Goal: Task Accomplishment & Management: Manage account settings

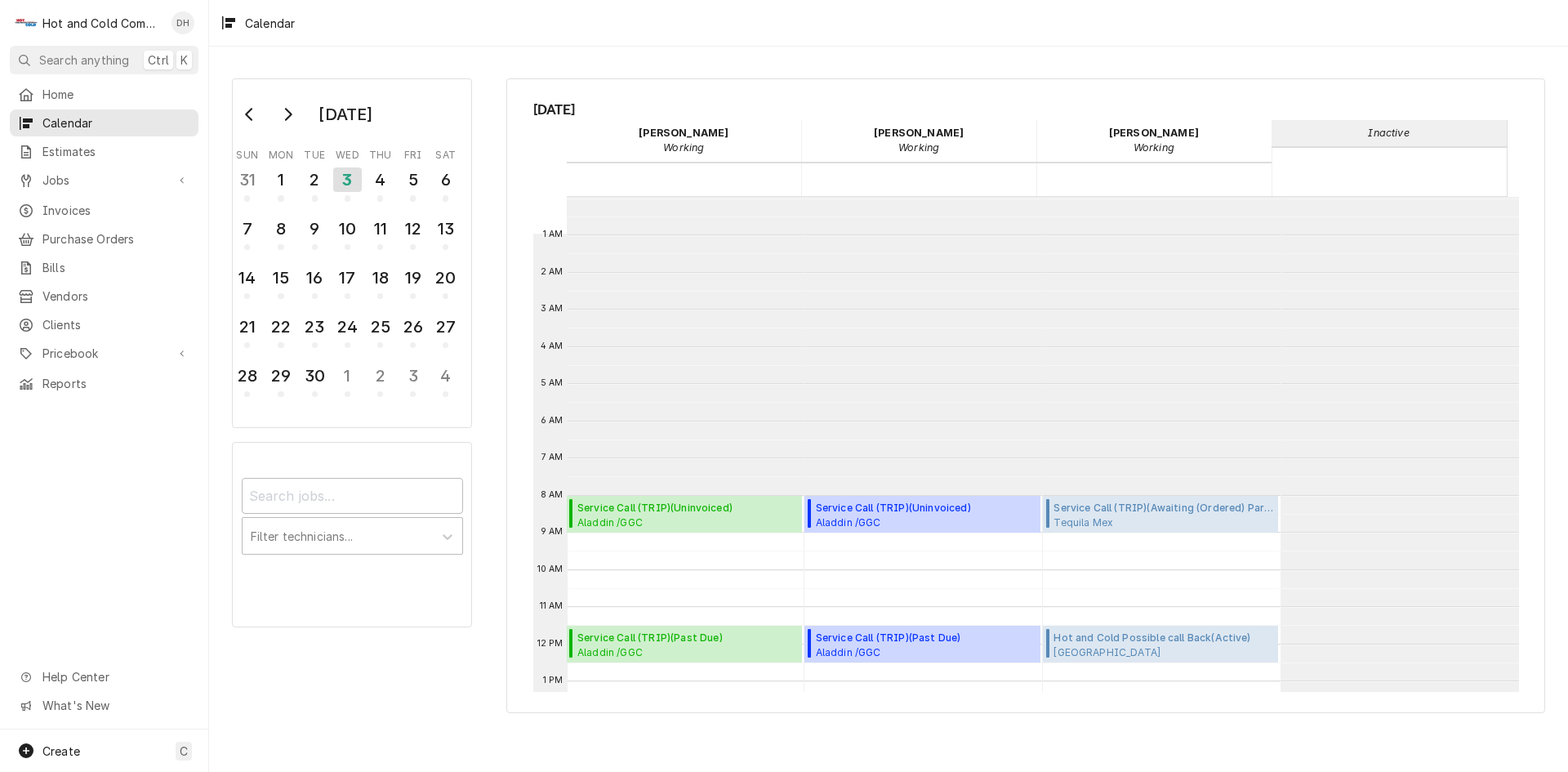
scroll to position [298, 0]
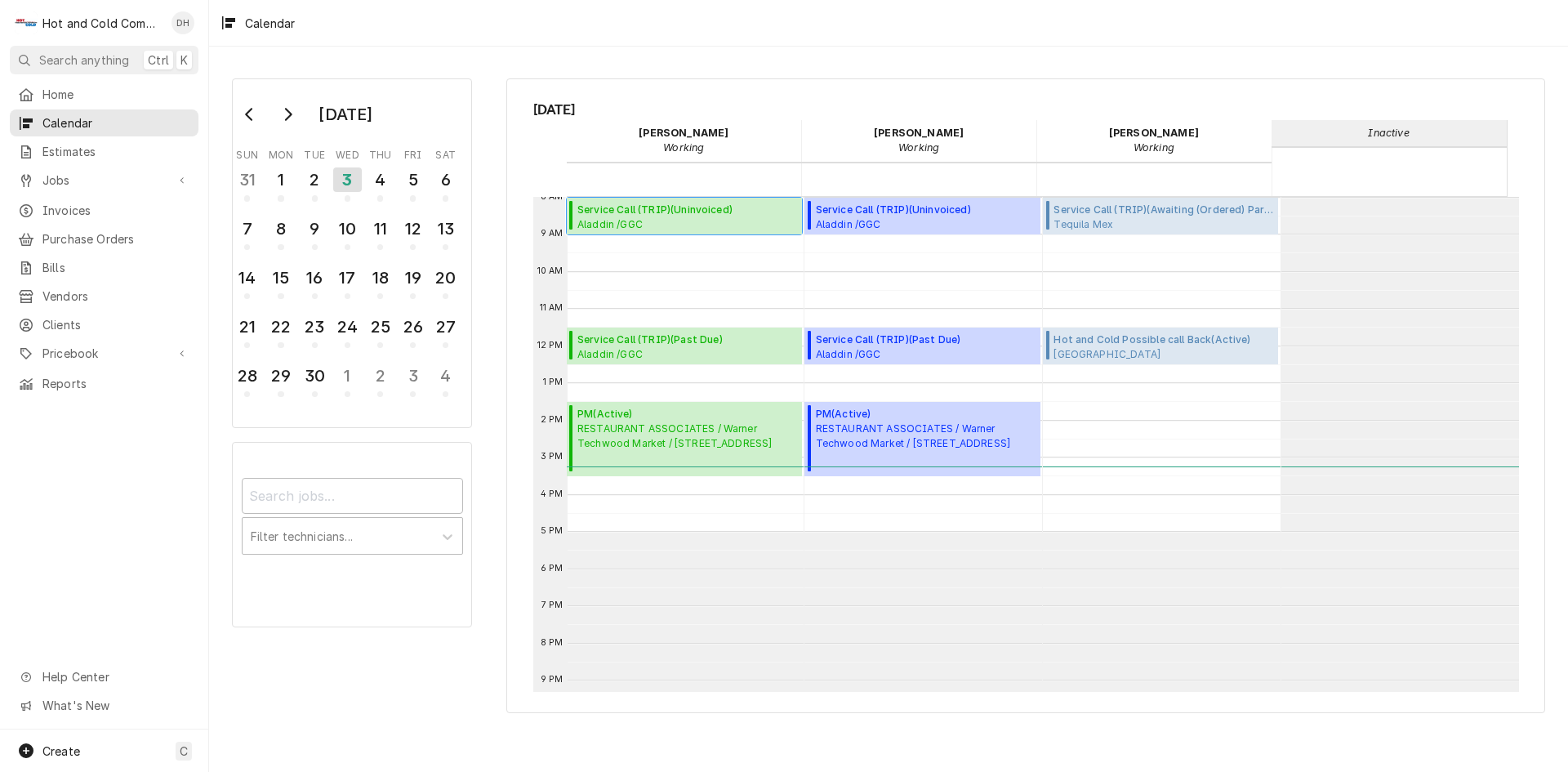
click at [626, 221] on span "Aladdin /GGC A-Bldg. (Chic Fila,Panda,C-Store) / 1000 University Center Ln, Law…" at bounding box center [686, 223] width 220 height 13
click at [308, 182] on div "2" at bounding box center [315, 180] width 29 height 28
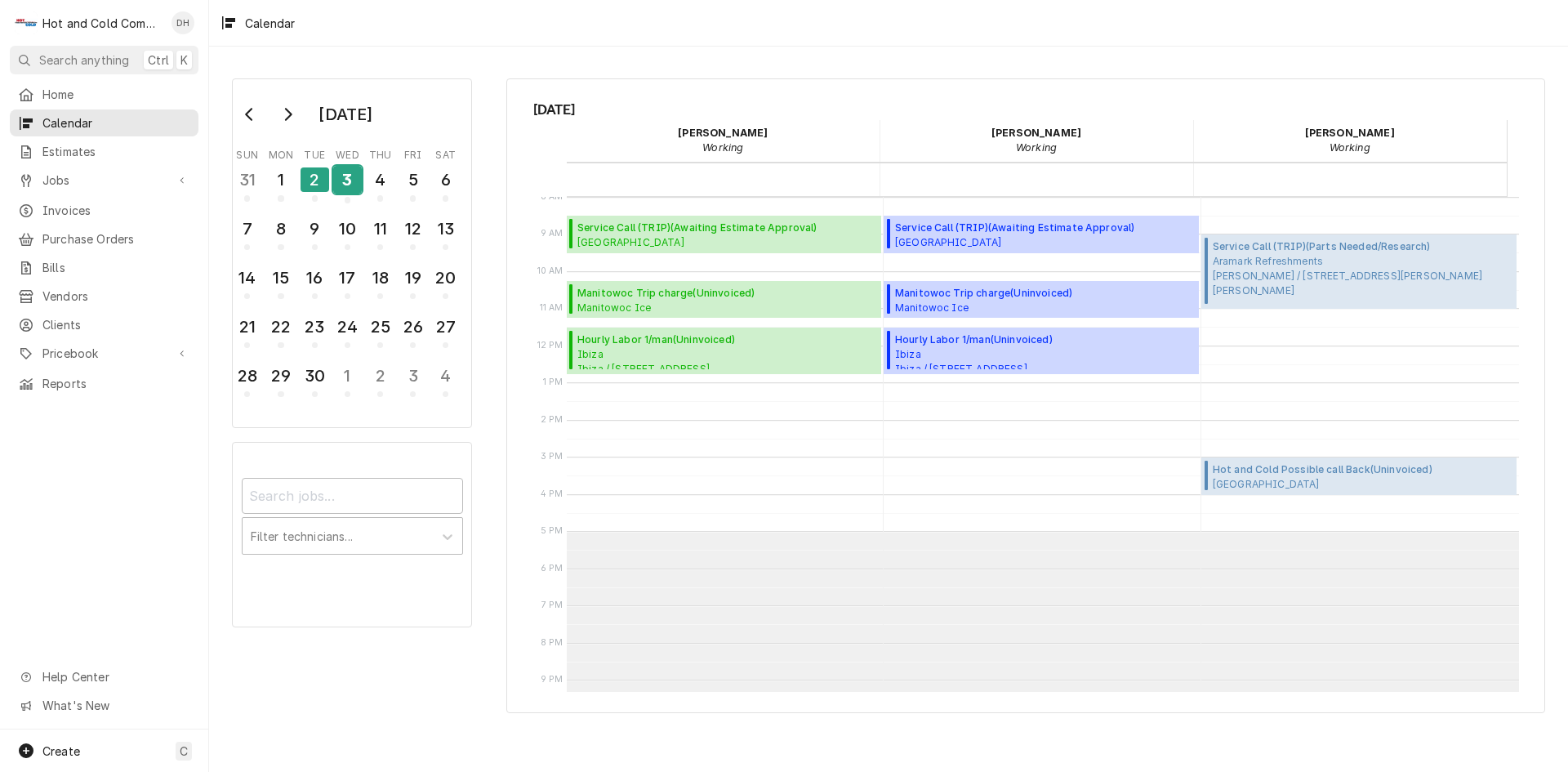
click at [353, 188] on div "3" at bounding box center [347, 180] width 29 height 28
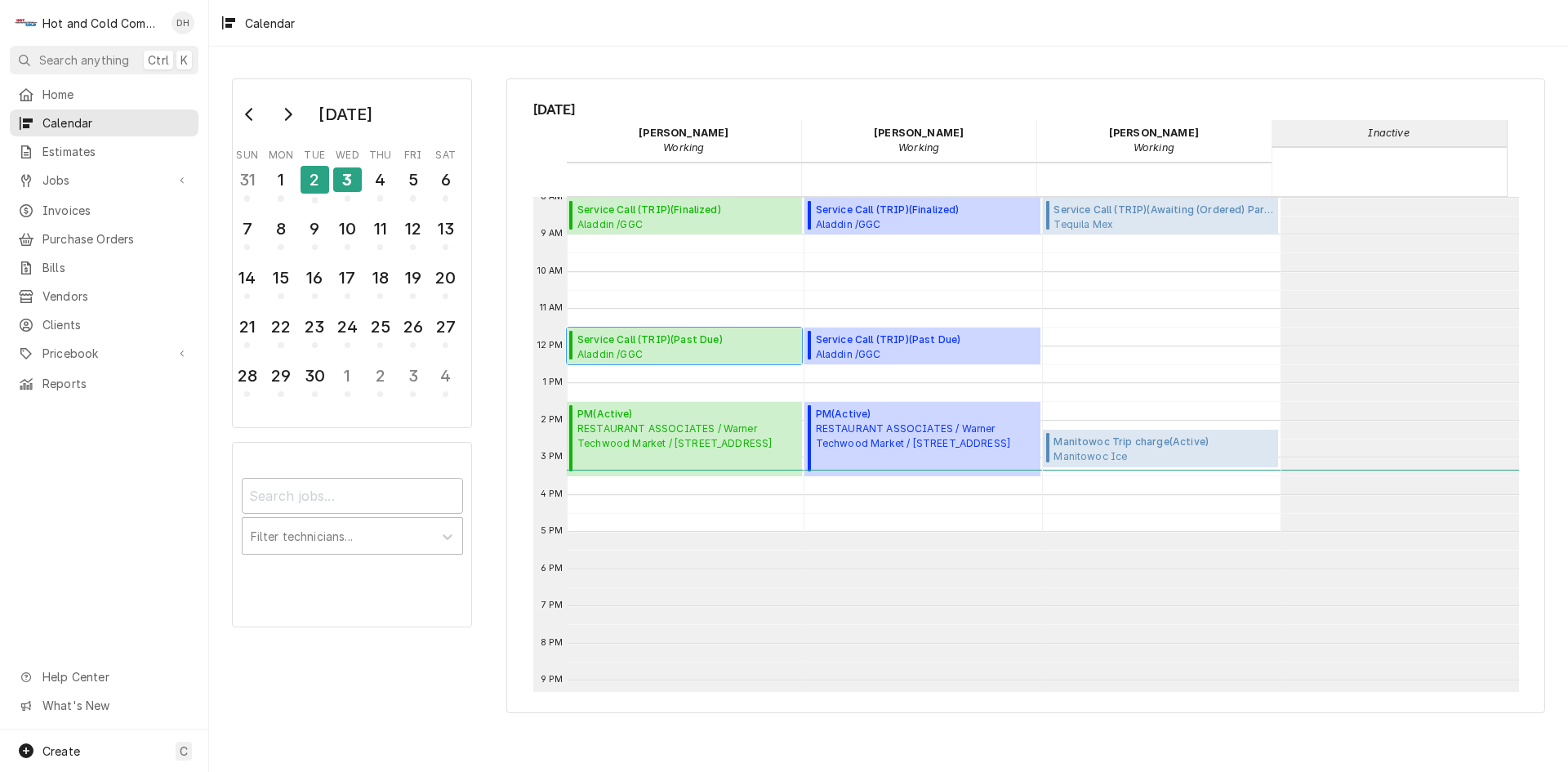
click at [627, 346] on div "Service Call (TRIP) ( Past Due ) Aladdin /GGC Dining / 1000 University Center L…" at bounding box center [686, 346] width 220 height 28
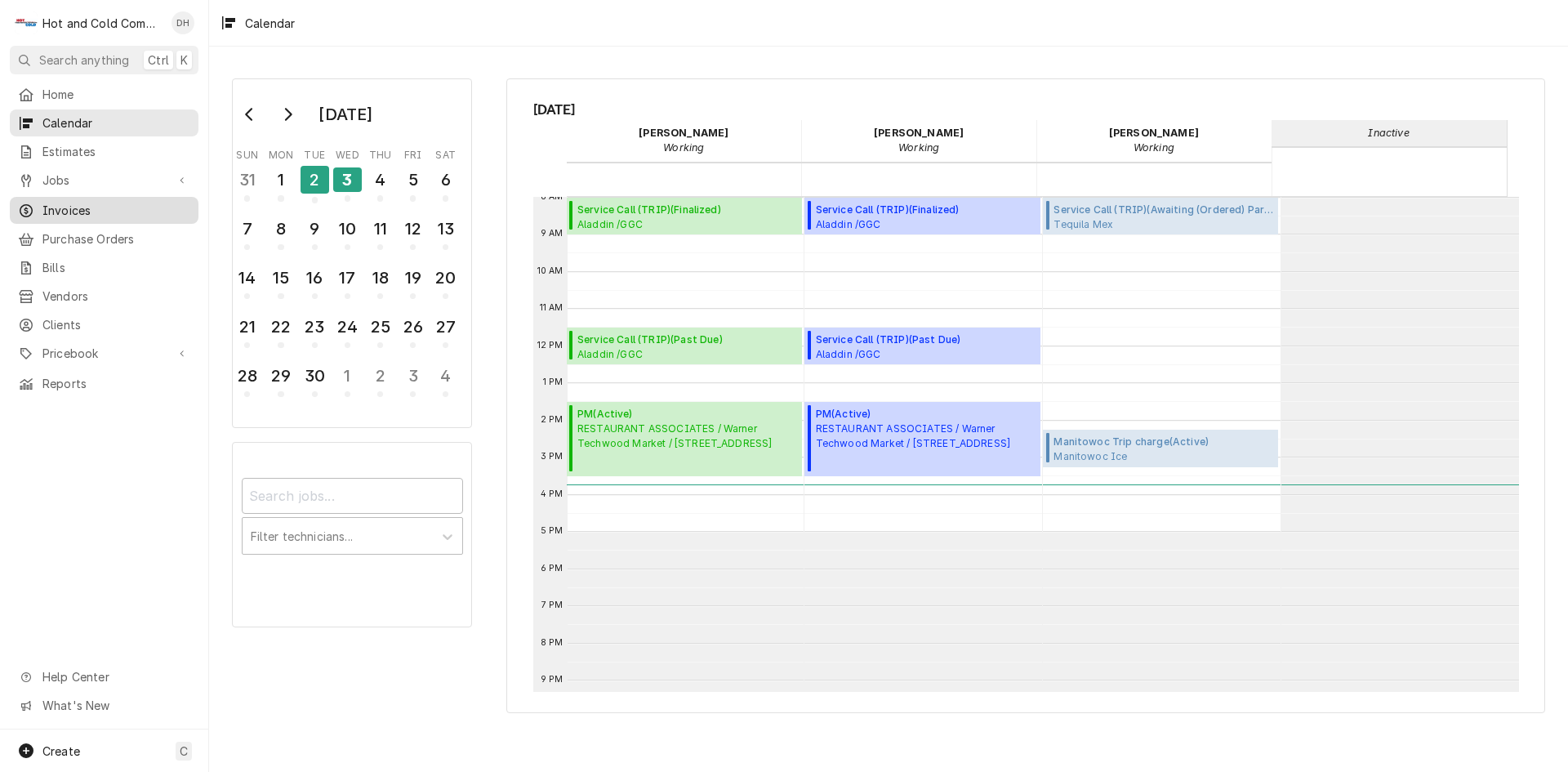
click at [73, 202] on span "Invoices" at bounding box center [116, 211] width 148 height 17
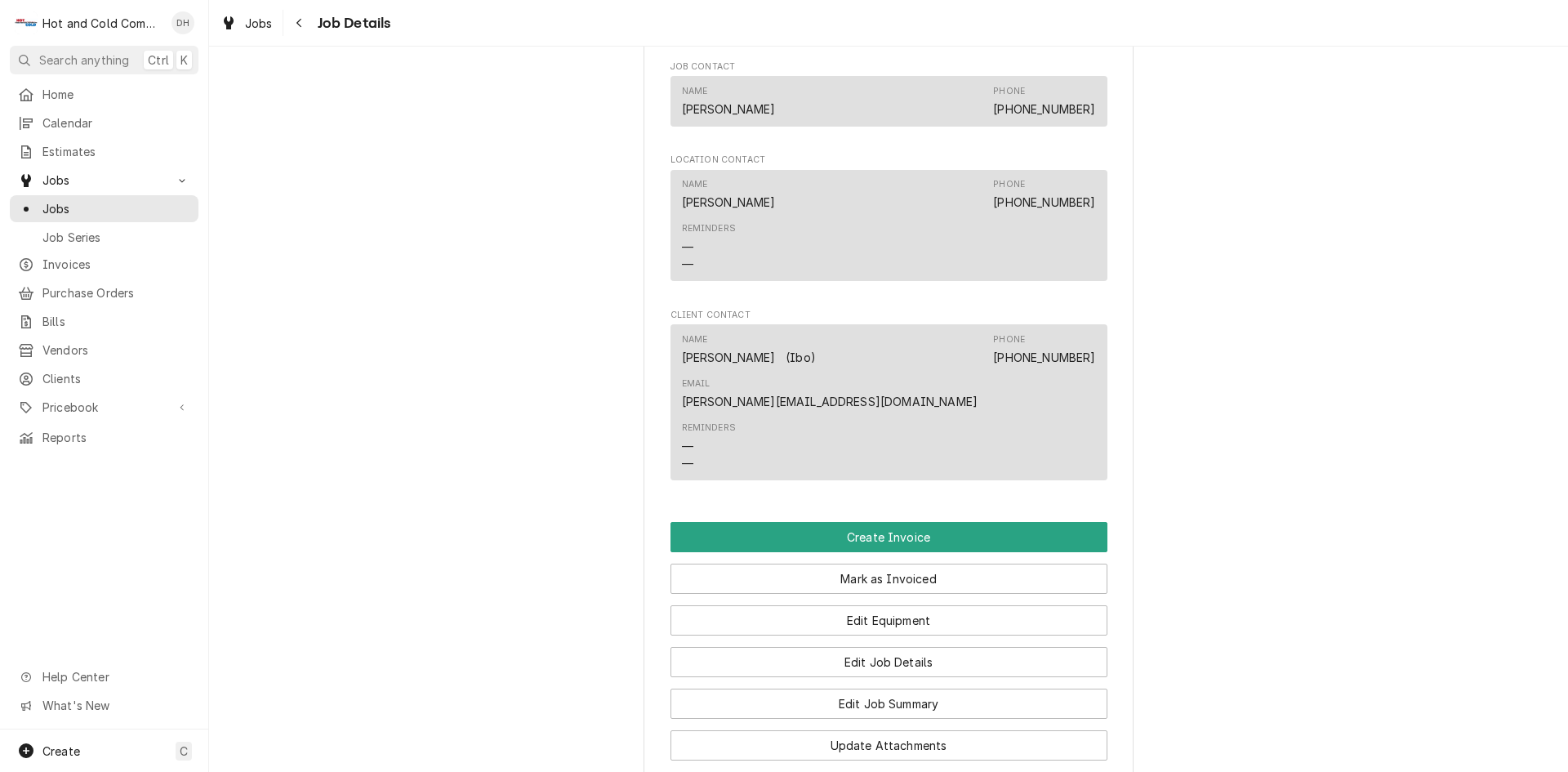
scroll to position [1088, 0]
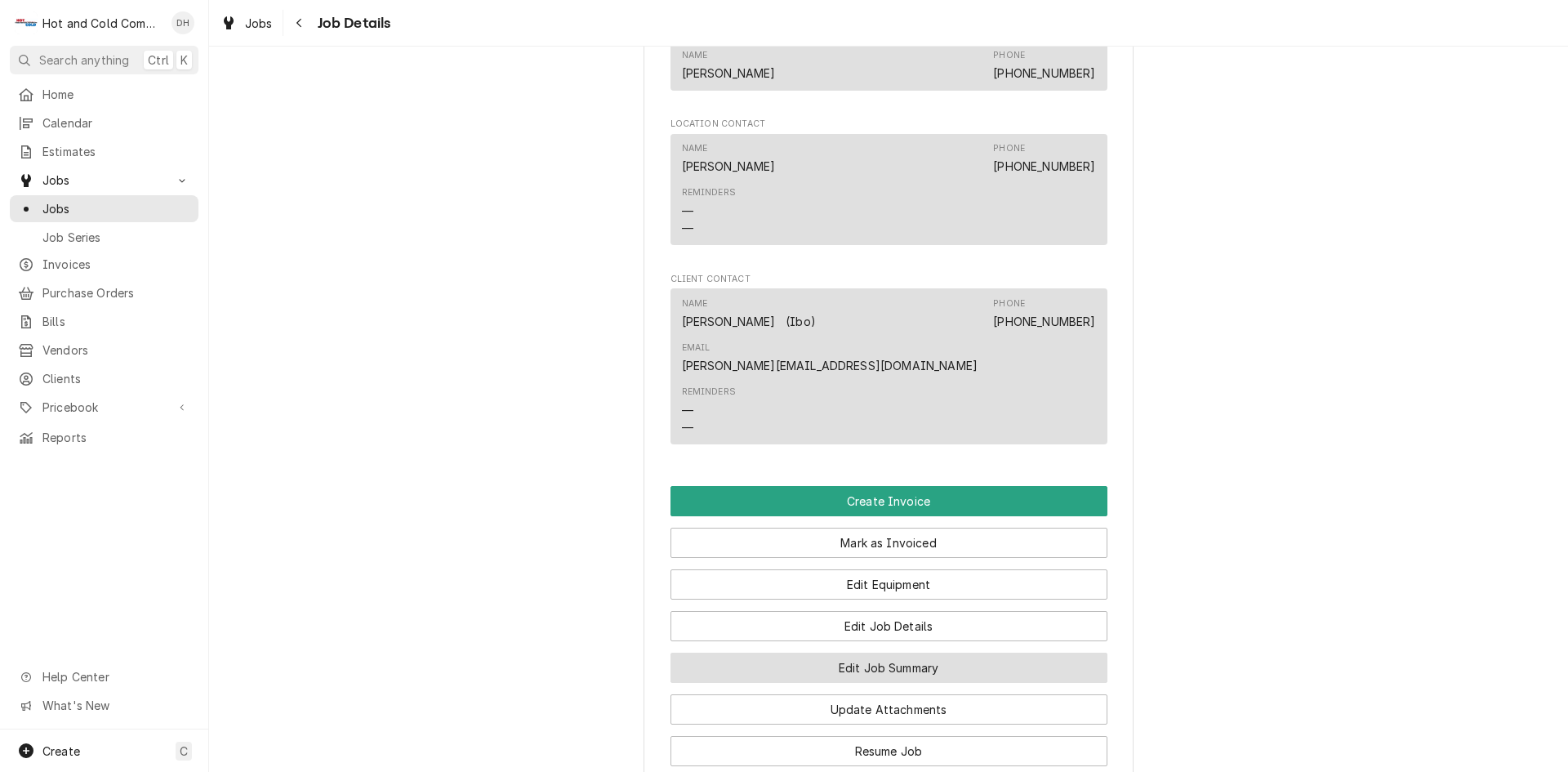
click at [928, 652] on button "Edit Job Summary" at bounding box center [889, 667] width 437 height 31
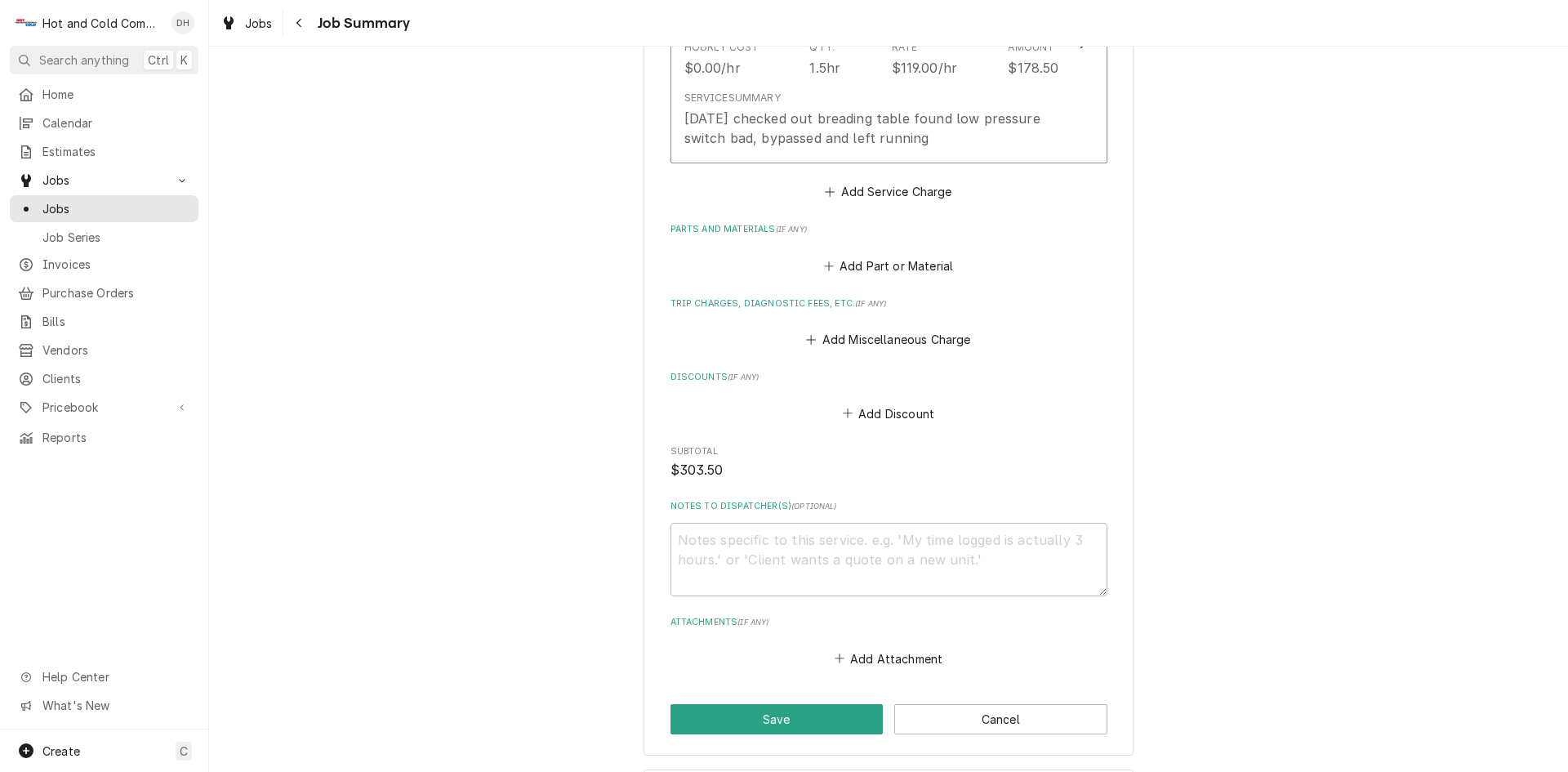
scroll to position [848, 0]
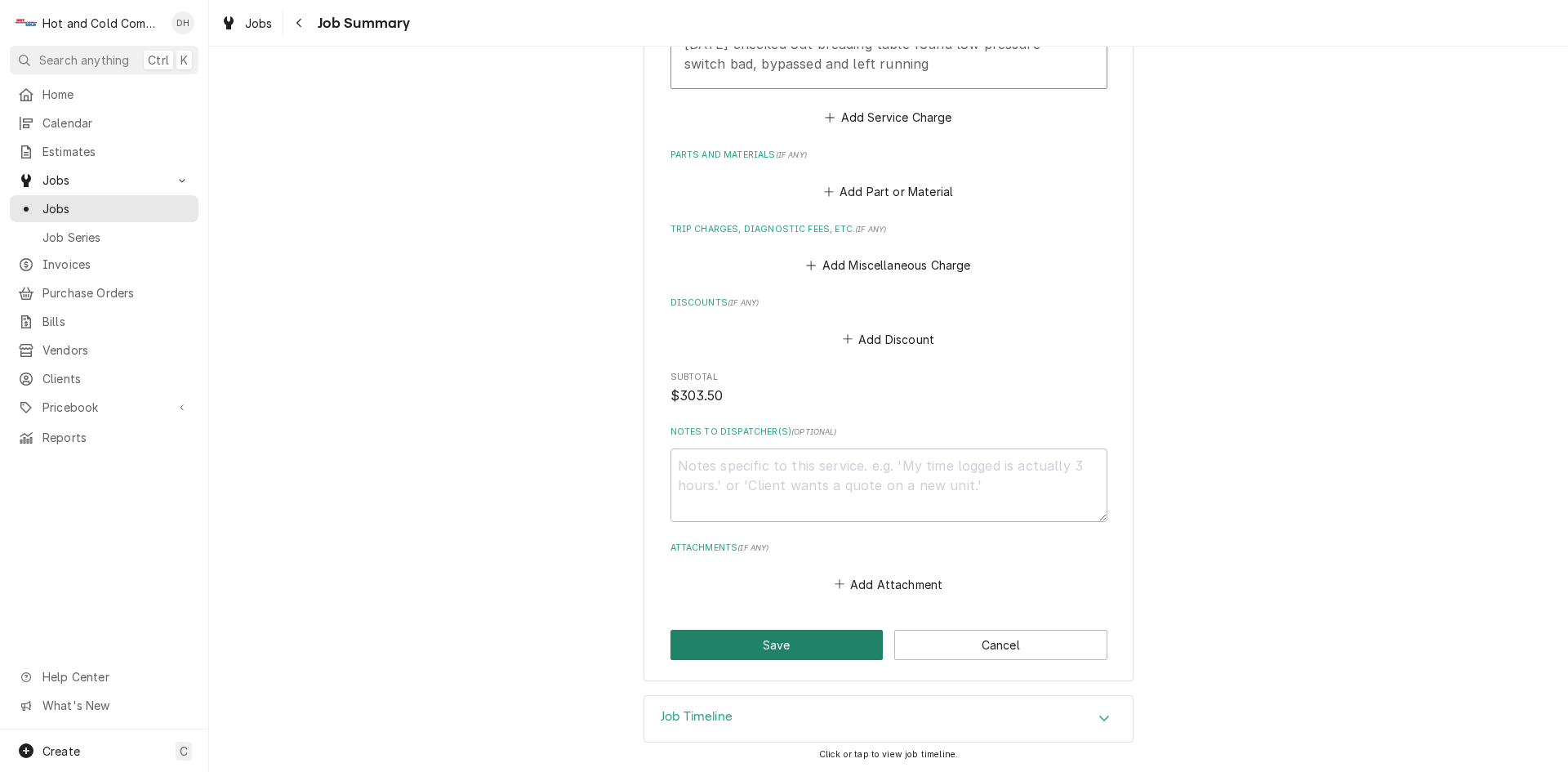
drag, startPoint x: 788, startPoint y: 650, endPoint x: 1056, endPoint y: 498, distance: 308.1
click at [788, 650] on button "Save" at bounding box center [777, 644] width 213 height 31
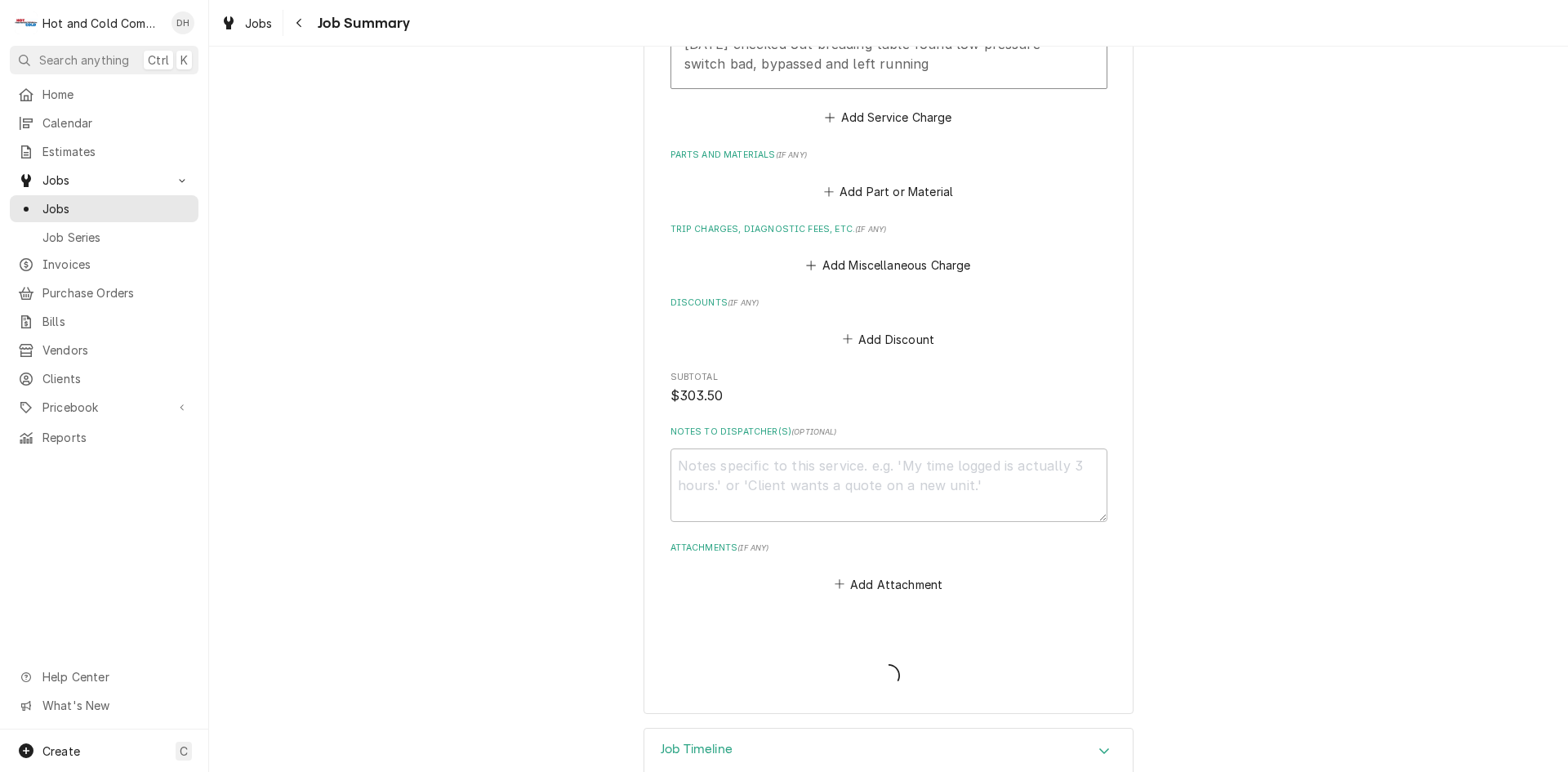
type textarea "x"
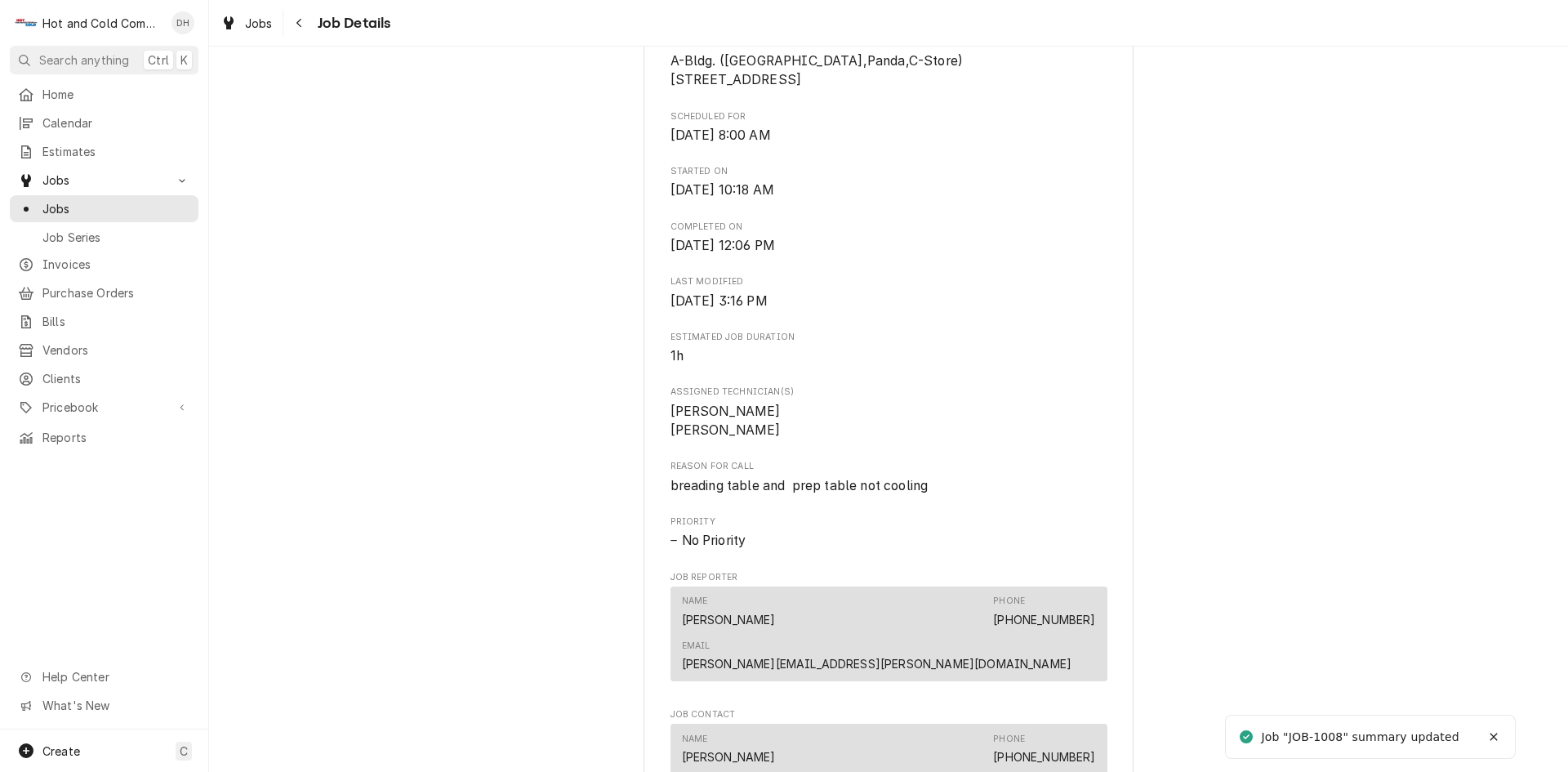
scroll to position [1088, 0]
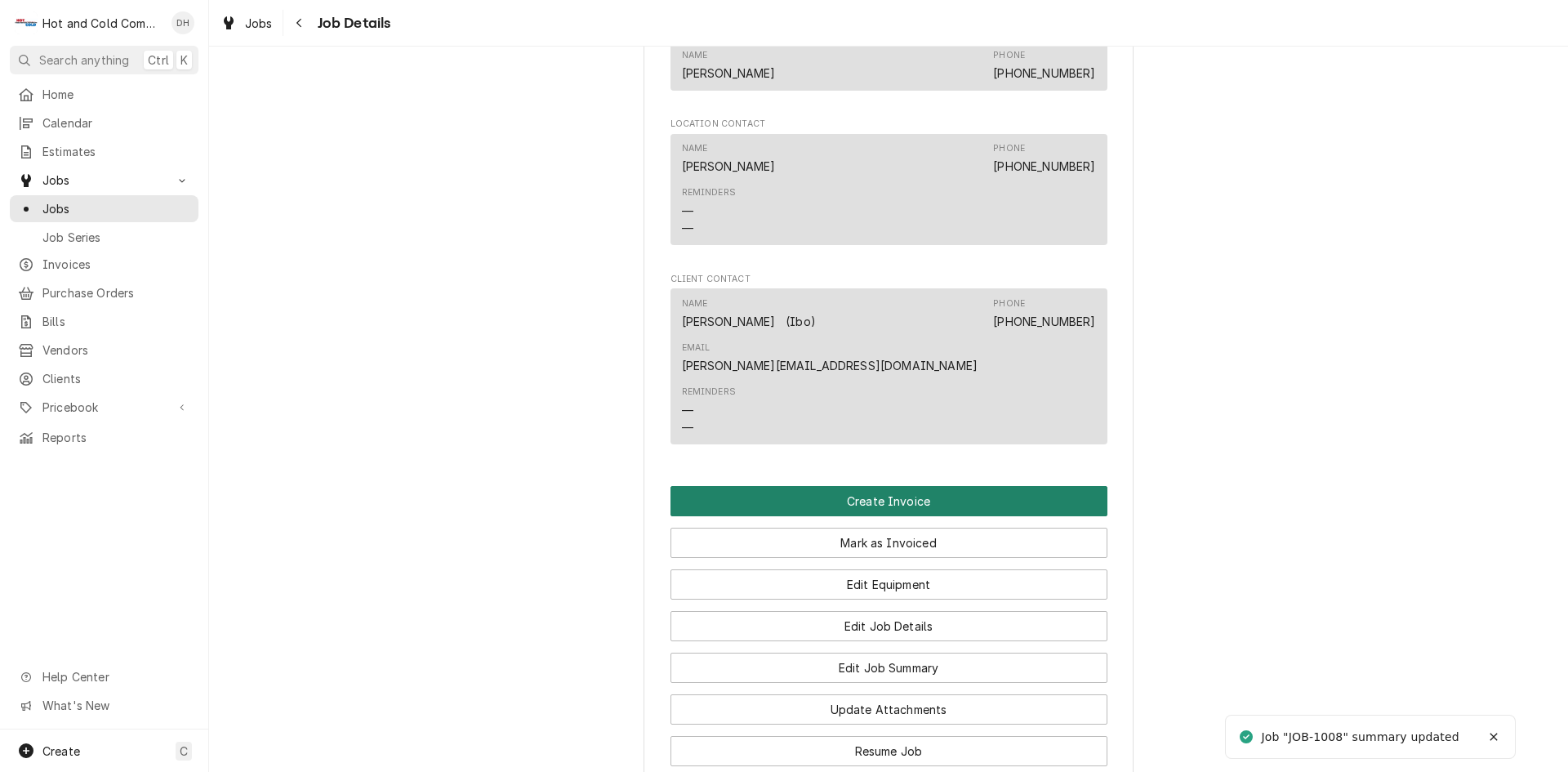
click at [875, 486] on button "Create Invoice" at bounding box center [889, 501] width 437 height 31
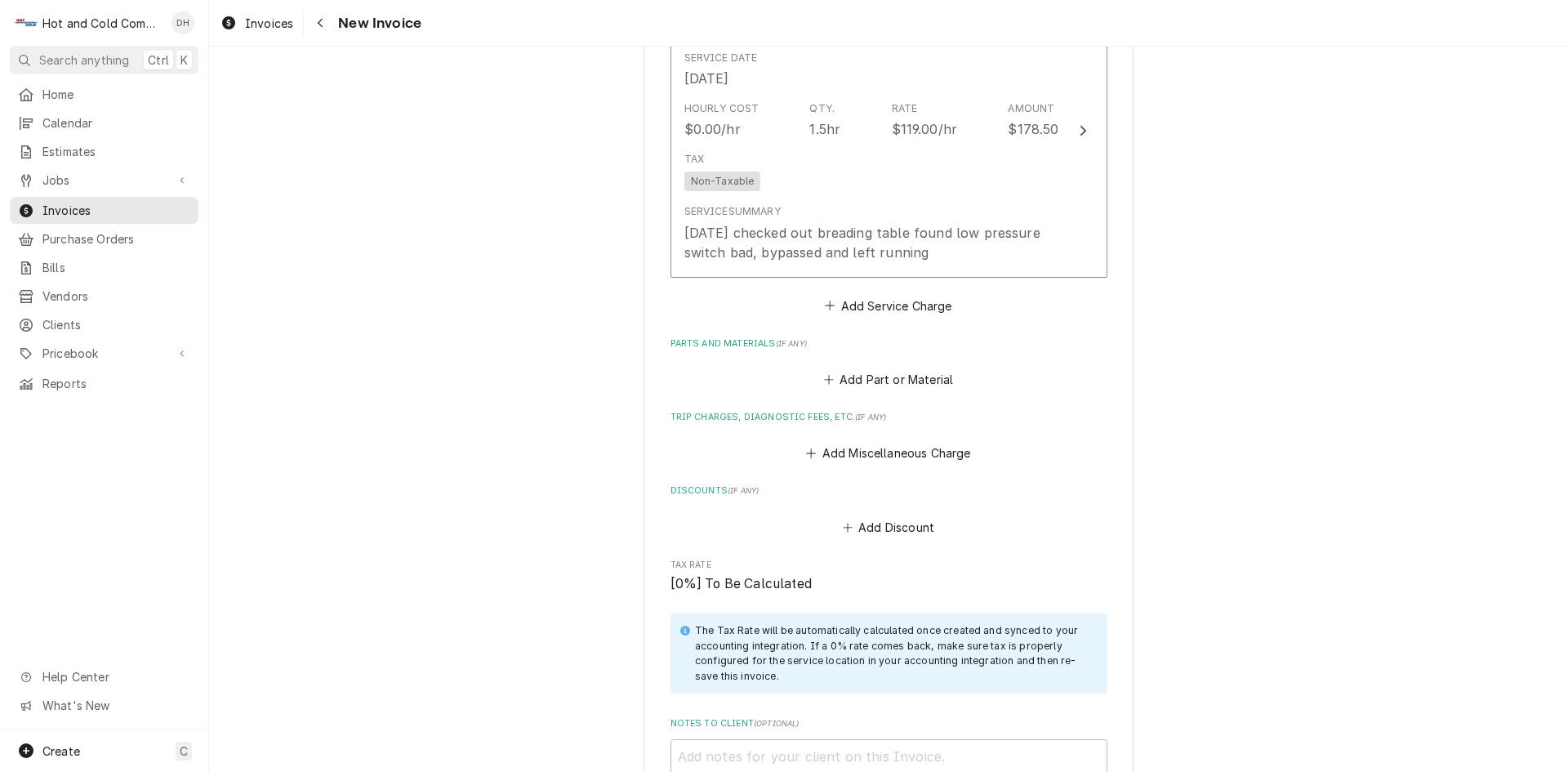
scroll to position [2152, 0]
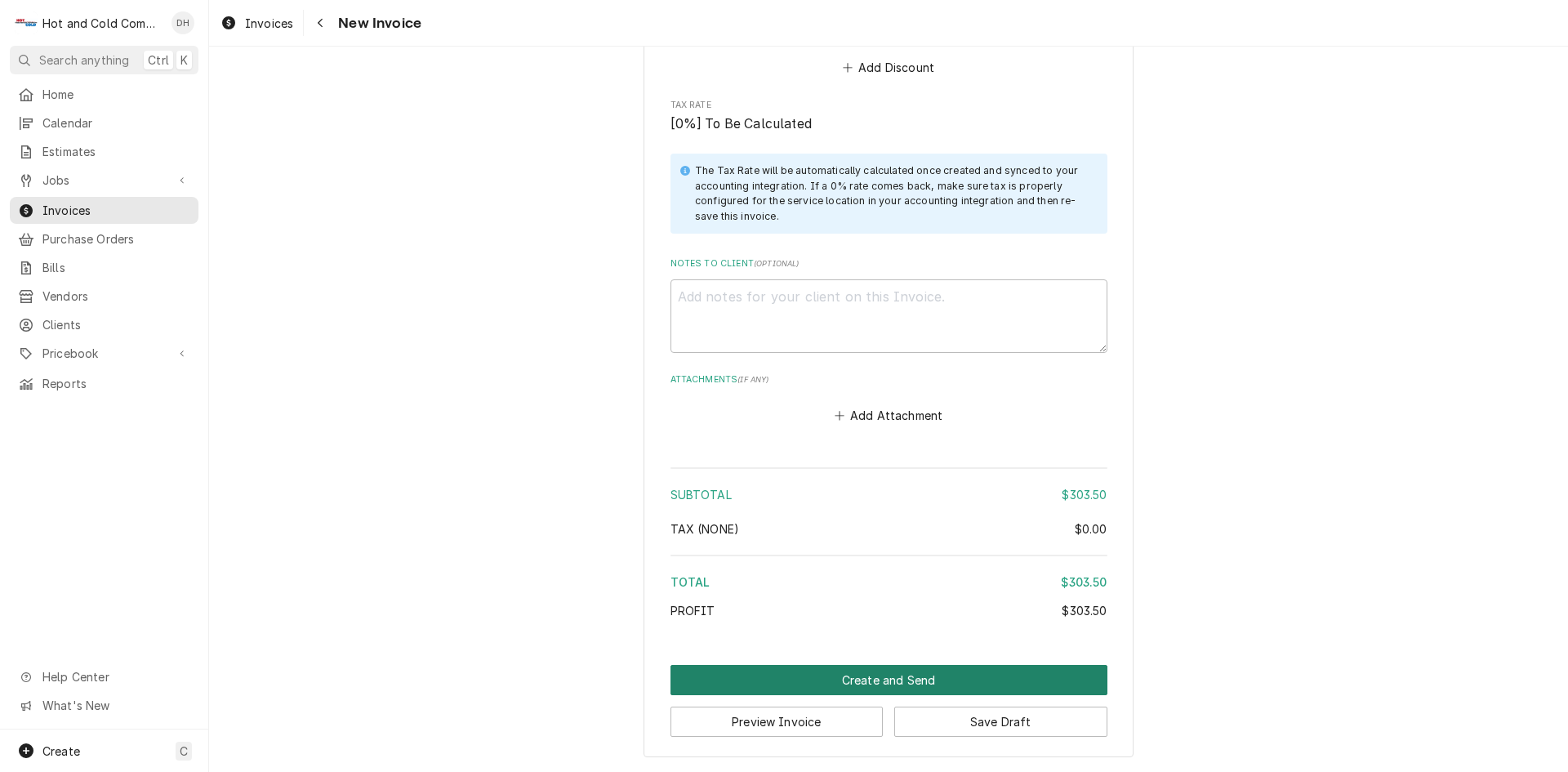
click at [852, 675] on button "Create and Send" at bounding box center [889, 679] width 437 height 31
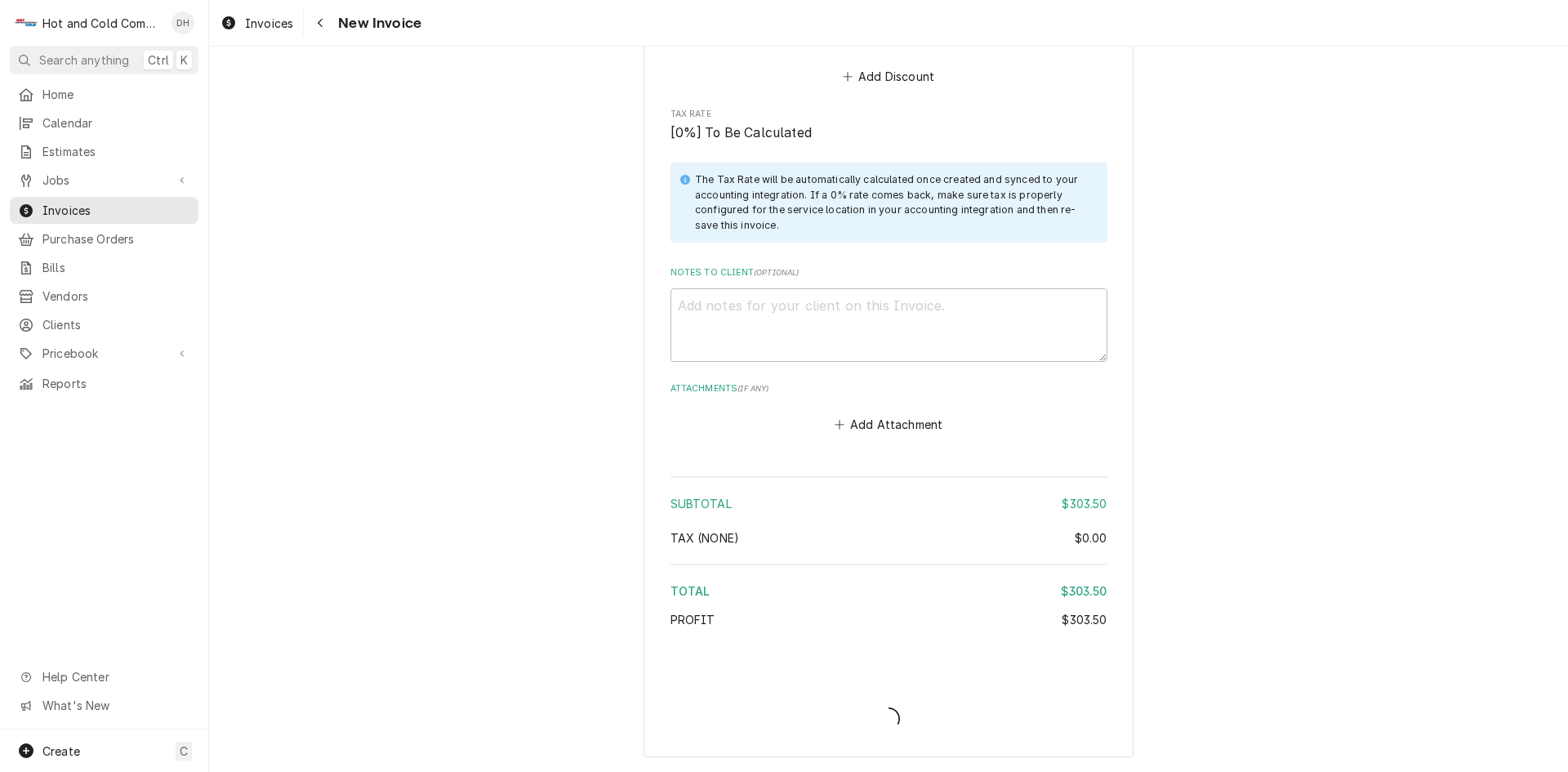
scroll to position [2143, 0]
type textarea "x"
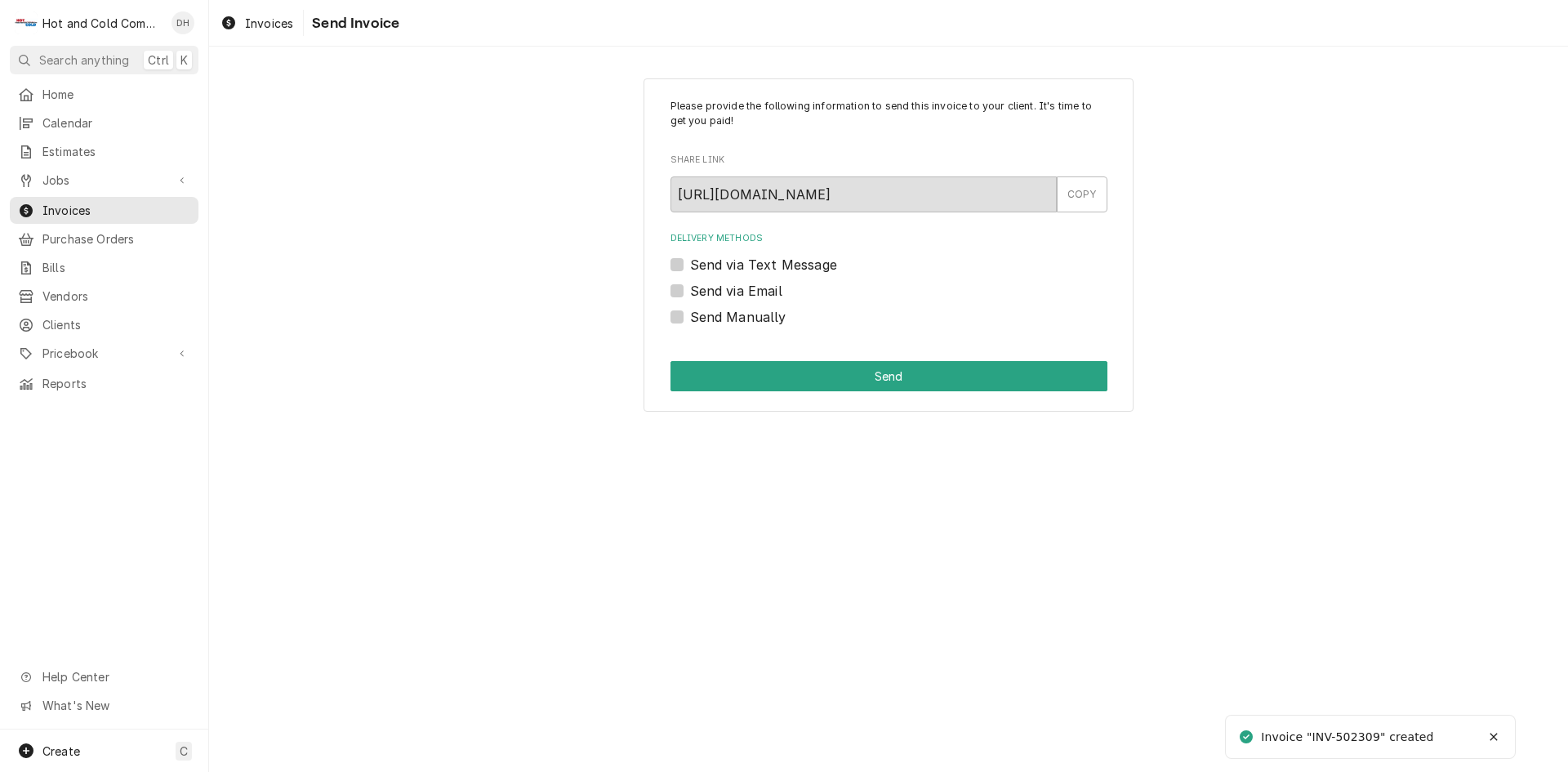
click at [690, 290] on label "Send via Email" at bounding box center [736, 290] width 93 height 19
click at [690, 290] on input "Send via Email" at bounding box center [909, 298] width 437 height 36
checkbox input "true"
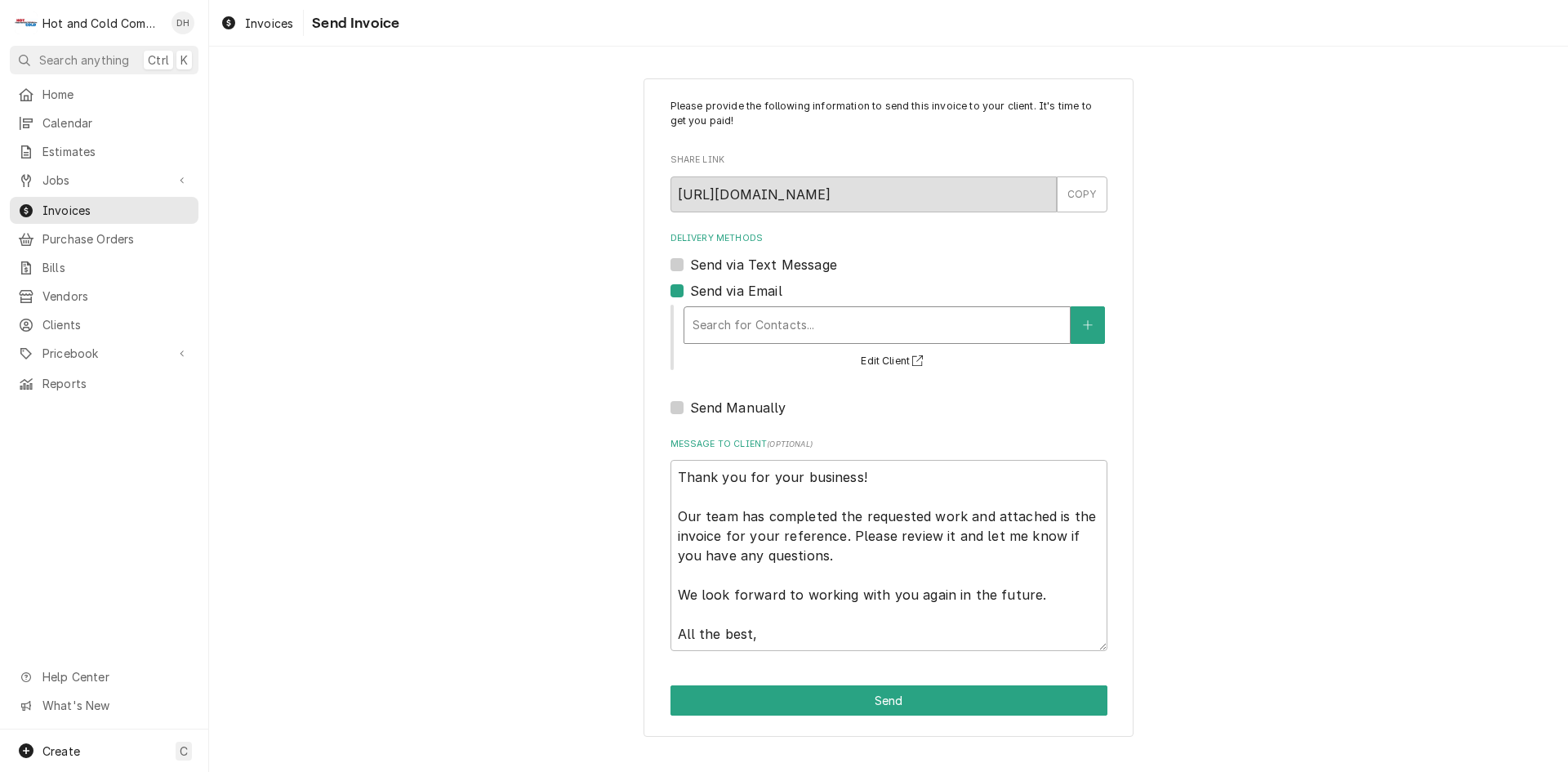
click at [790, 319] on div "Delivery Methods" at bounding box center [877, 325] width 369 height 30
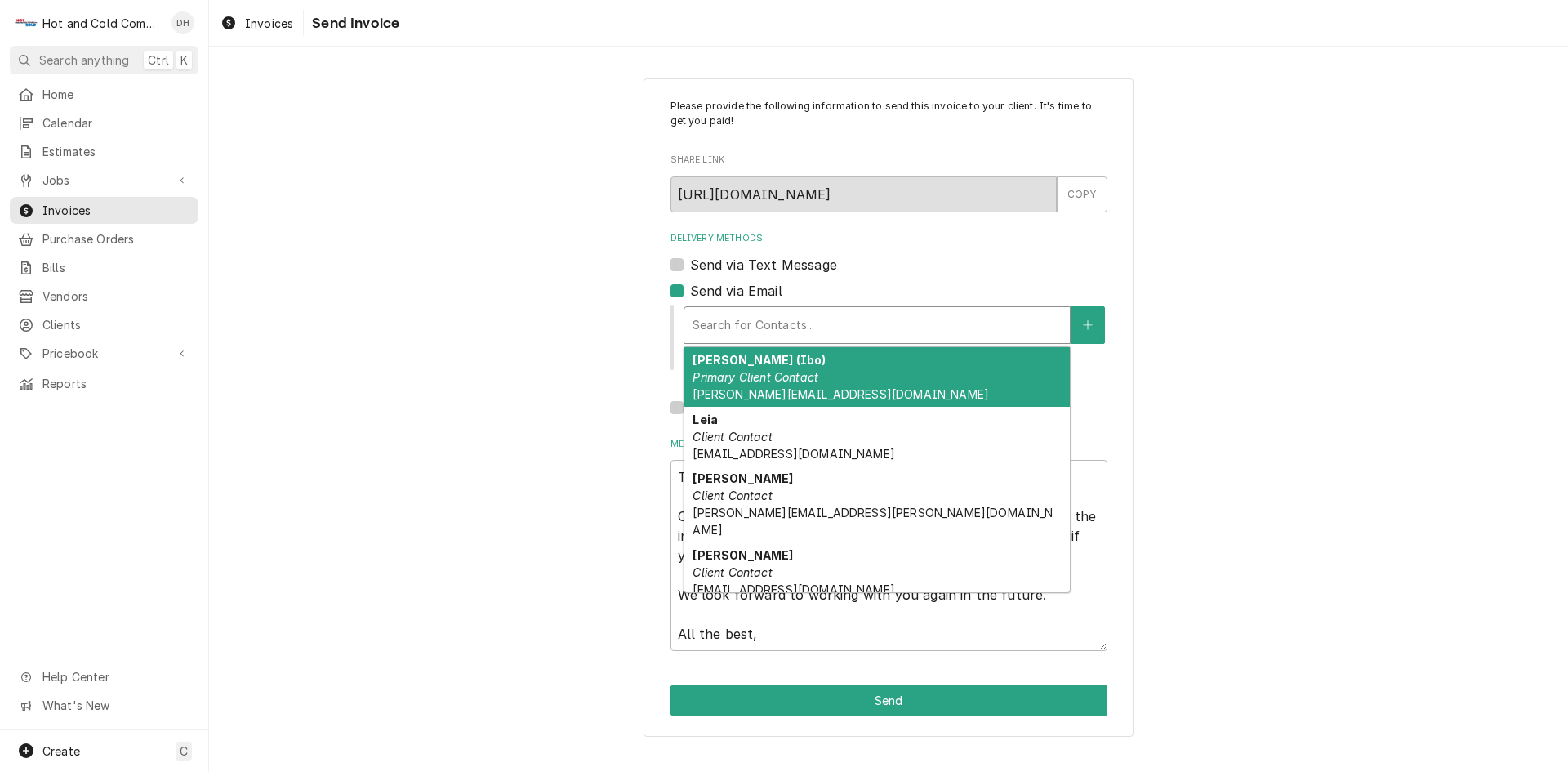
click at [763, 376] on em "Primary Client Contact" at bounding box center [756, 377] width 126 height 14
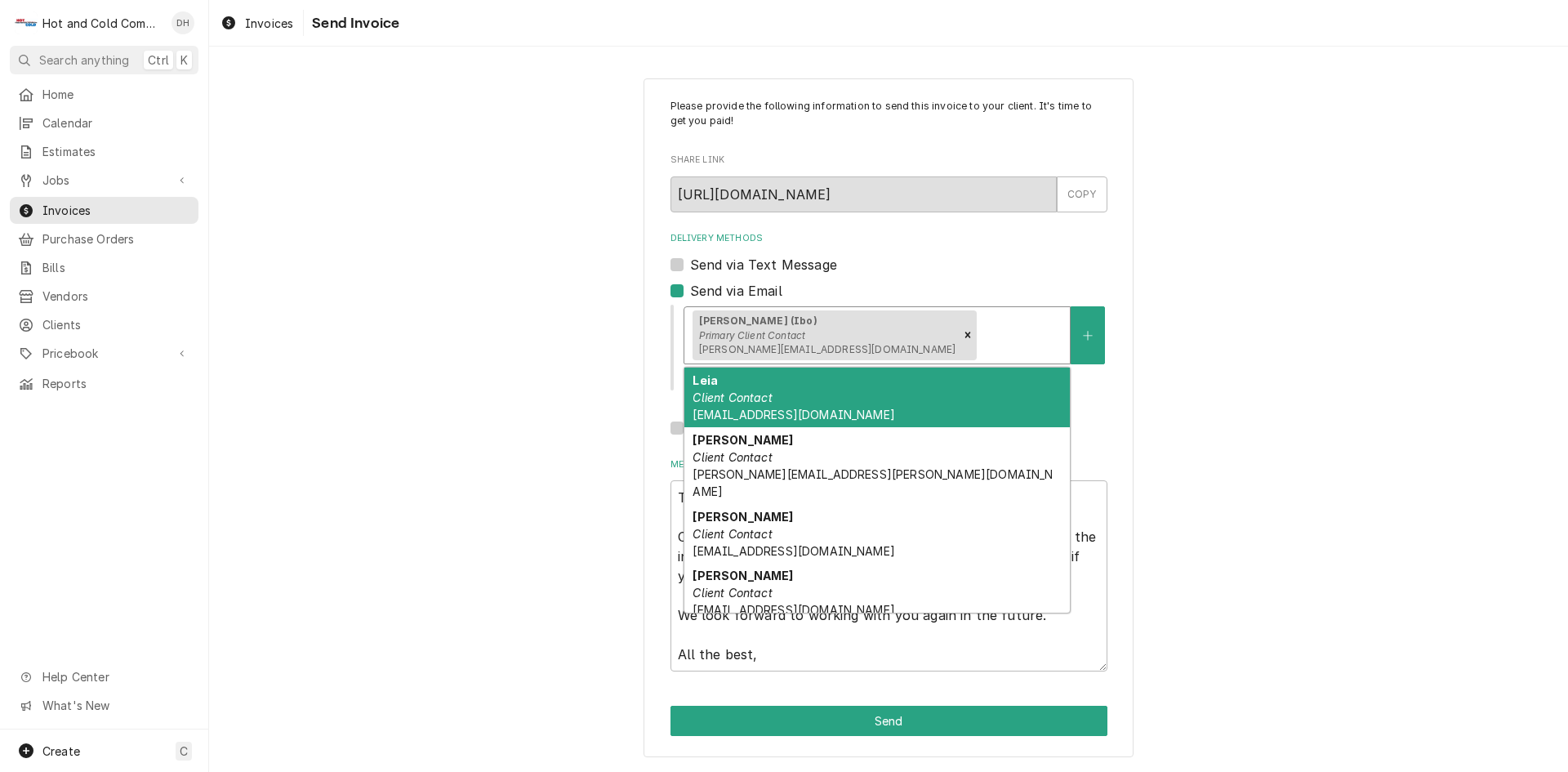
click at [980, 328] on div "Delivery Methods" at bounding box center [1021, 335] width 81 height 30
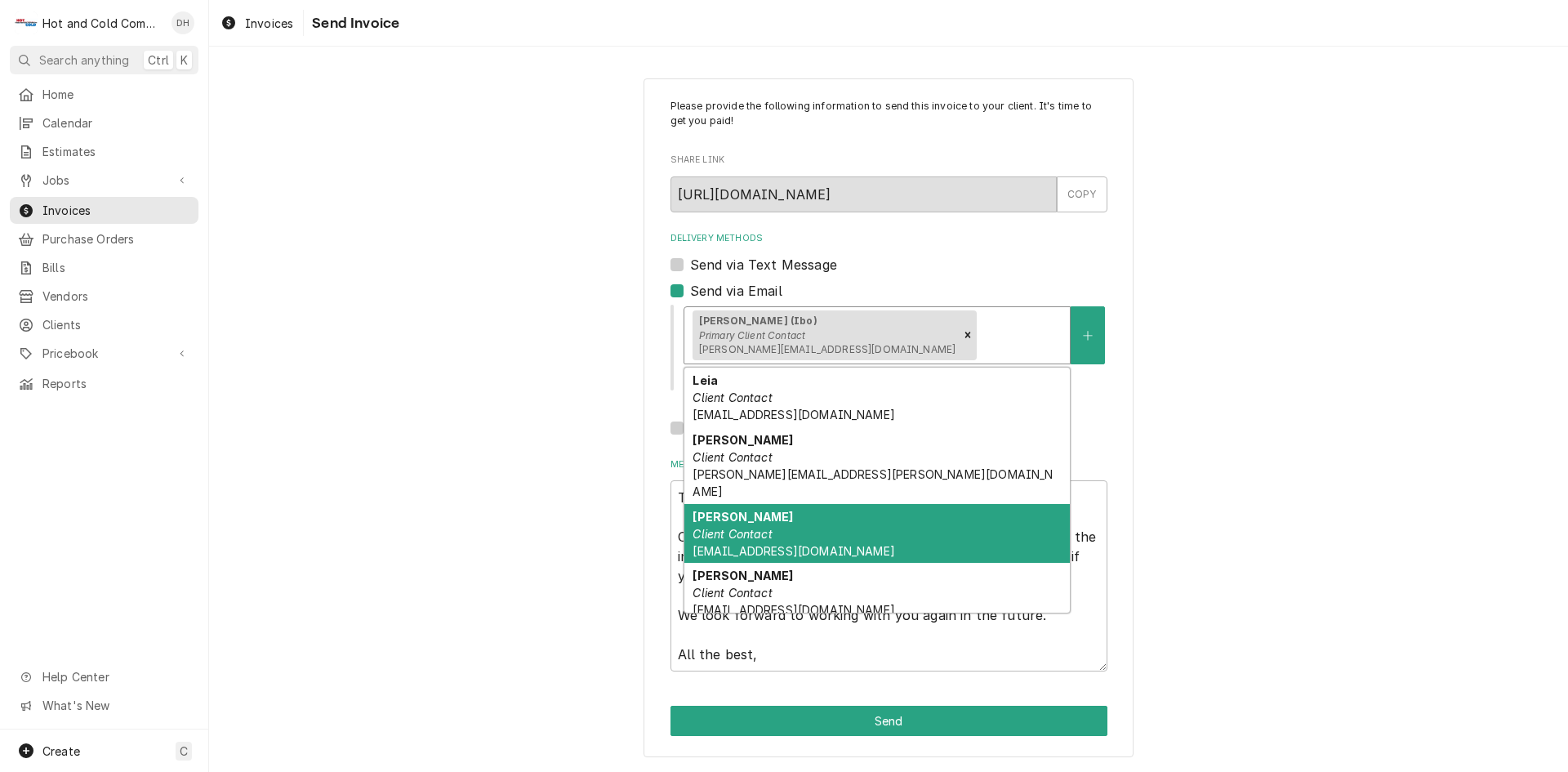
scroll to position [52, 0]
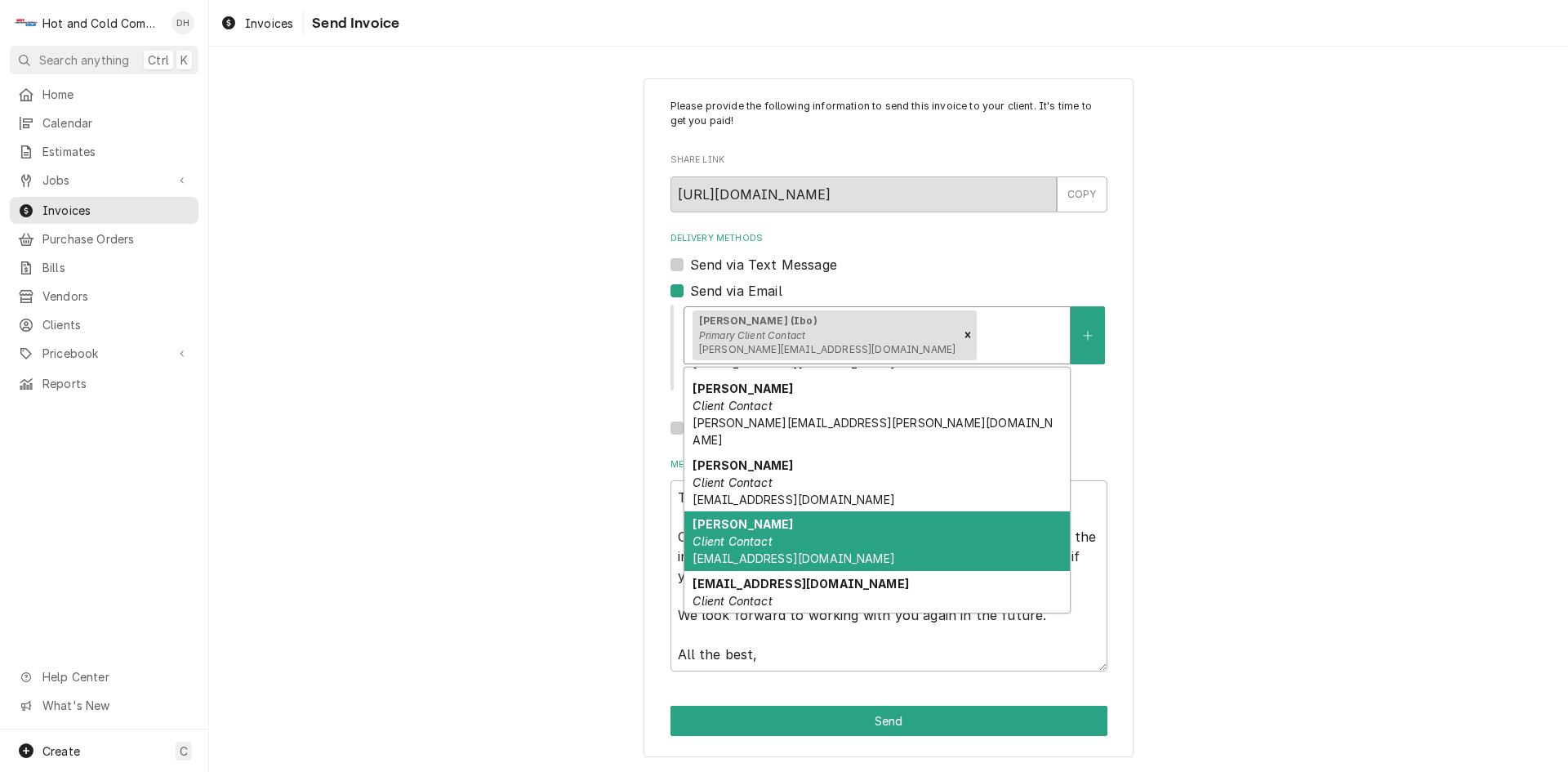
click at [780, 518] on div "NATASHA Client Contact NATASHA.RIVERA1@ELIOR-NA.COM" at bounding box center [877, 541] width 386 height 59
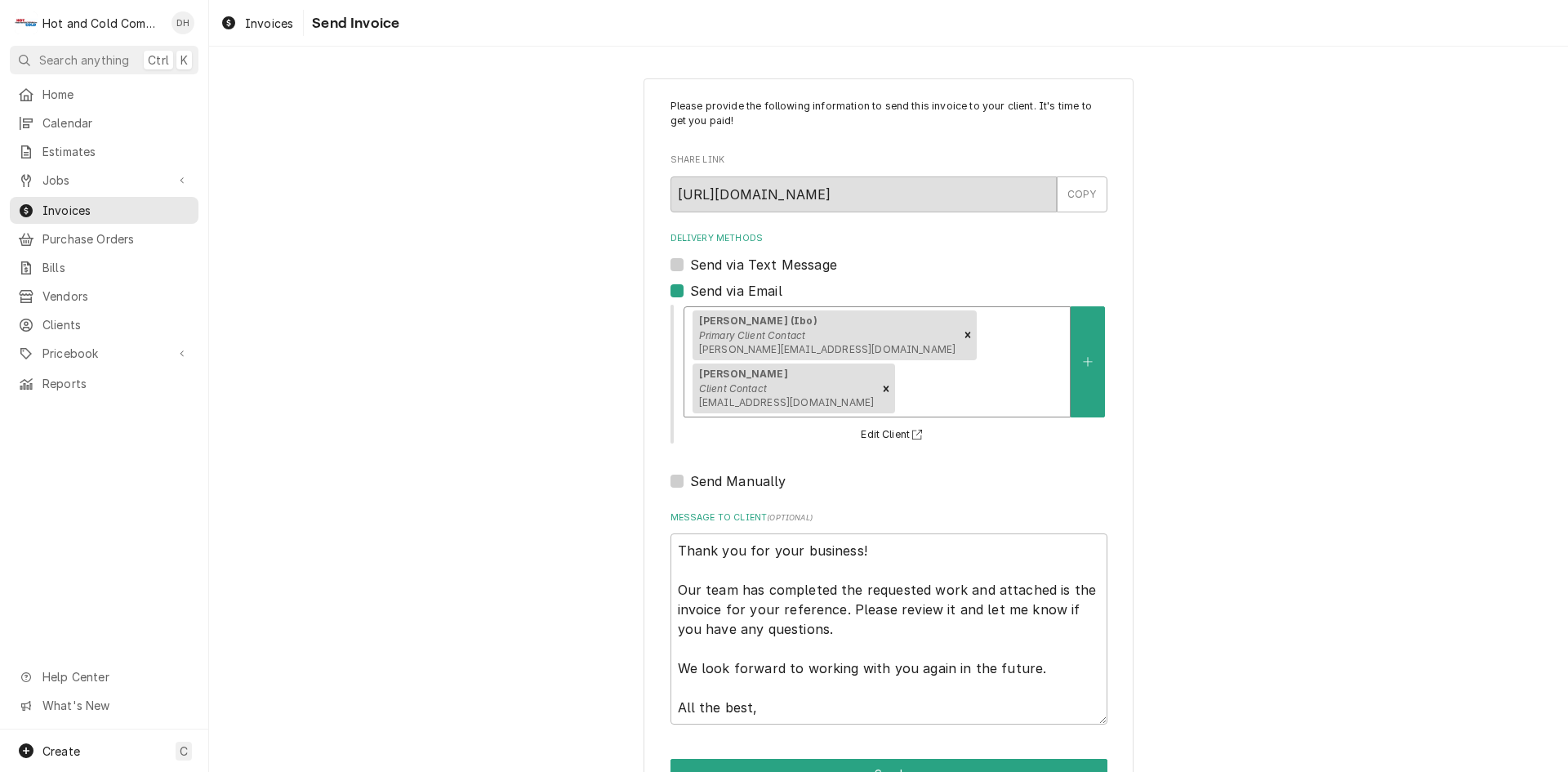
scroll to position [52, 0]
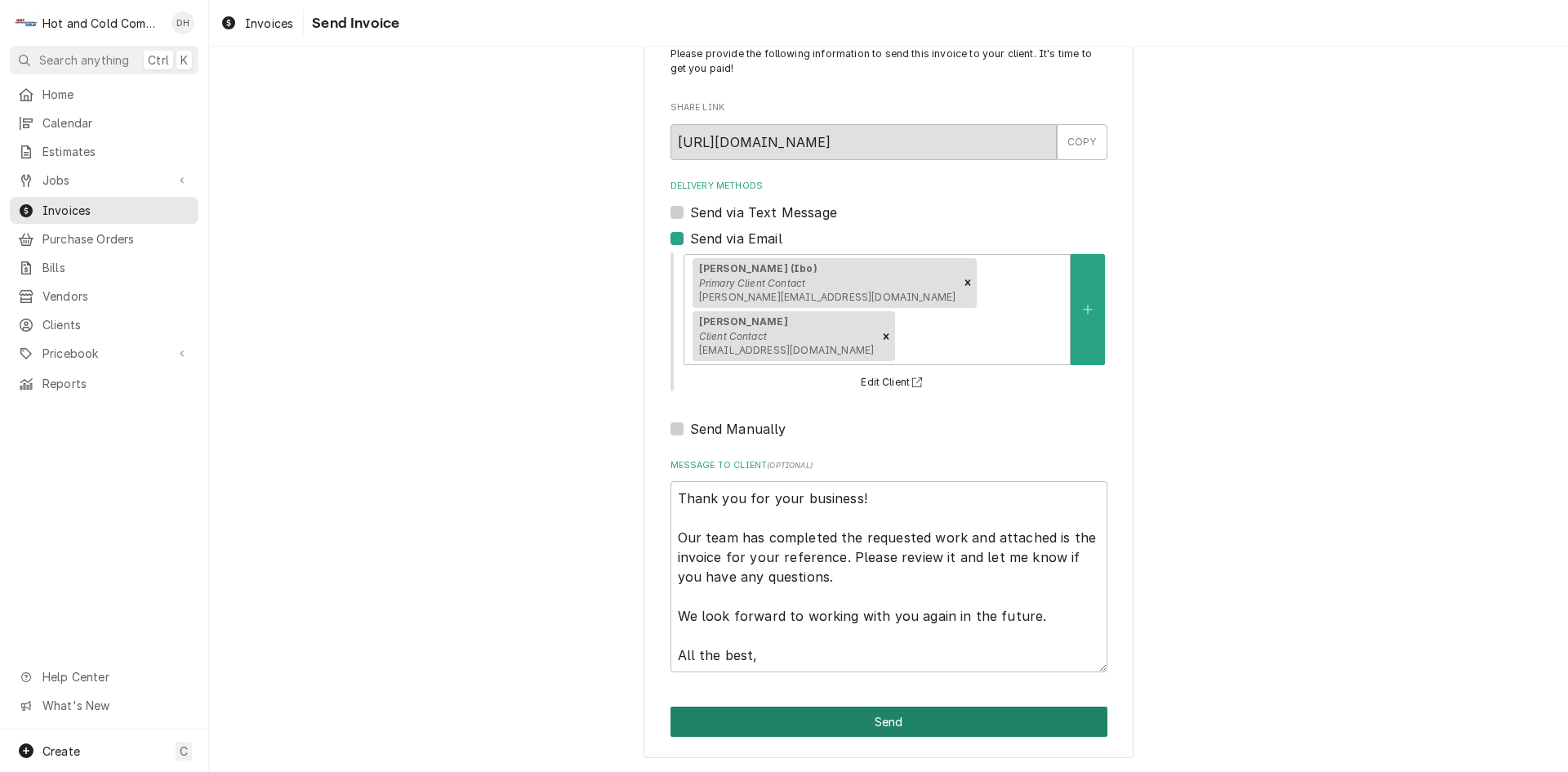
click at [918, 721] on button "Send" at bounding box center [889, 721] width 437 height 31
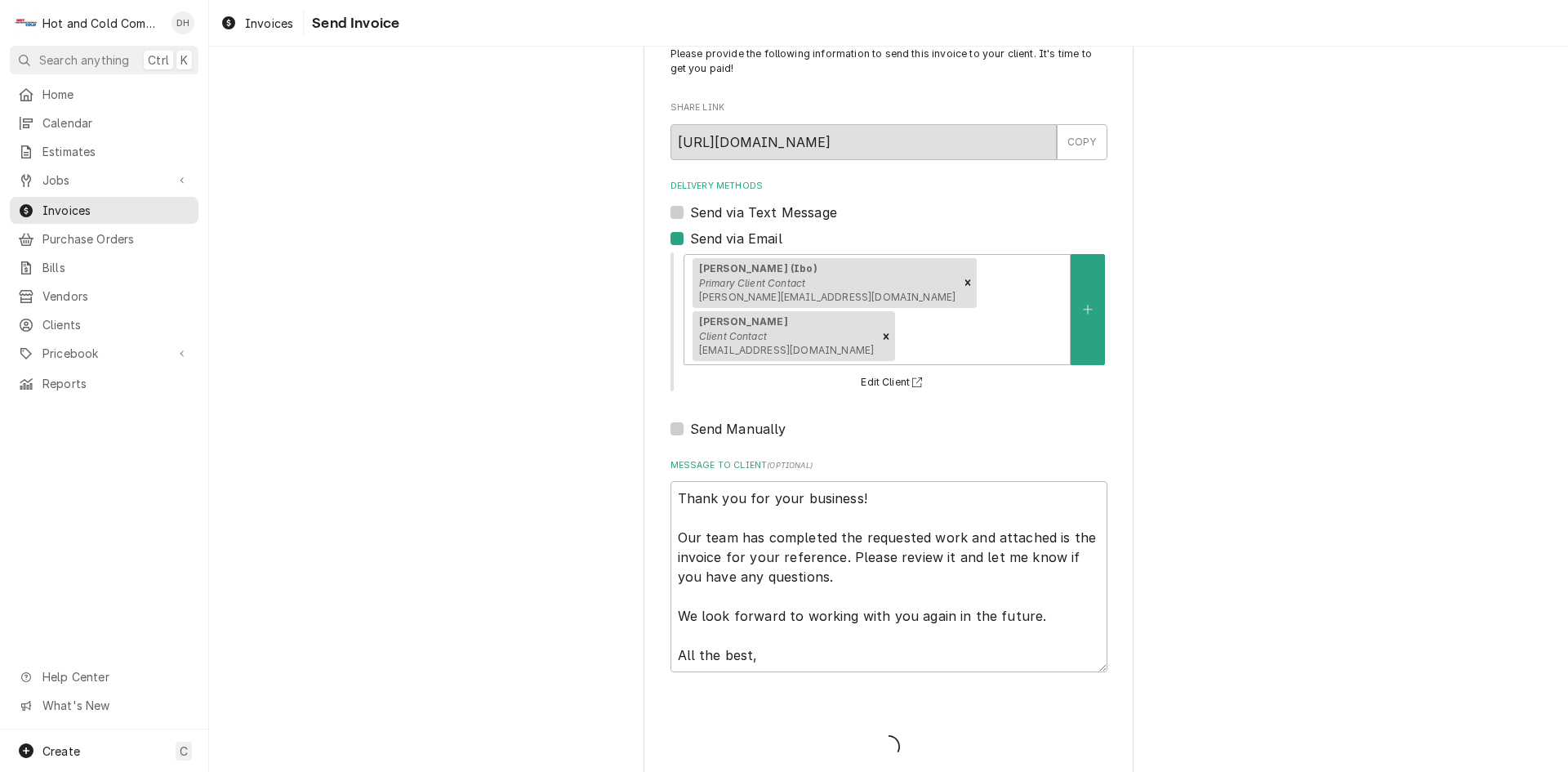
type textarea "x"
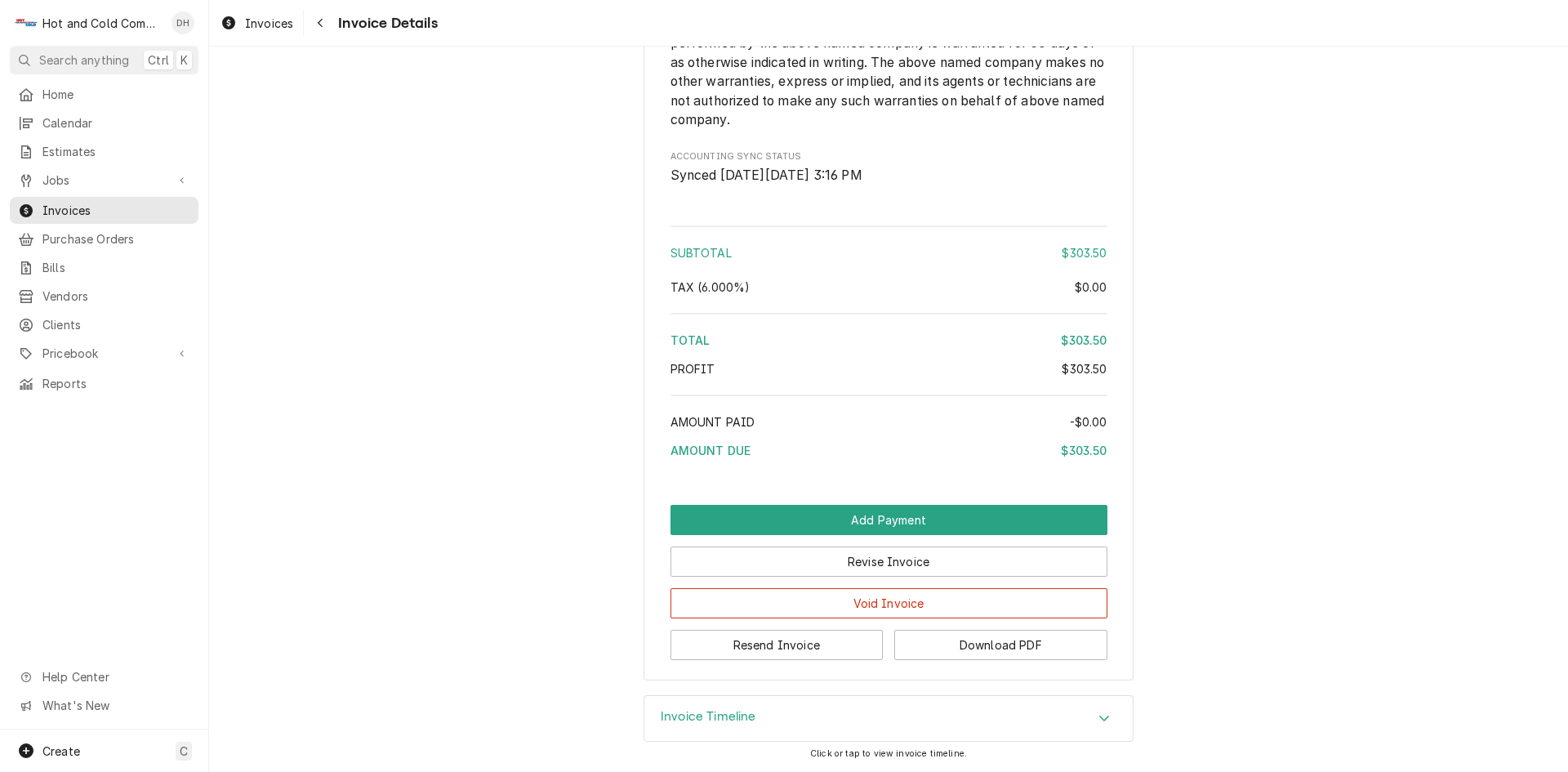
scroll to position [1856, 0]
click at [1014, 649] on button "Download PDF" at bounding box center [1001, 644] width 213 height 31
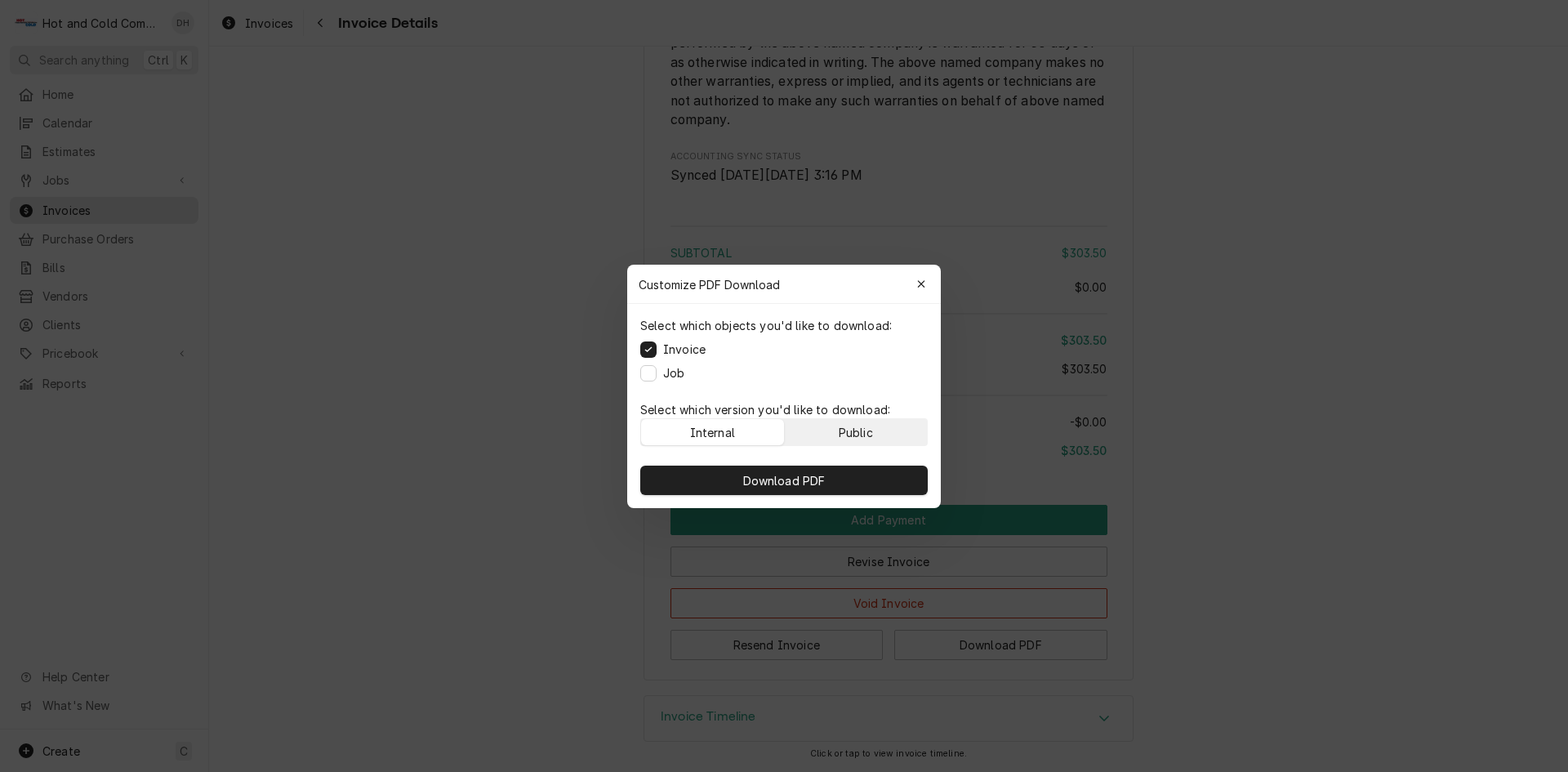
drag, startPoint x: 868, startPoint y: 422, endPoint x: 856, endPoint y: 446, distance: 26.8
click at [868, 422] on button "Public" at bounding box center [856, 432] width 143 height 26
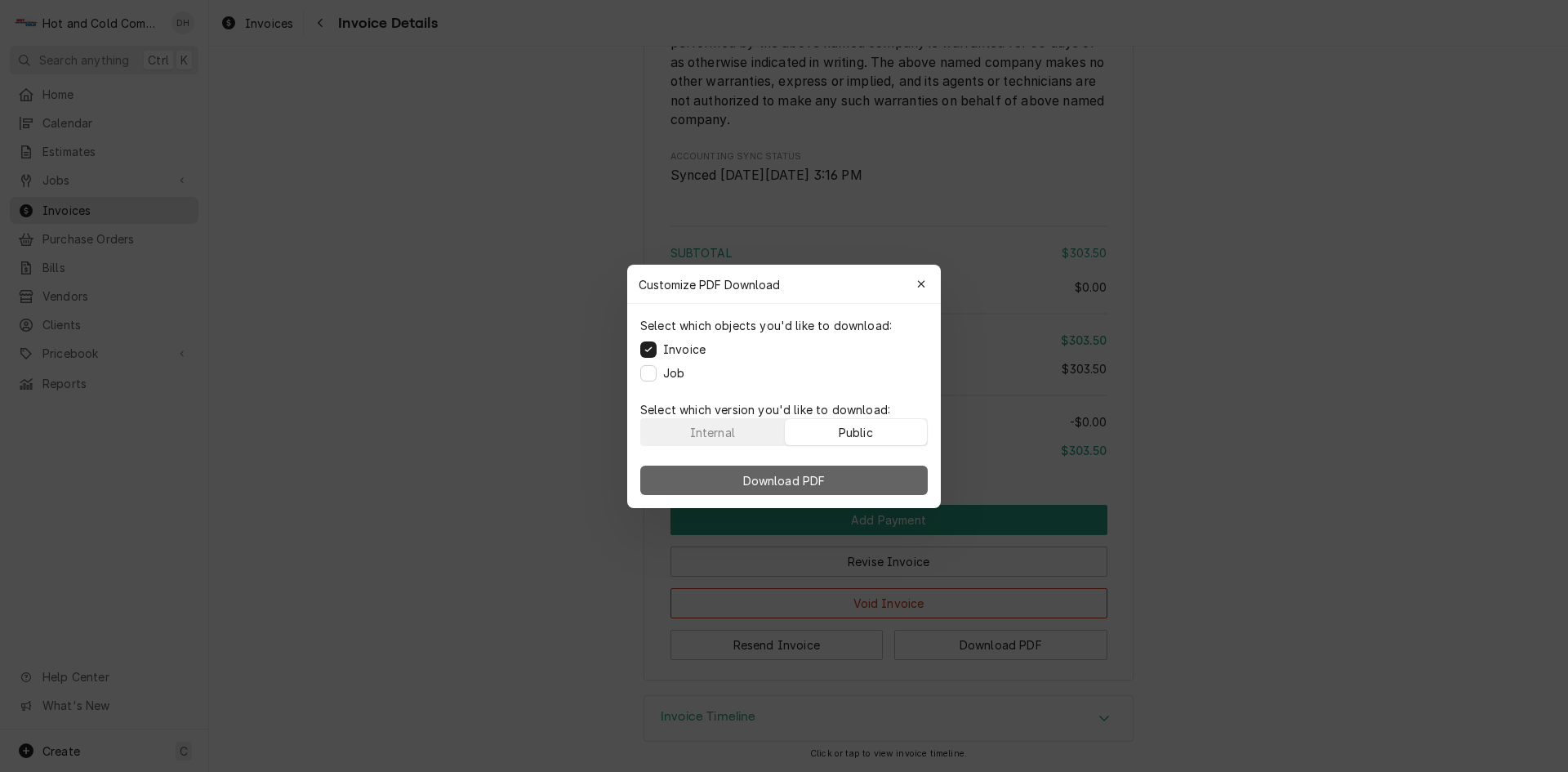
click at [806, 484] on span "Download PDF" at bounding box center [784, 480] width 89 height 17
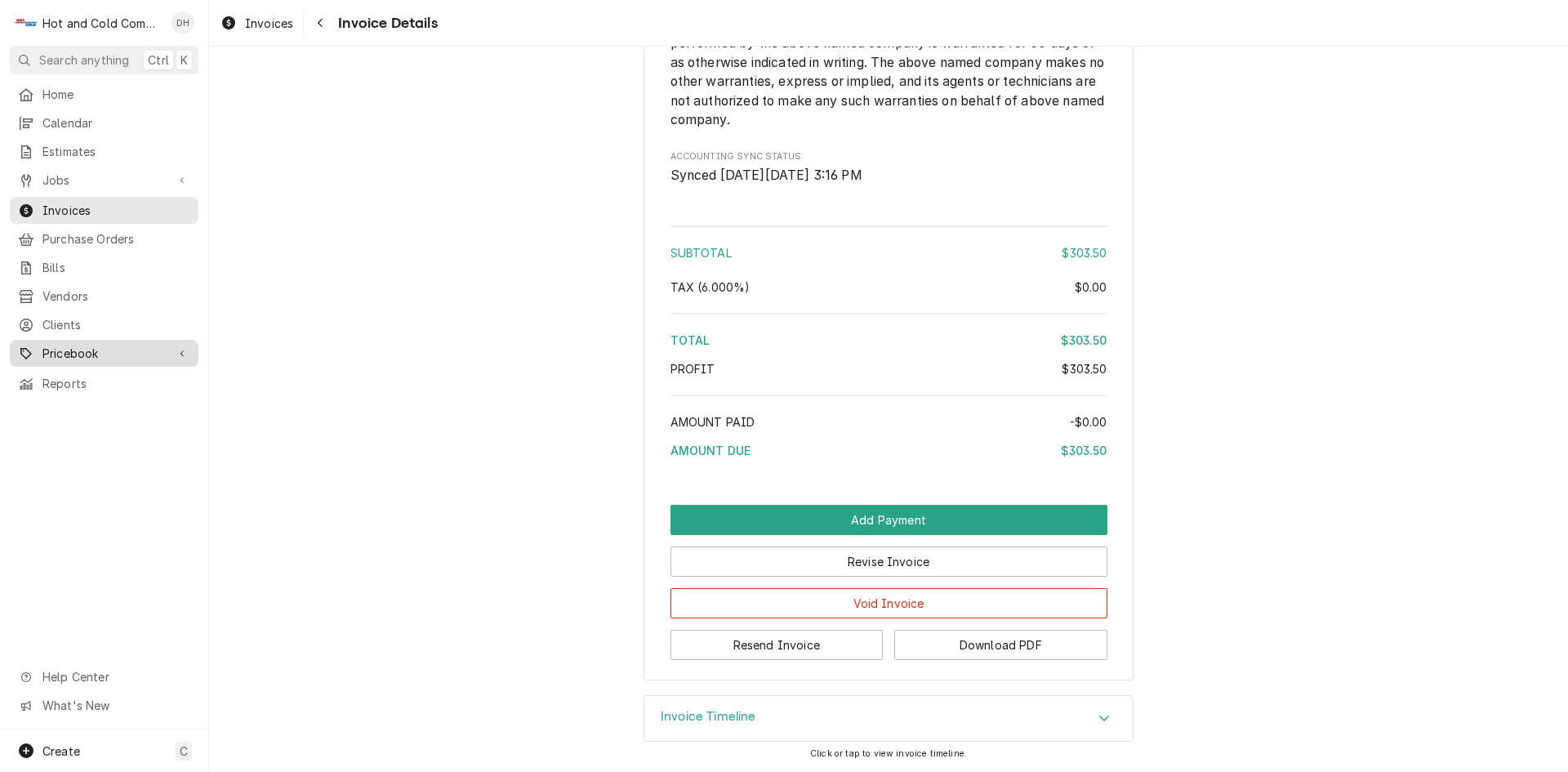
click at [106, 344] on span "Pricebook" at bounding box center [104, 353] width 123 height 17
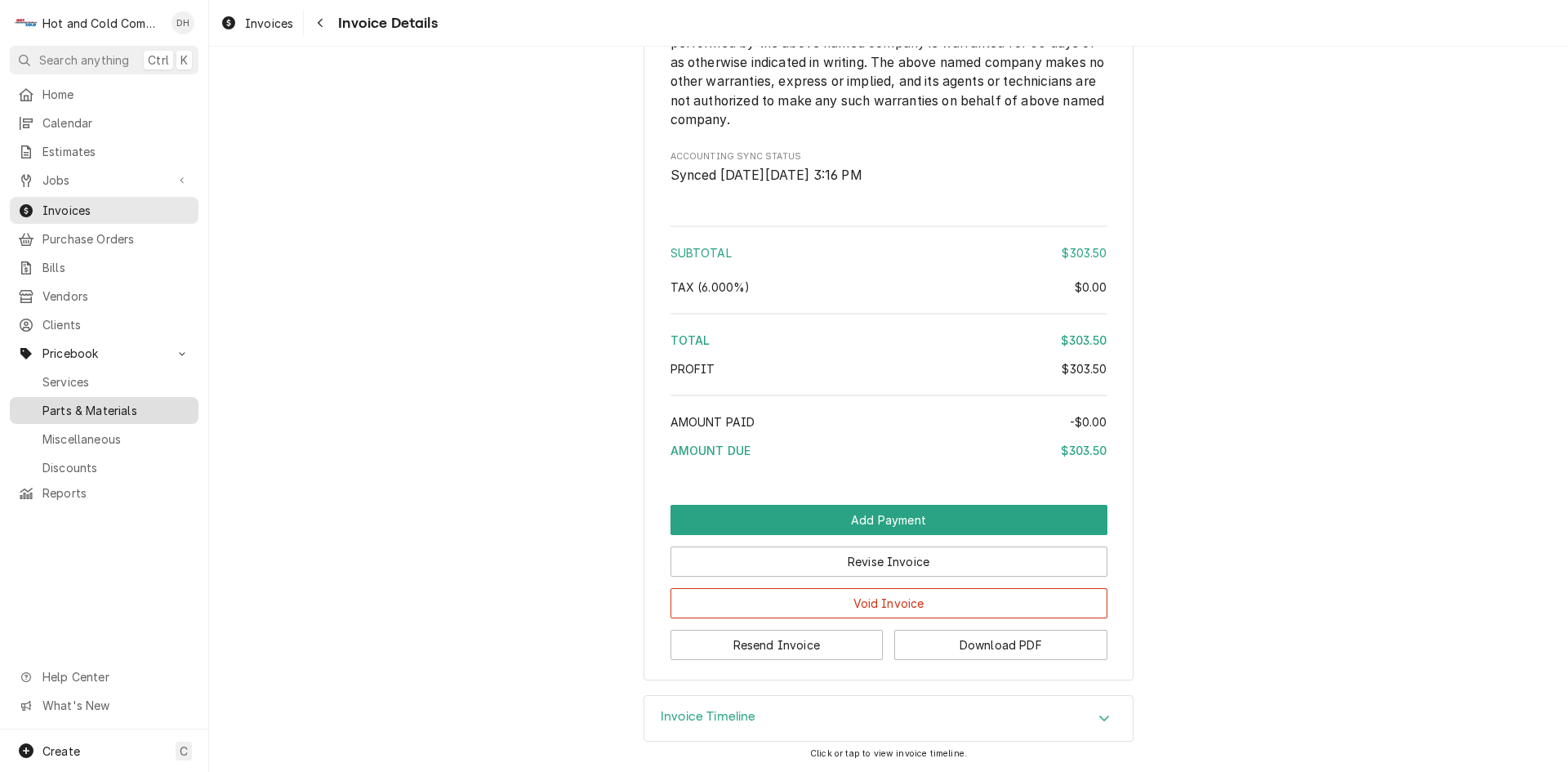
click at [74, 402] on span "Parts & Materials" at bounding box center [116, 411] width 148 height 17
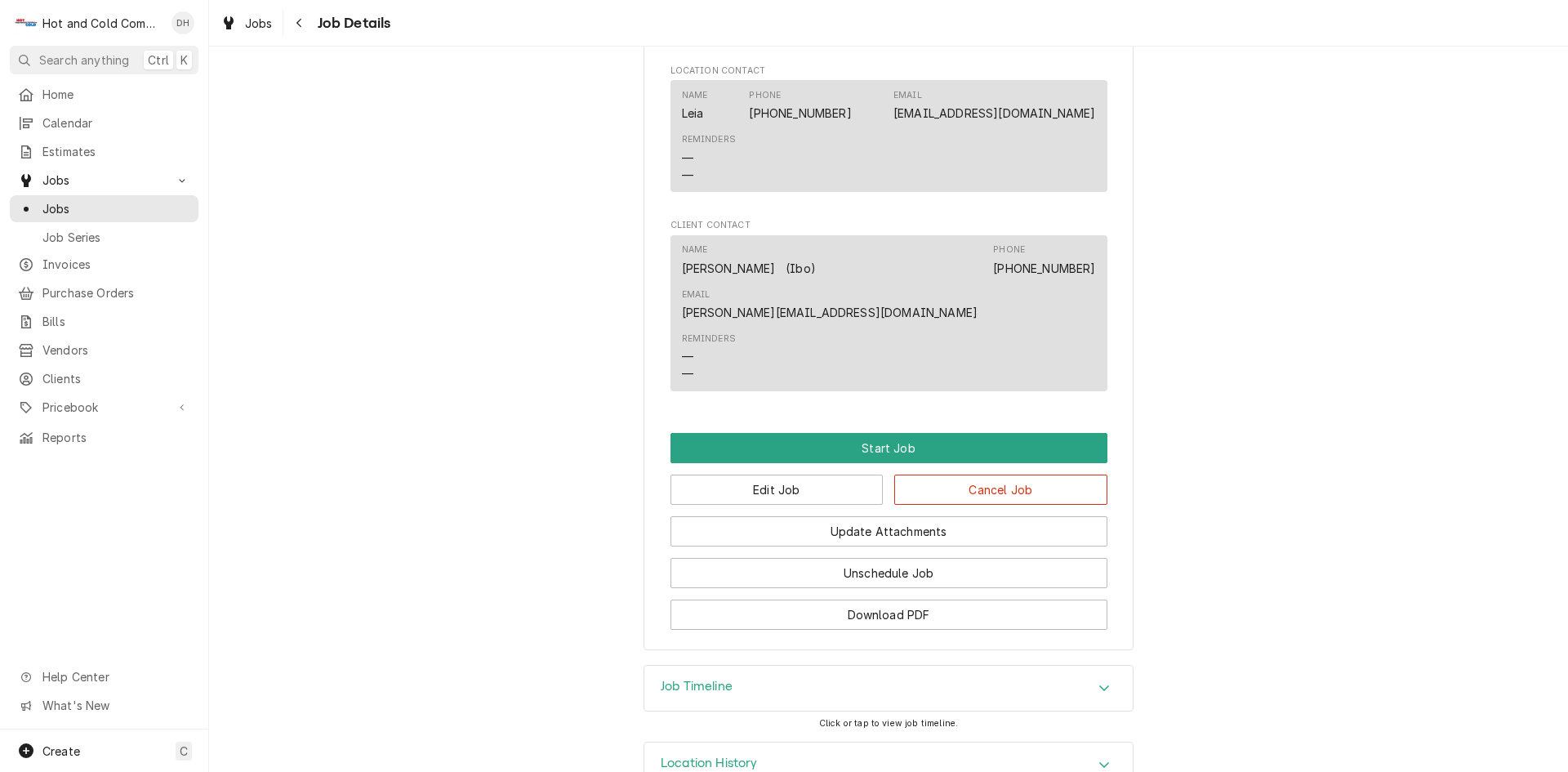
scroll to position [1064, 0]
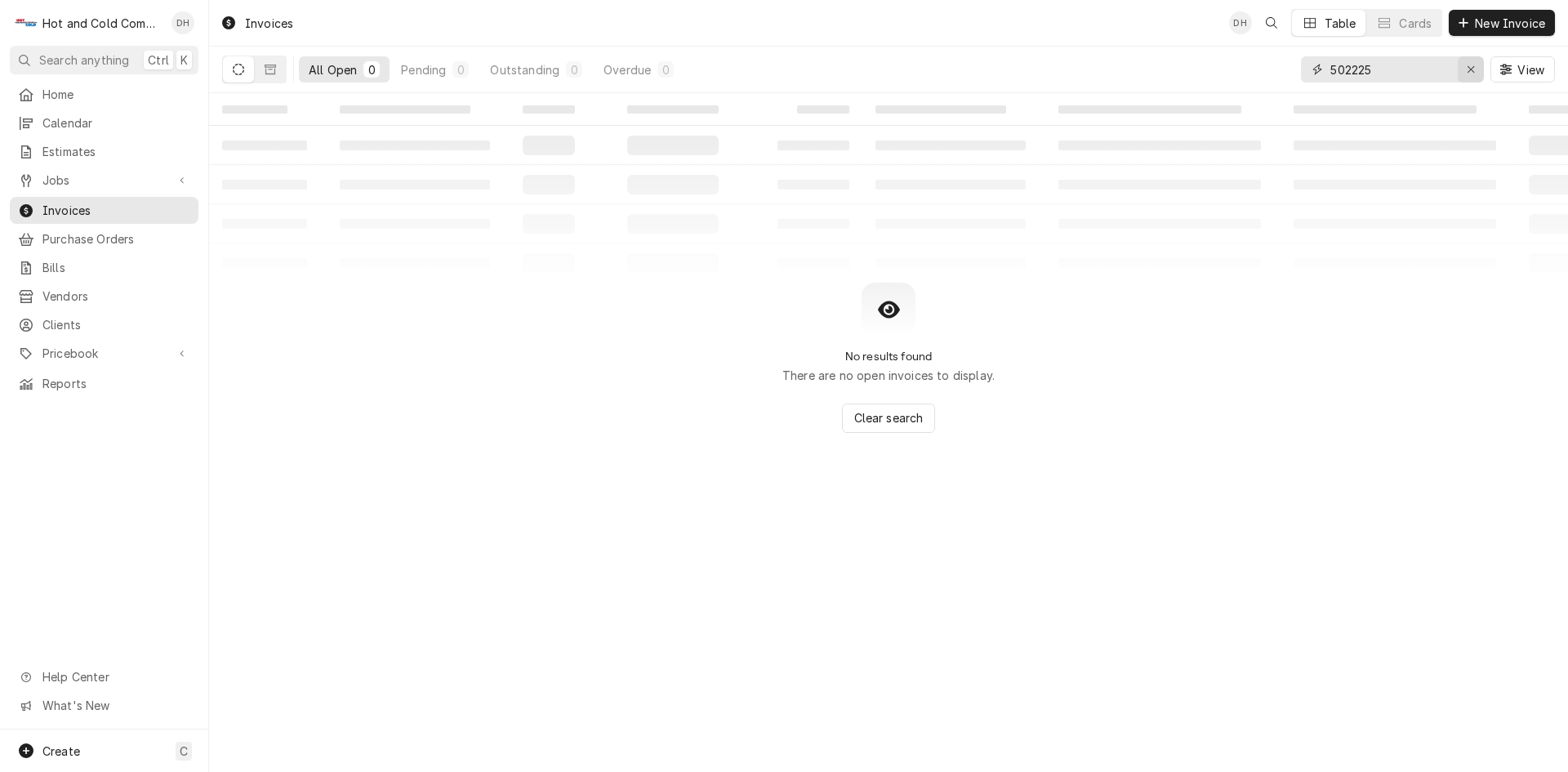
click at [1472, 71] on icon "Erase input" at bounding box center [1471, 69] width 6 height 6
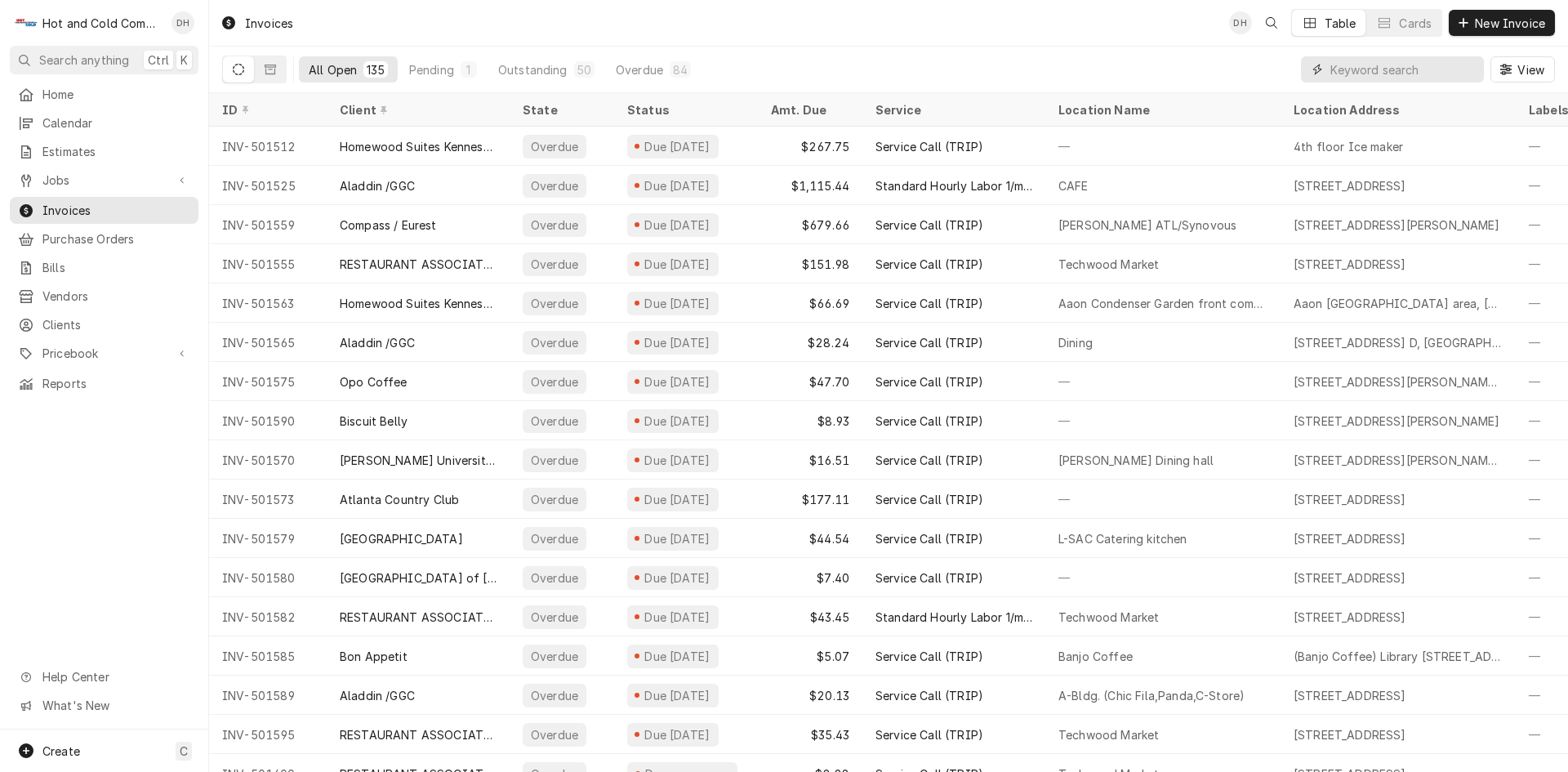
click at [1367, 70] on input "Dynamic Content Wrapper" at bounding box center [1404, 69] width 145 height 26
click at [1370, 64] on input "Dynamic Content Wrapper" at bounding box center [1404, 69] width 145 height 26
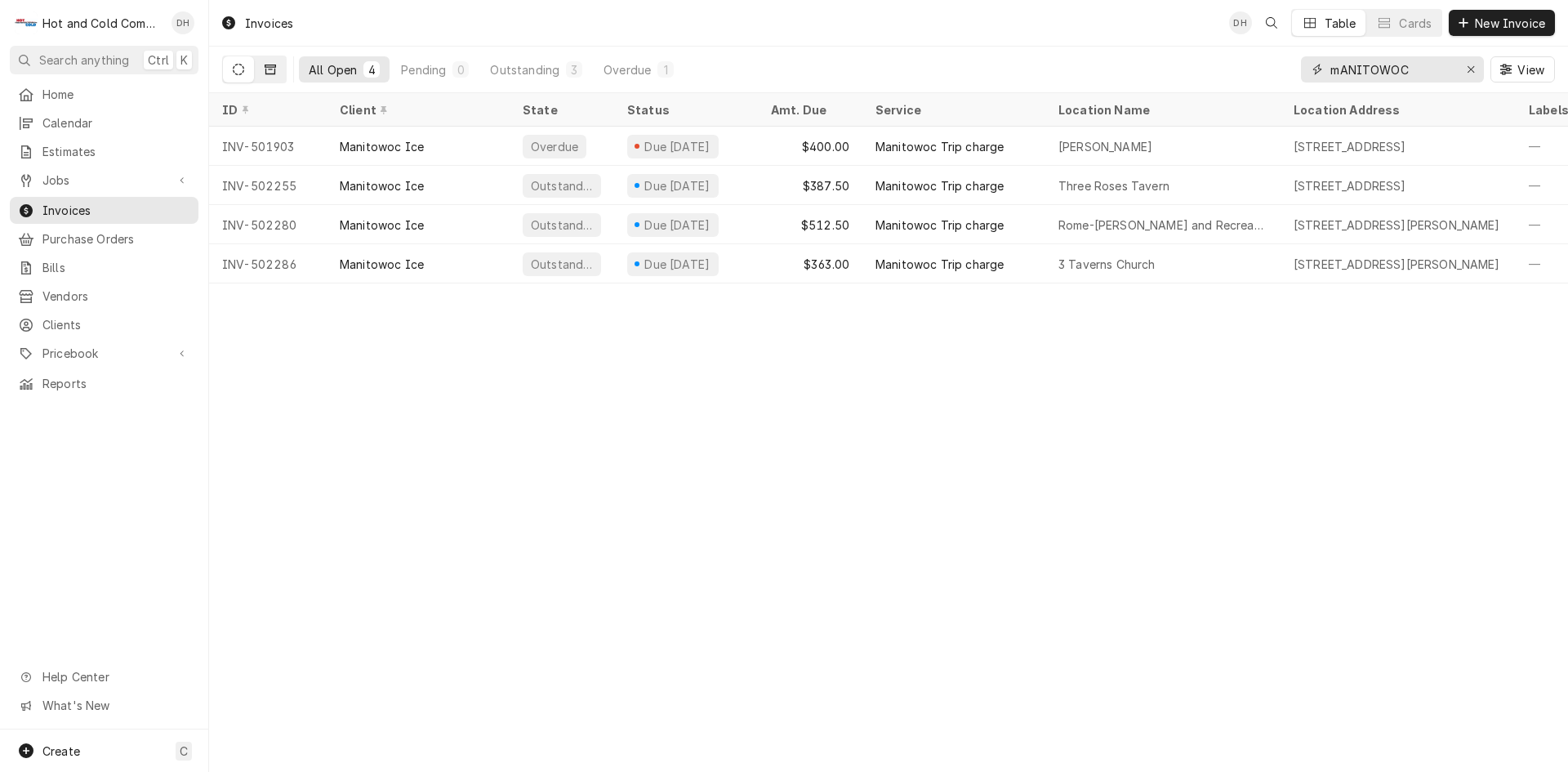
type input "mANITOWOC"
click at [279, 71] on button "Dynamic Content Wrapper" at bounding box center [269, 69] width 31 height 26
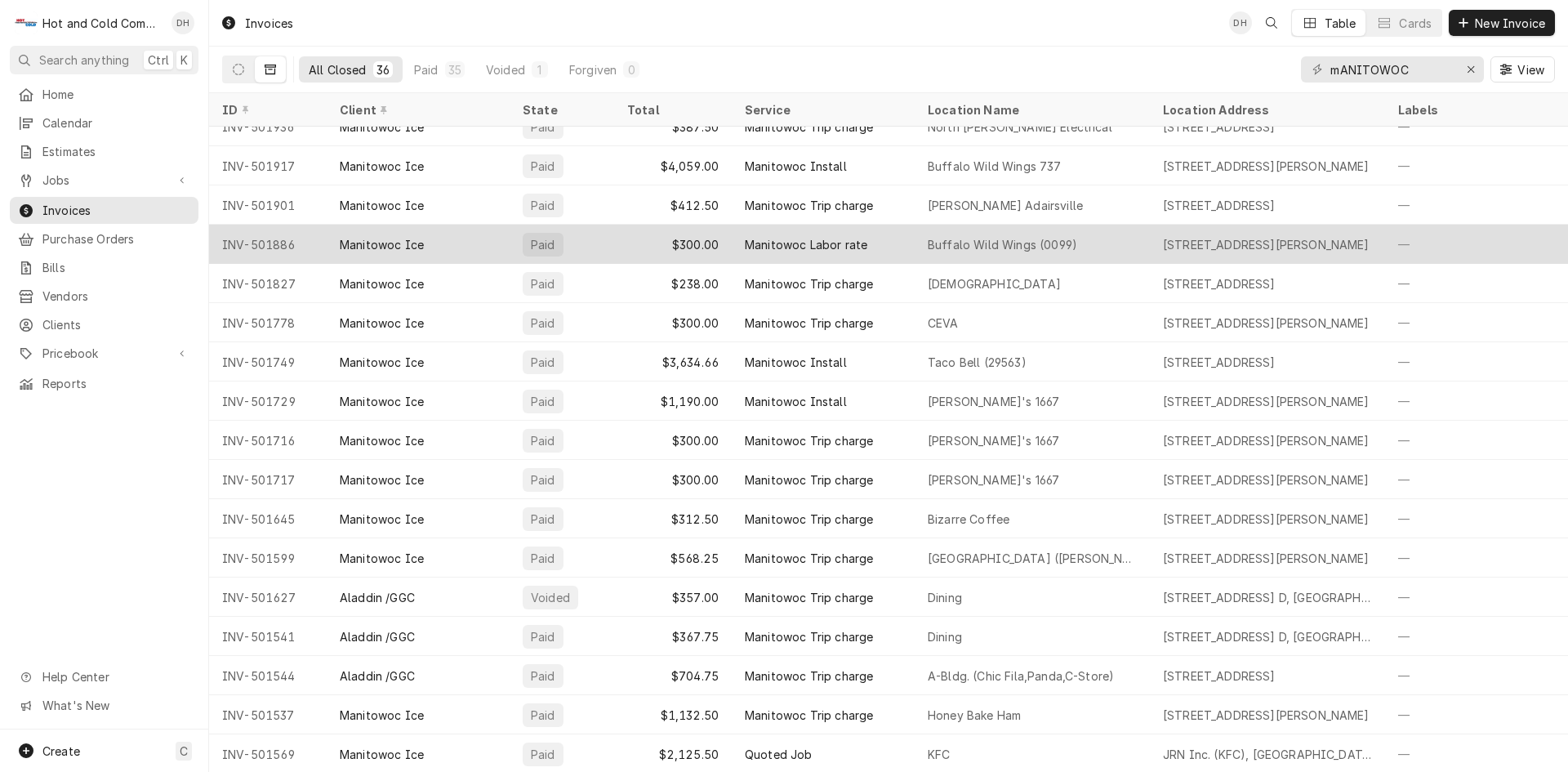
scroll to position [775, 0]
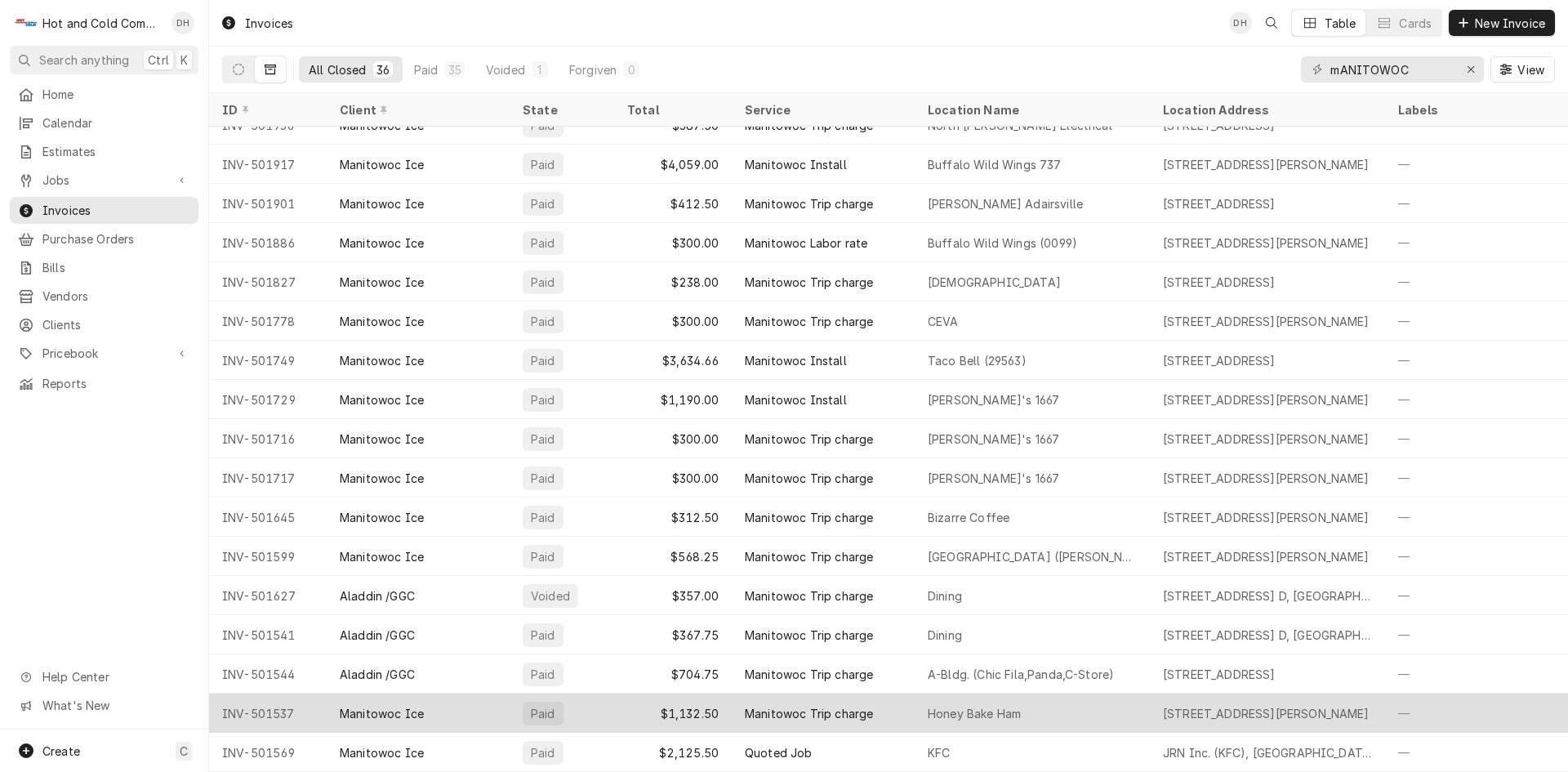
click at [1107, 694] on div "Honey Bake Ham" at bounding box center [1032, 713] width 235 height 39
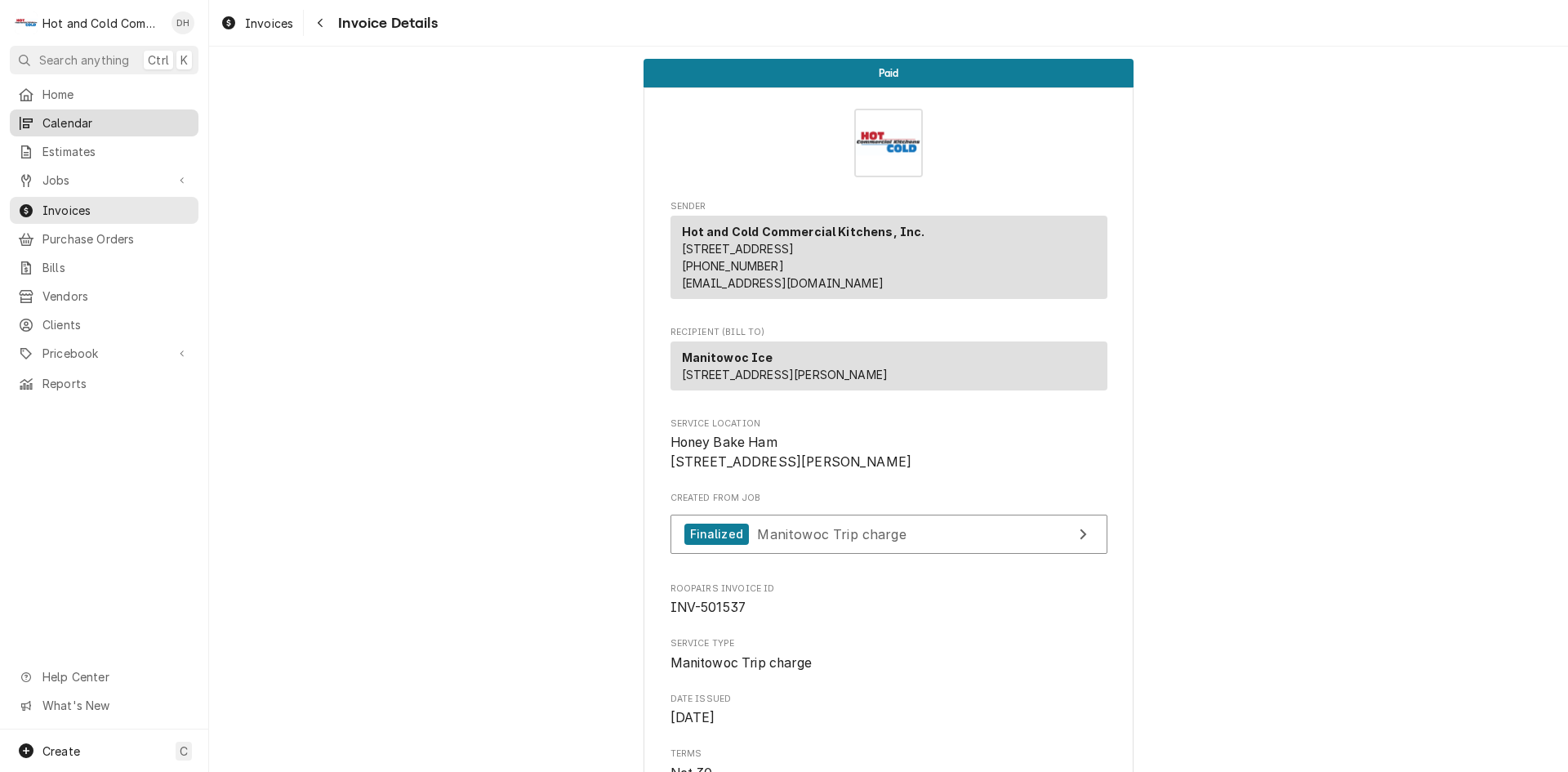
click at [52, 115] on span "Calendar" at bounding box center [116, 123] width 148 height 17
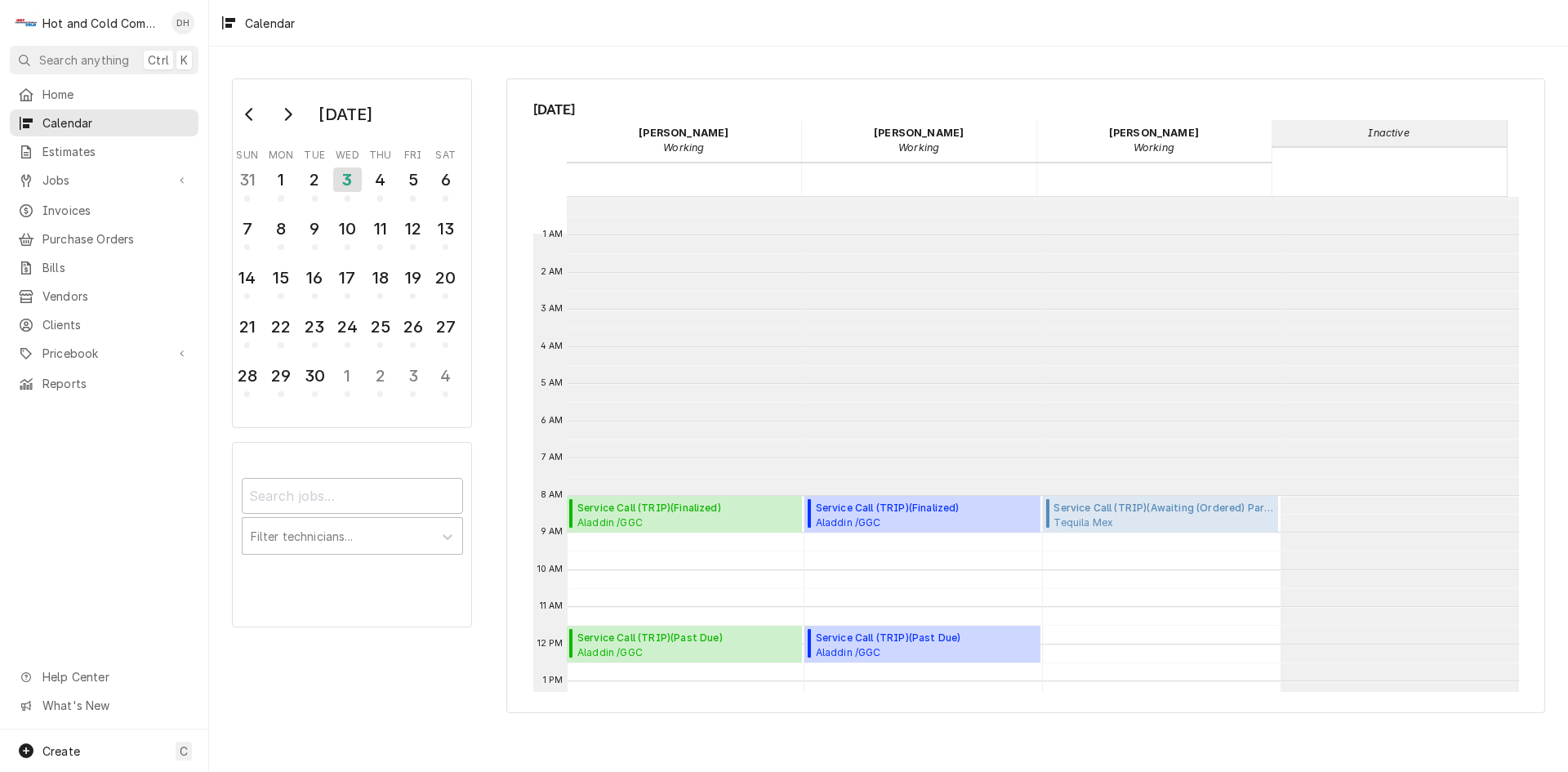
scroll to position [298, 0]
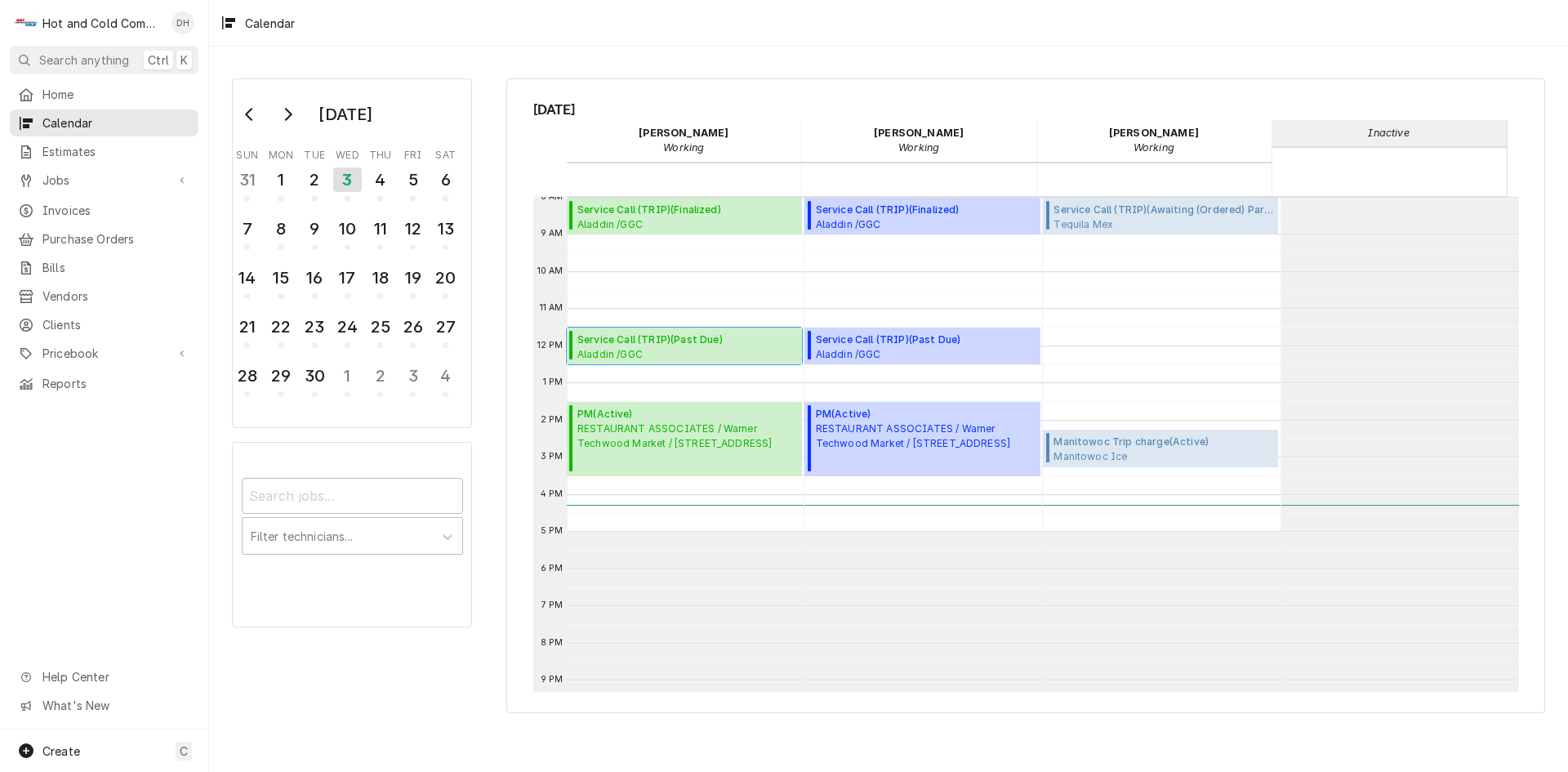
click at [666, 339] on span "Service Call (TRIP) ( Past Due )" at bounding box center [686, 339] width 220 height 15
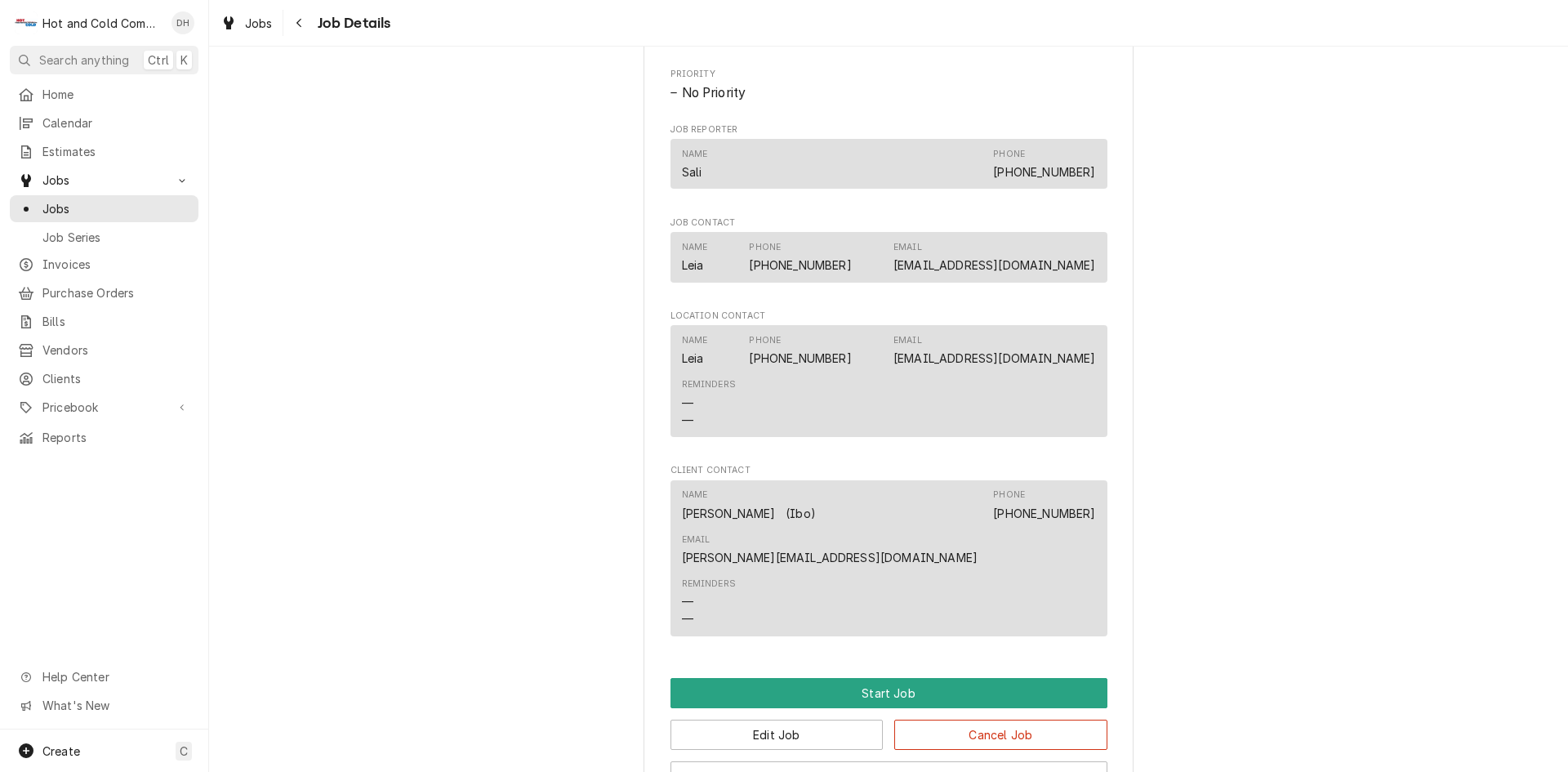
scroll to position [1064, 0]
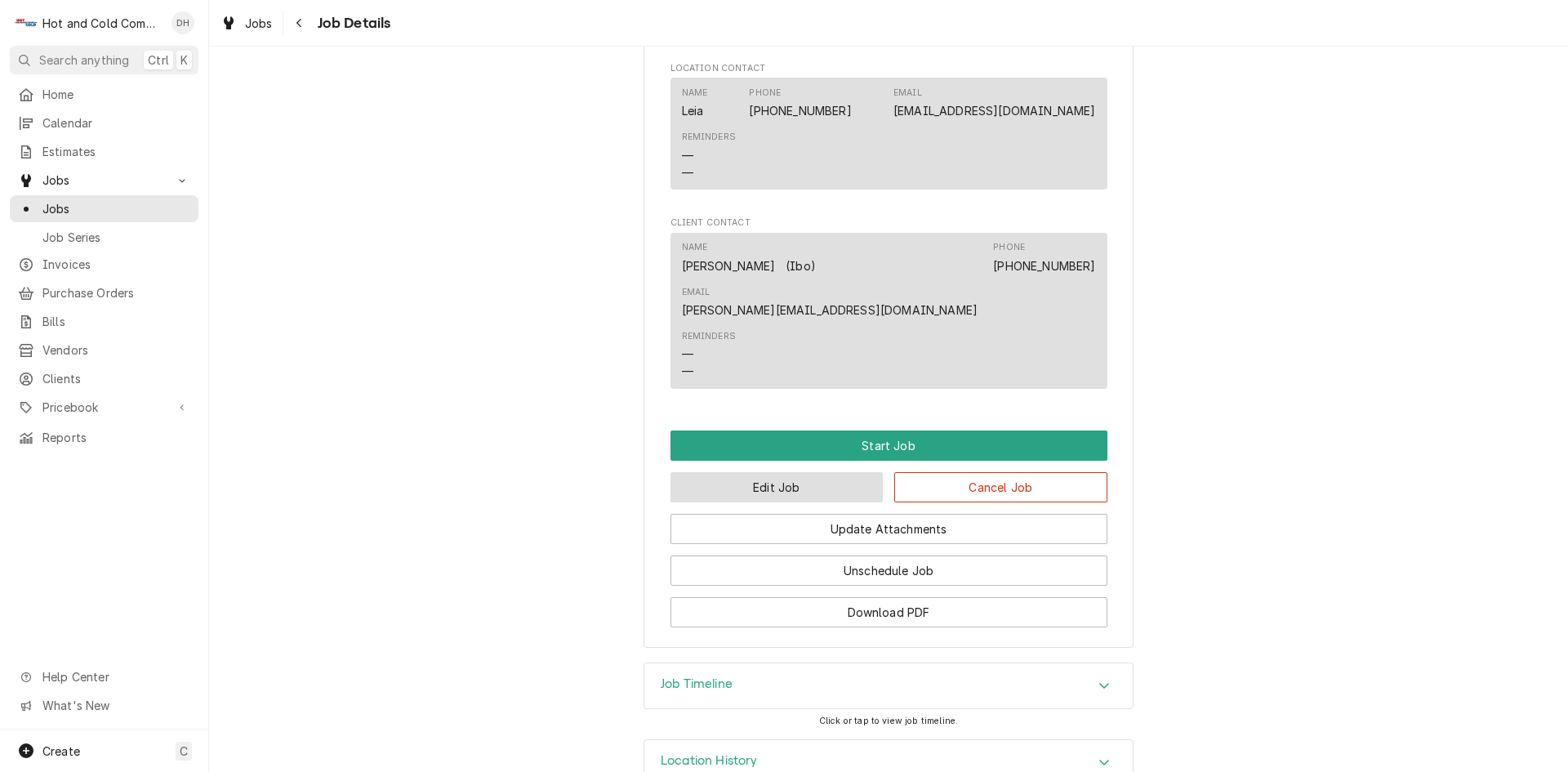
click at [750, 472] on button "Edit Job" at bounding box center [777, 487] width 213 height 31
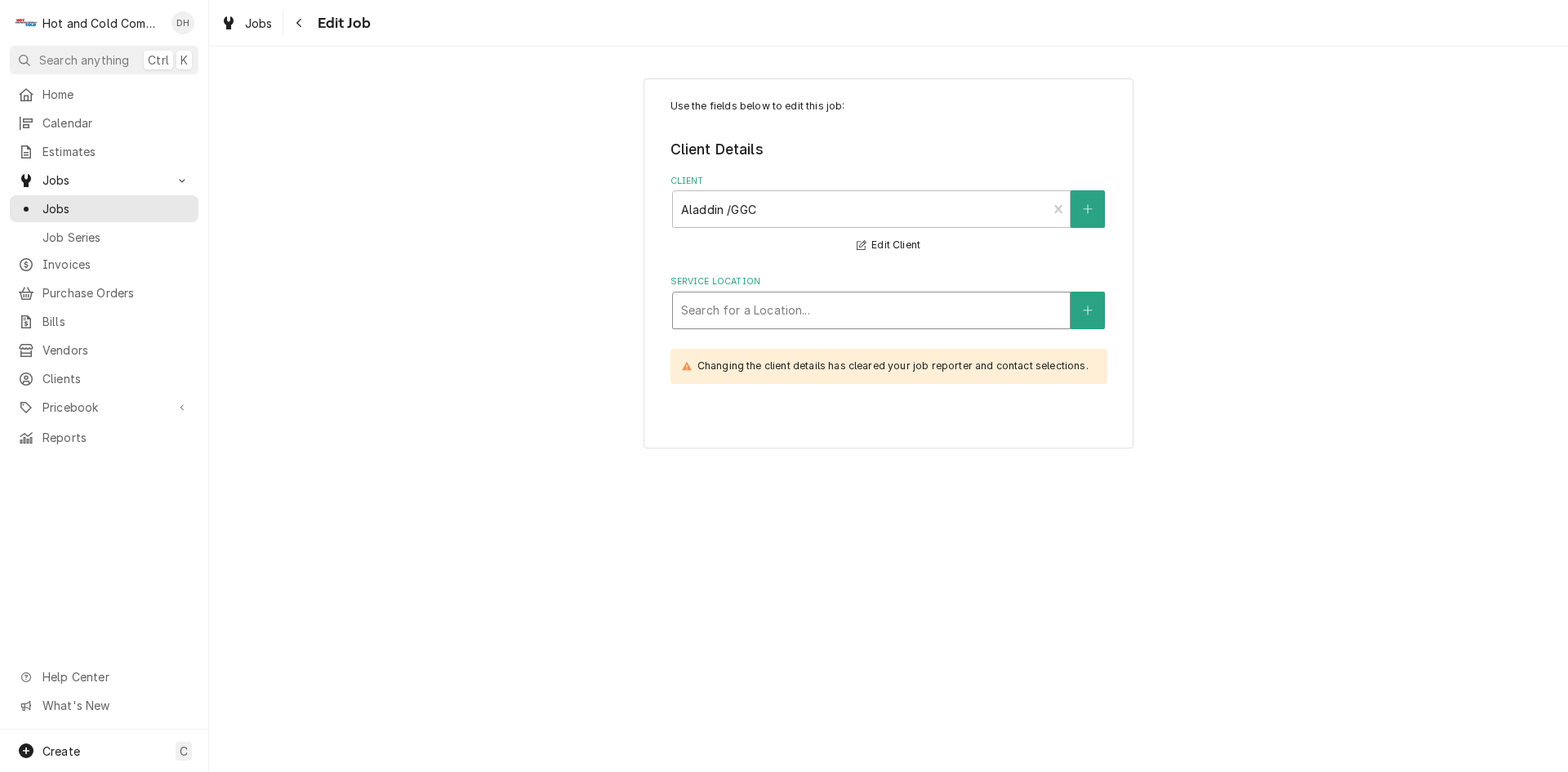
click at [939, 303] on div "Service Location" at bounding box center [871, 310] width 380 height 30
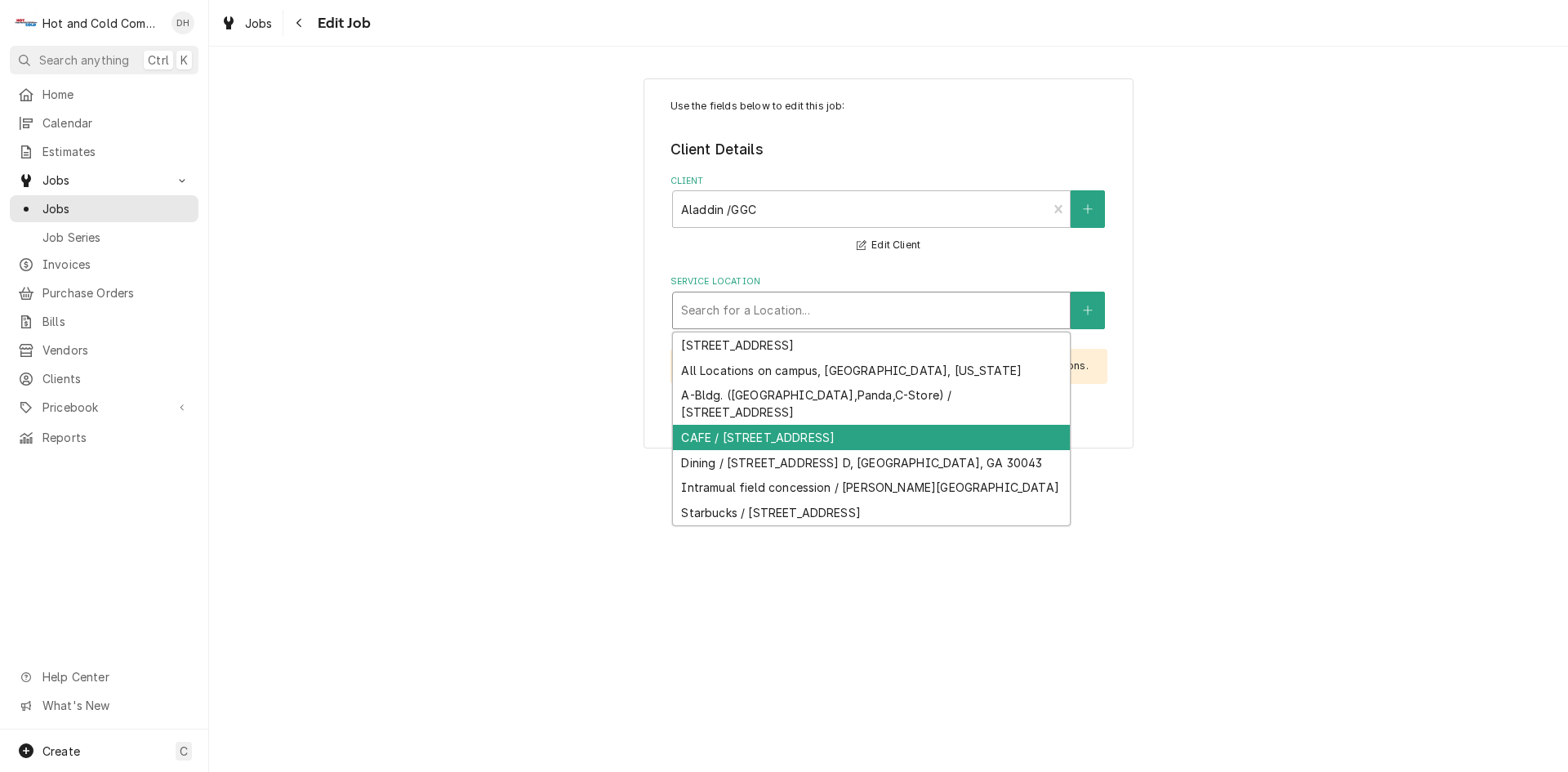
click at [802, 435] on div "CAFE / 1000 University Center Ln, Lawrenceville, GA 30043" at bounding box center [872, 437] width 397 height 25
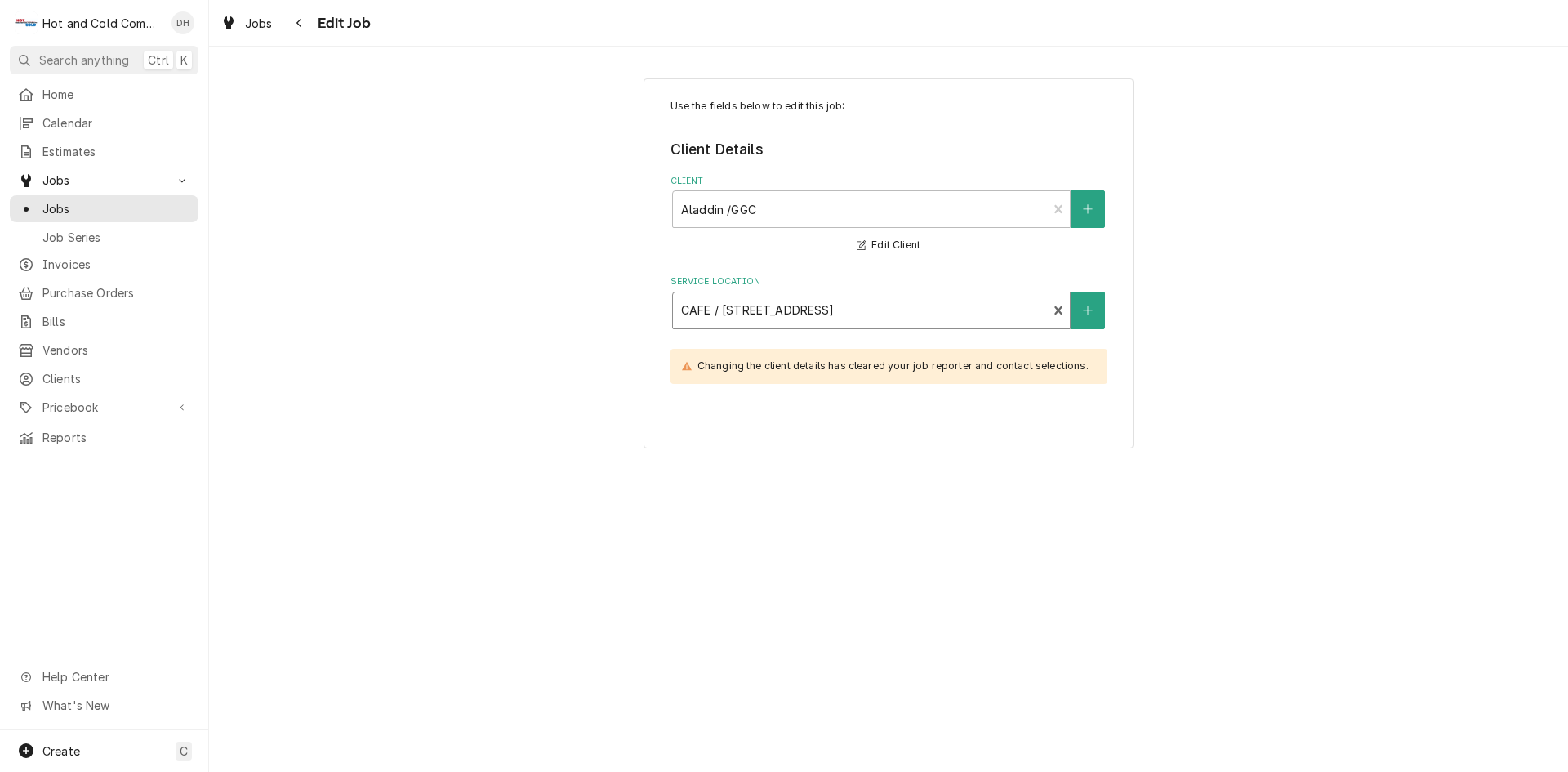
type textarea "x"
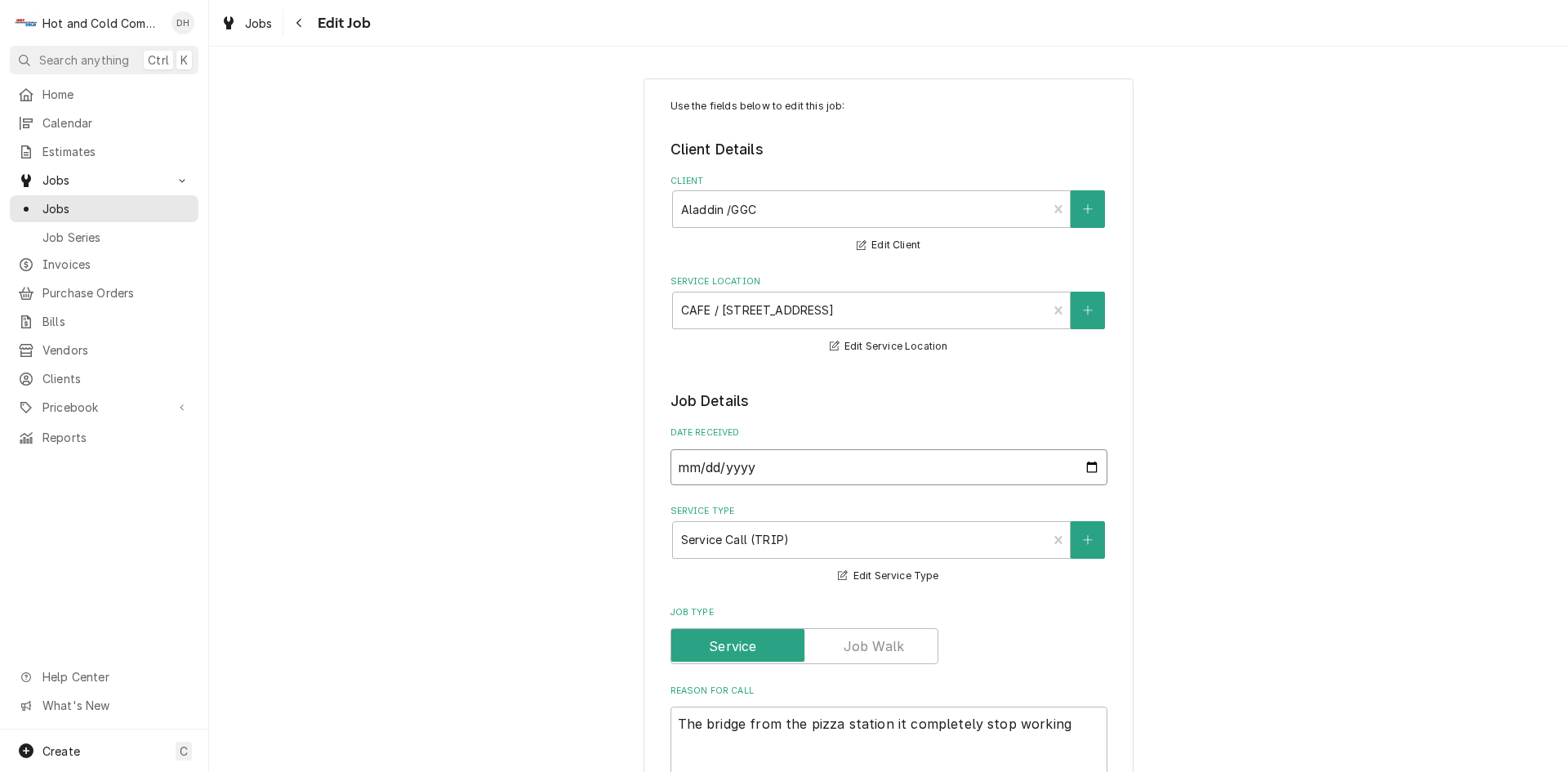
click at [1088, 465] on input "2025-08-29" at bounding box center [889, 467] width 437 height 36
type input "2025-09-03"
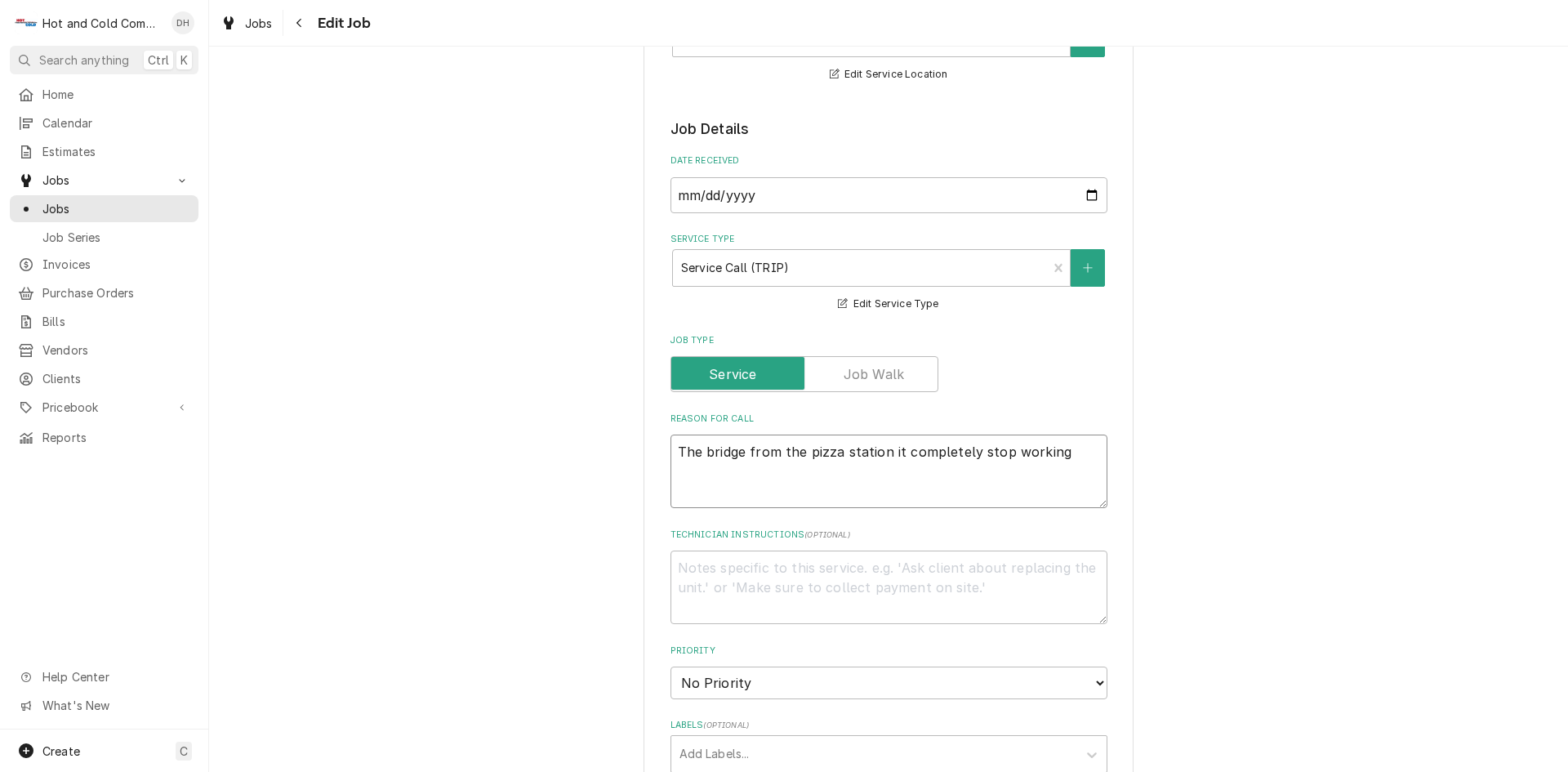
drag, startPoint x: 1080, startPoint y: 454, endPoint x: 372, endPoint y: 478, distance: 708.4
click at [373, 478] on div "Use the fields below to edit this job: Client Details Client Aladdin /GGC Edit …" at bounding box center [889, 613] width 1359 height 1643
type textarea "x"
type textarea "w"
type textarea "x"
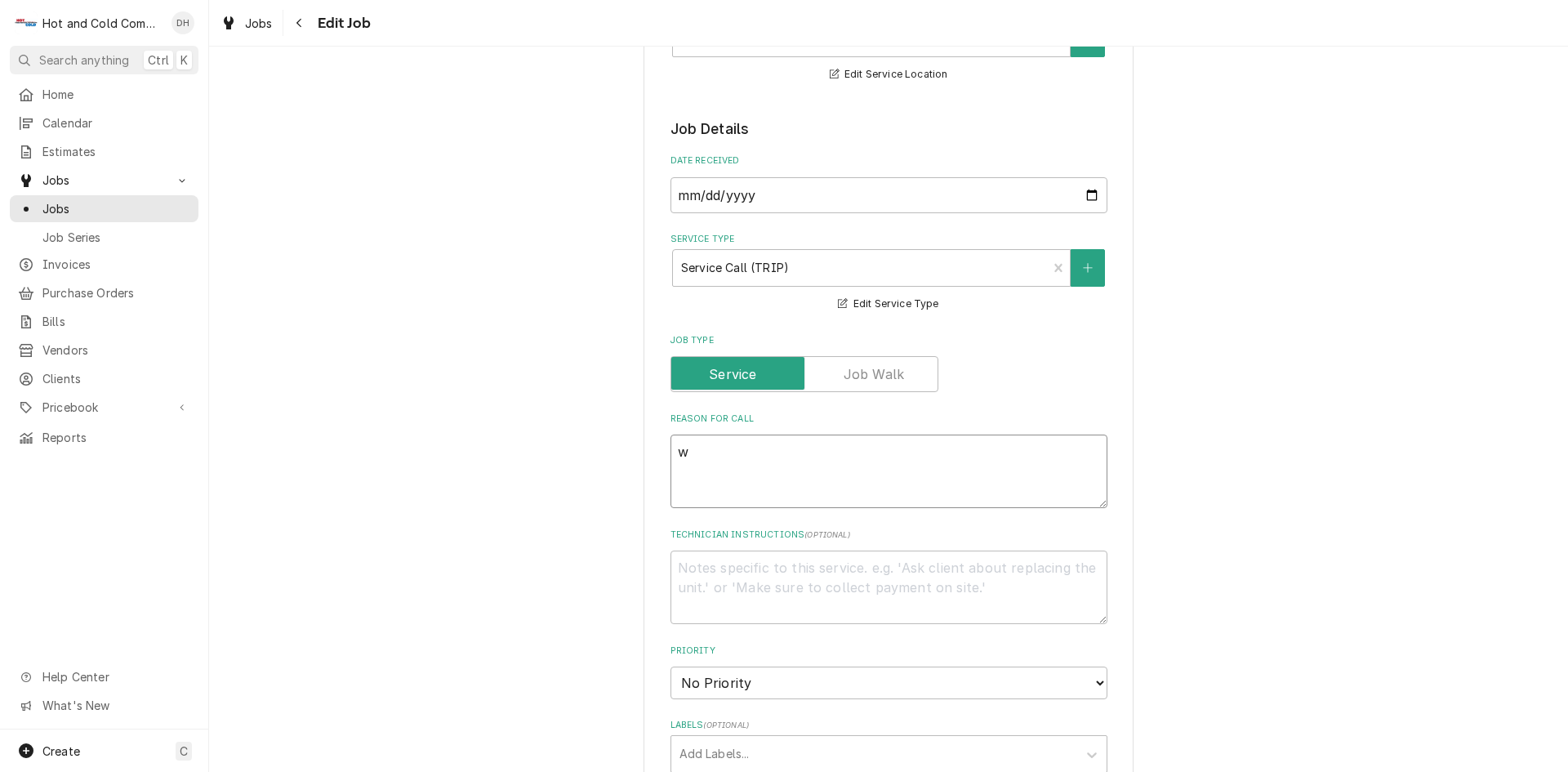
type textarea "wa"
type textarea "x"
type textarea "wat"
type textarea "x"
type textarea "wate"
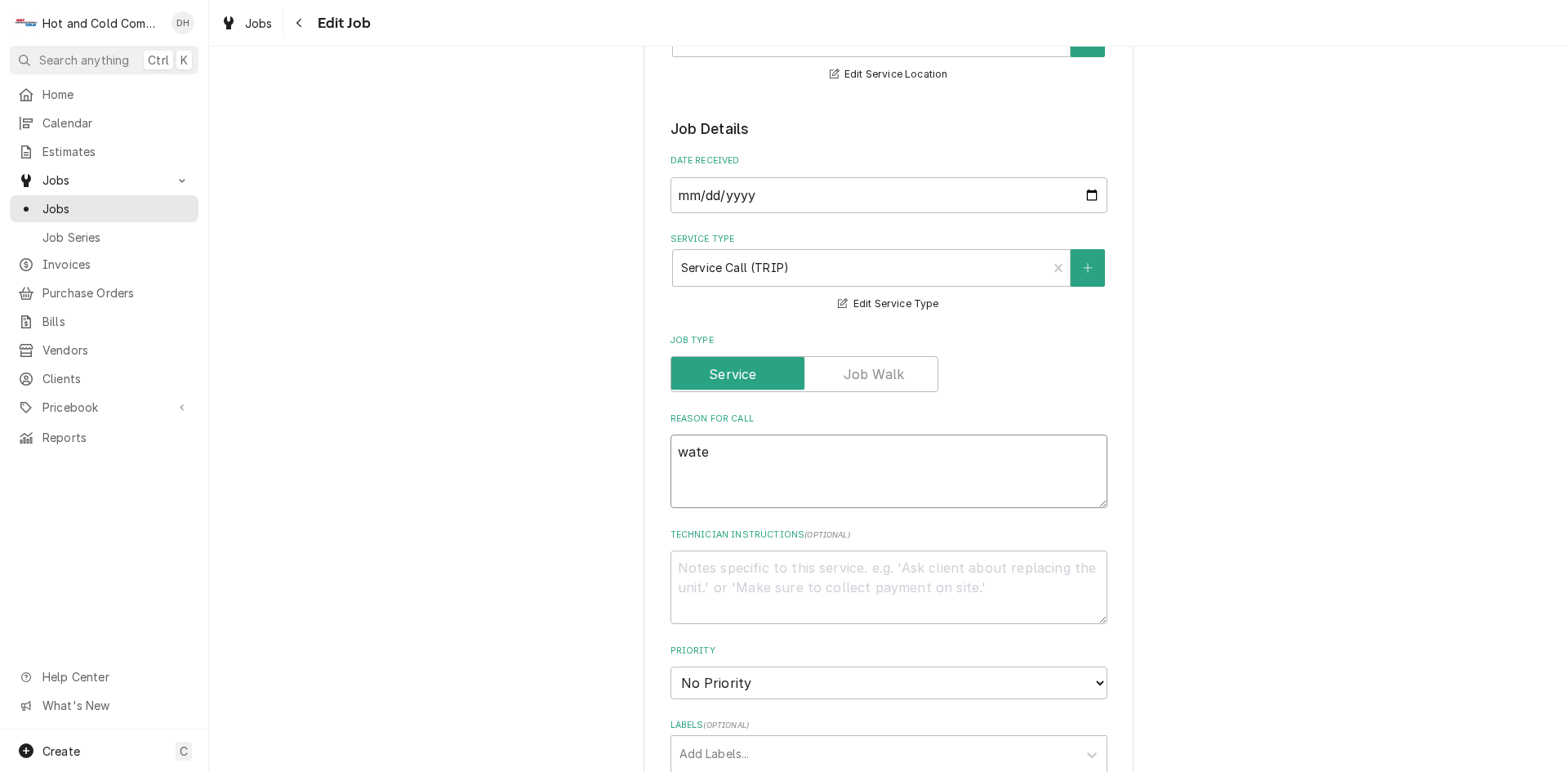
type textarea "x"
type textarea "water"
type textarea "x"
type textarea "water"
type textarea "x"
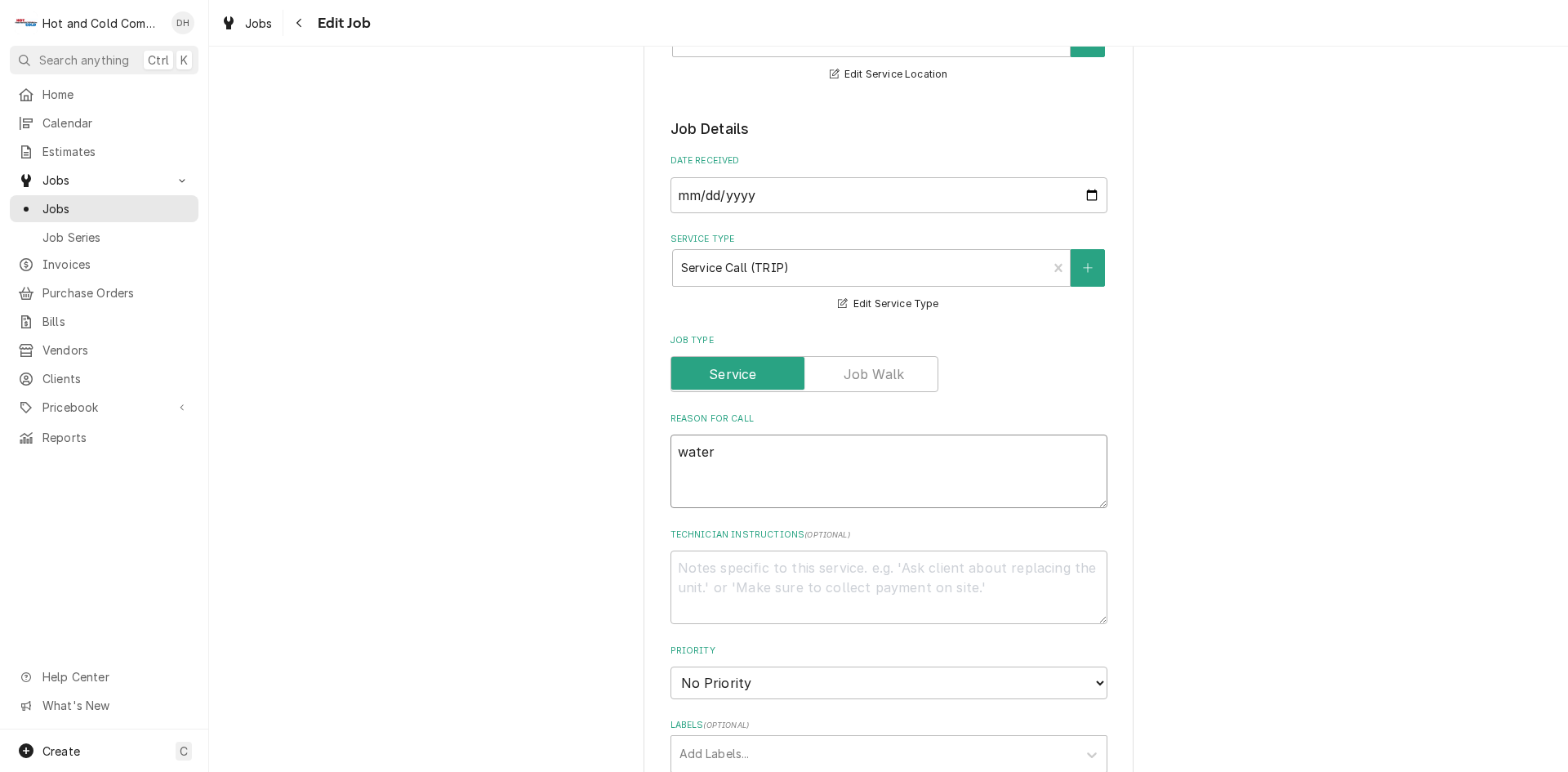
type textarea "water l"
type textarea "x"
type textarea "water le"
type textarea "x"
type textarea "water lea"
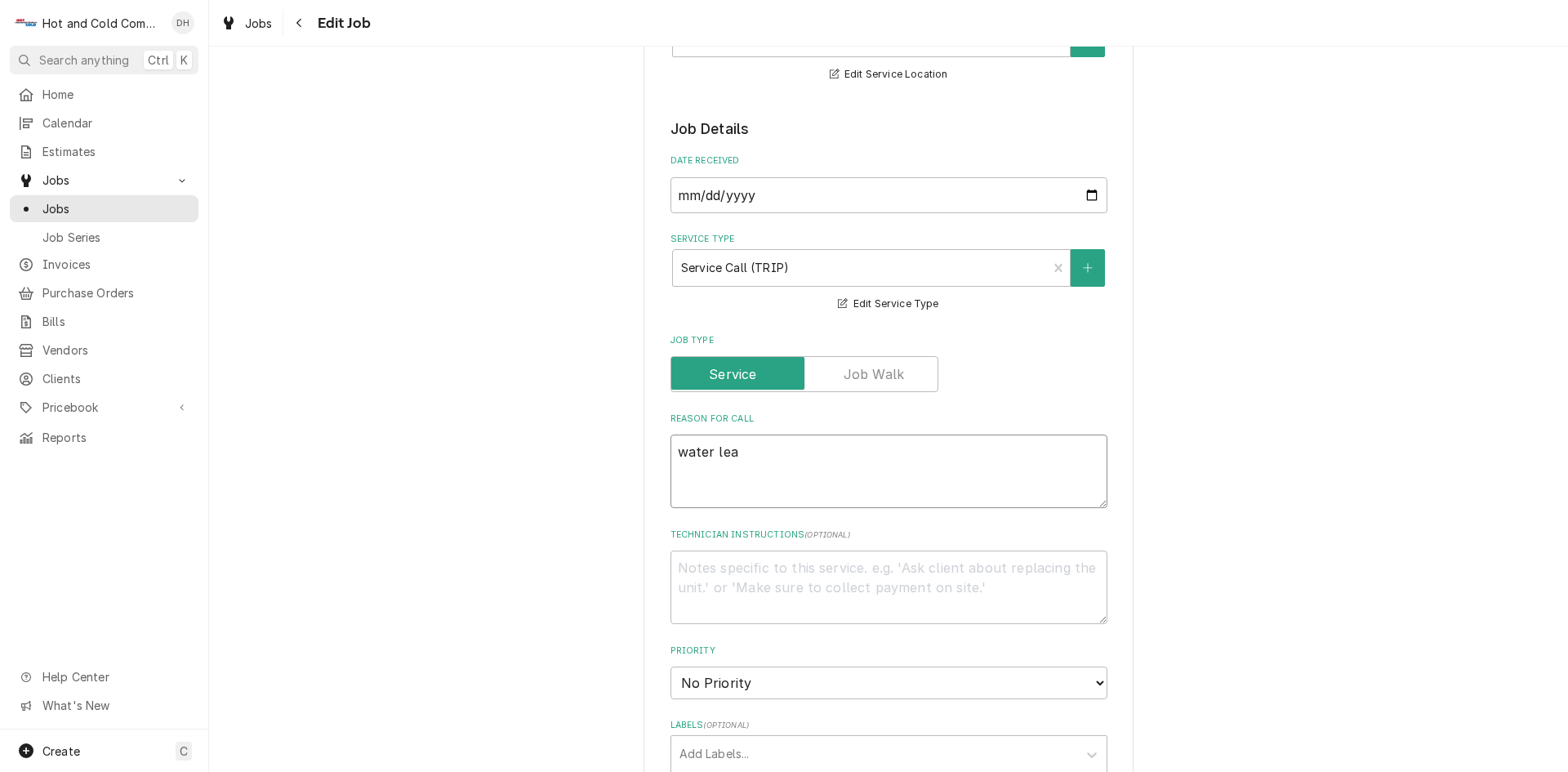
type textarea "x"
type textarea "water leak"
type textarea "x"
type textarea "water leaki"
type textarea "x"
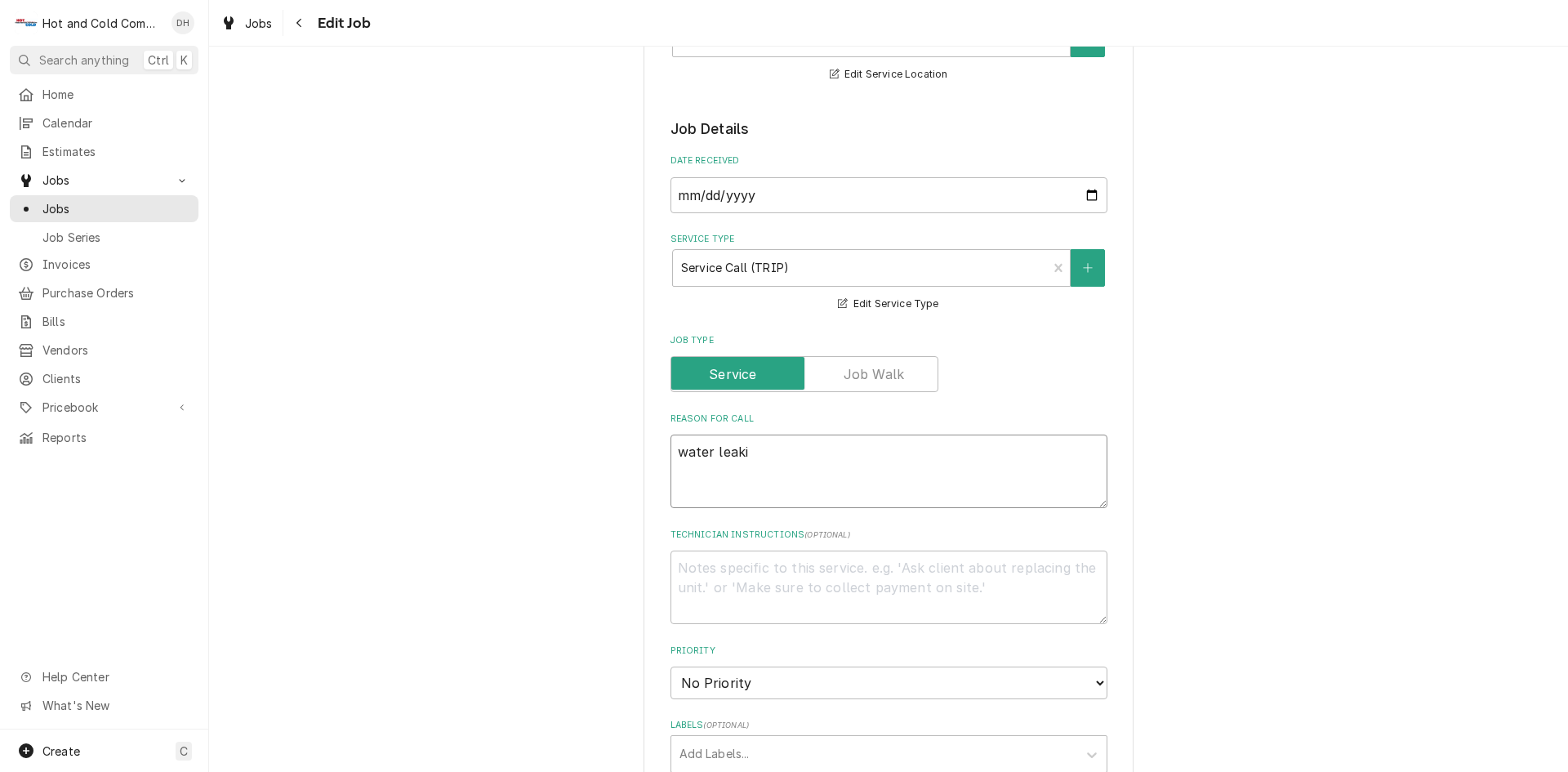
type textarea "water leakin"
type textarea "x"
type textarea "water leaking"
type textarea "x"
type textarea "water leaking"
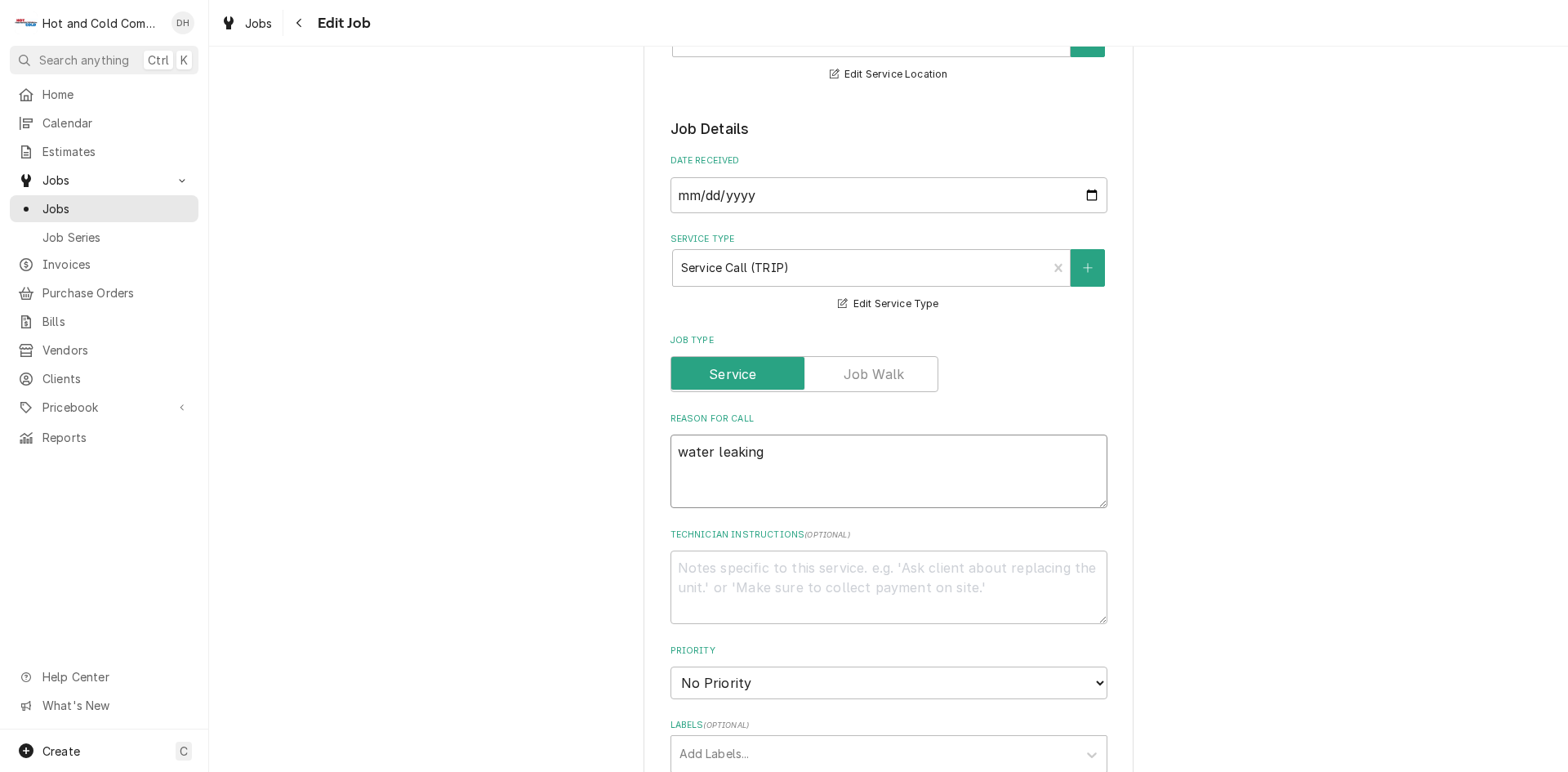
type textarea "x"
type textarea "water leaking a"
type textarea "x"
type textarea "water leaking at"
type textarea "x"
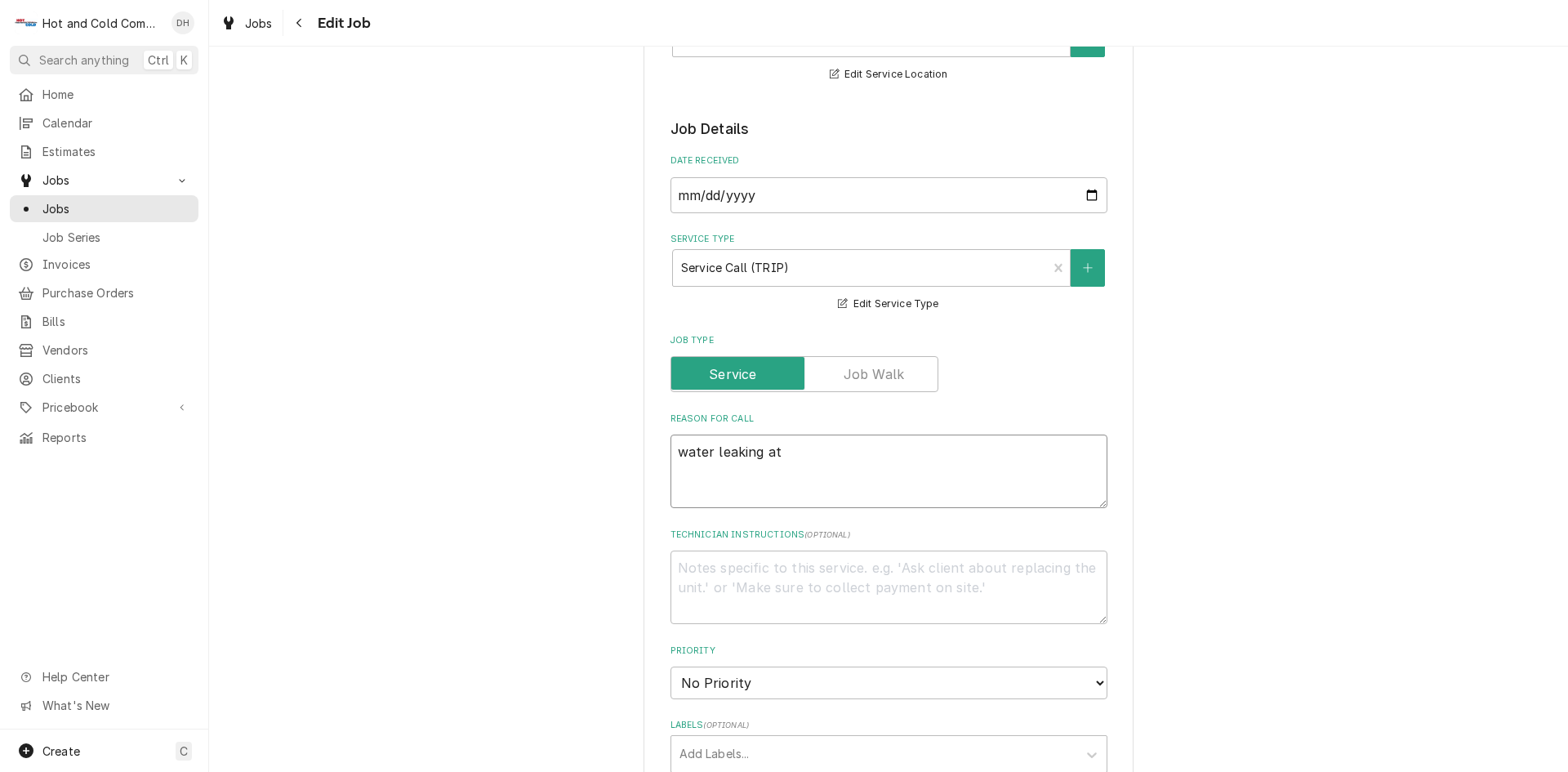
type textarea "water leaking at"
type textarea "x"
type textarea "water leaking at i"
type textarea "x"
type textarea "water leaking at ic"
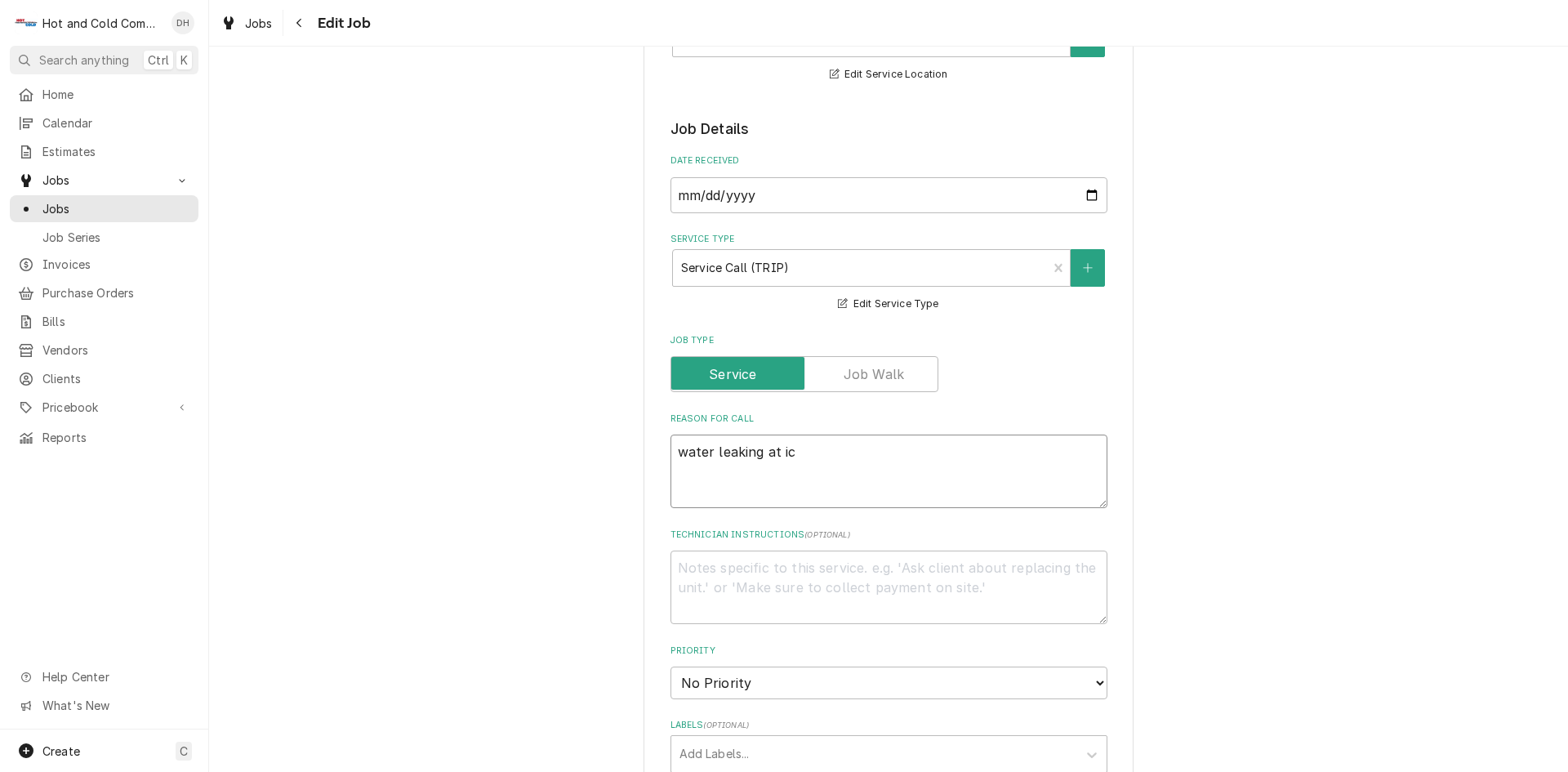
type textarea "x"
type textarea "water leaking at ice"
type textarea "x"
type textarea "water leaking at ice"
type textarea "x"
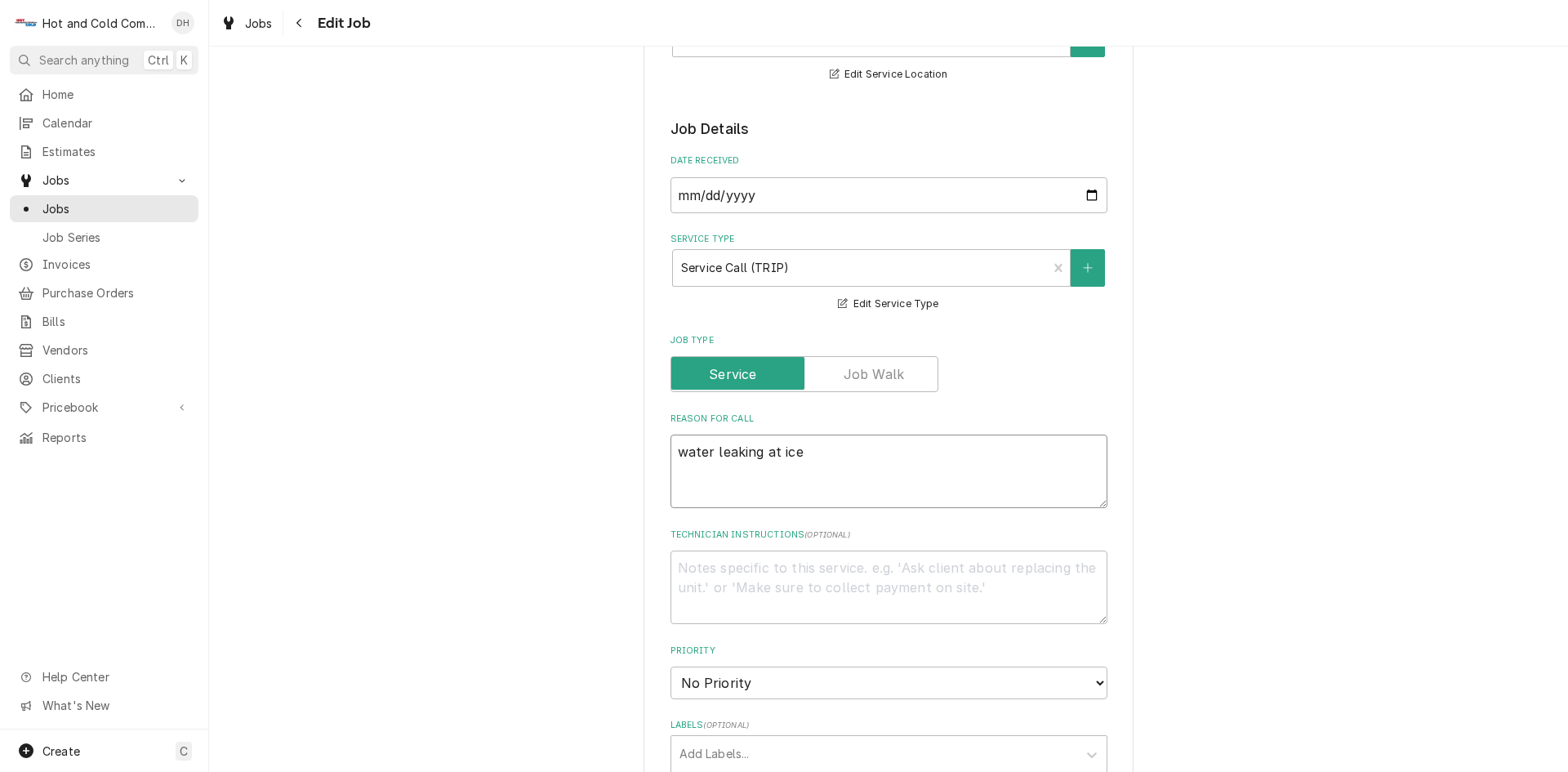
type textarea "water leaking at ice m"
type textarea "x"
type textarea "water leaking at ice mak"
type textarea "x"
type textarea "water leaking at ice make"
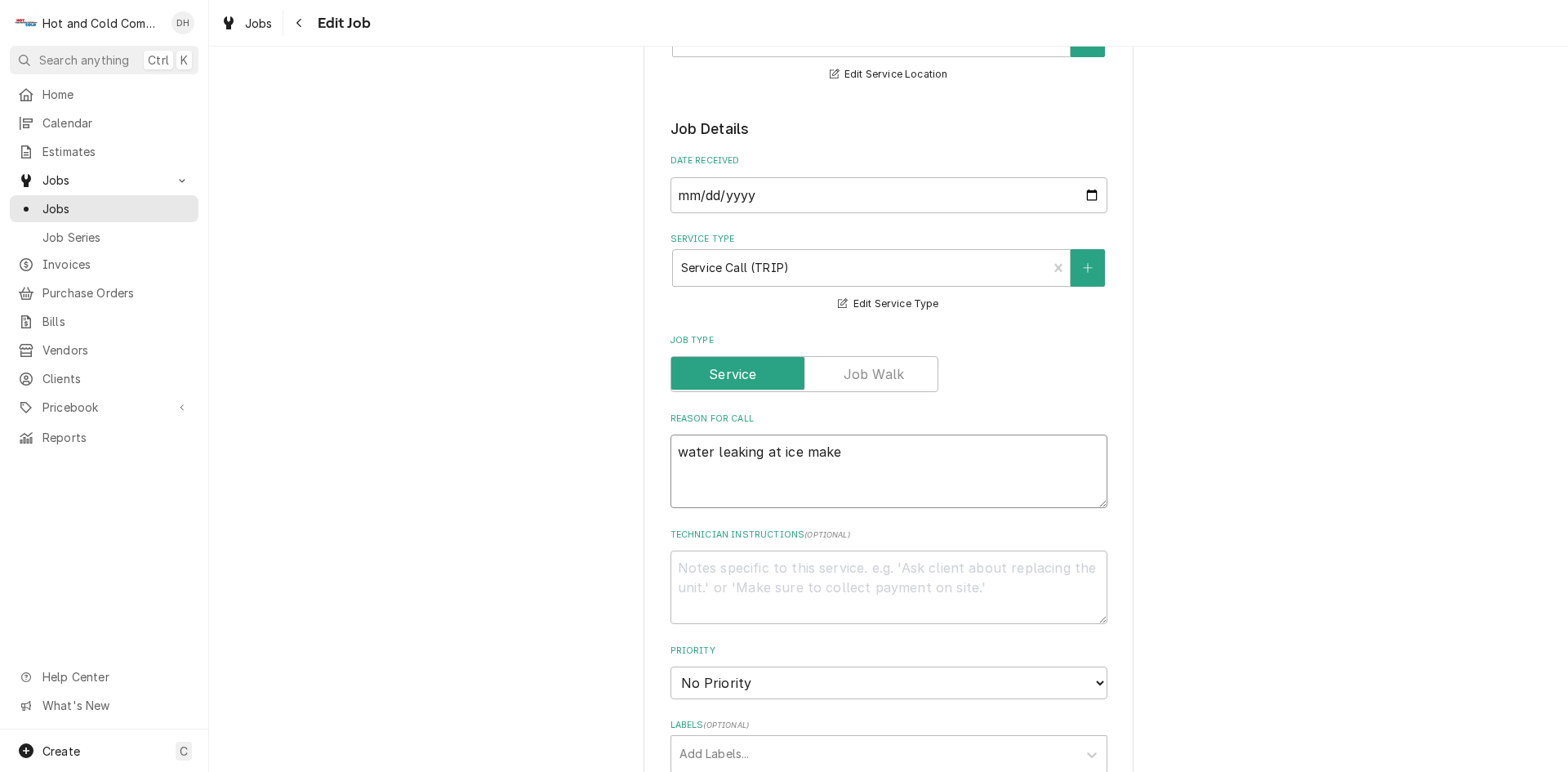
type textarea "x"
type textarea "water leaking at ice maker"
type textarea "x"
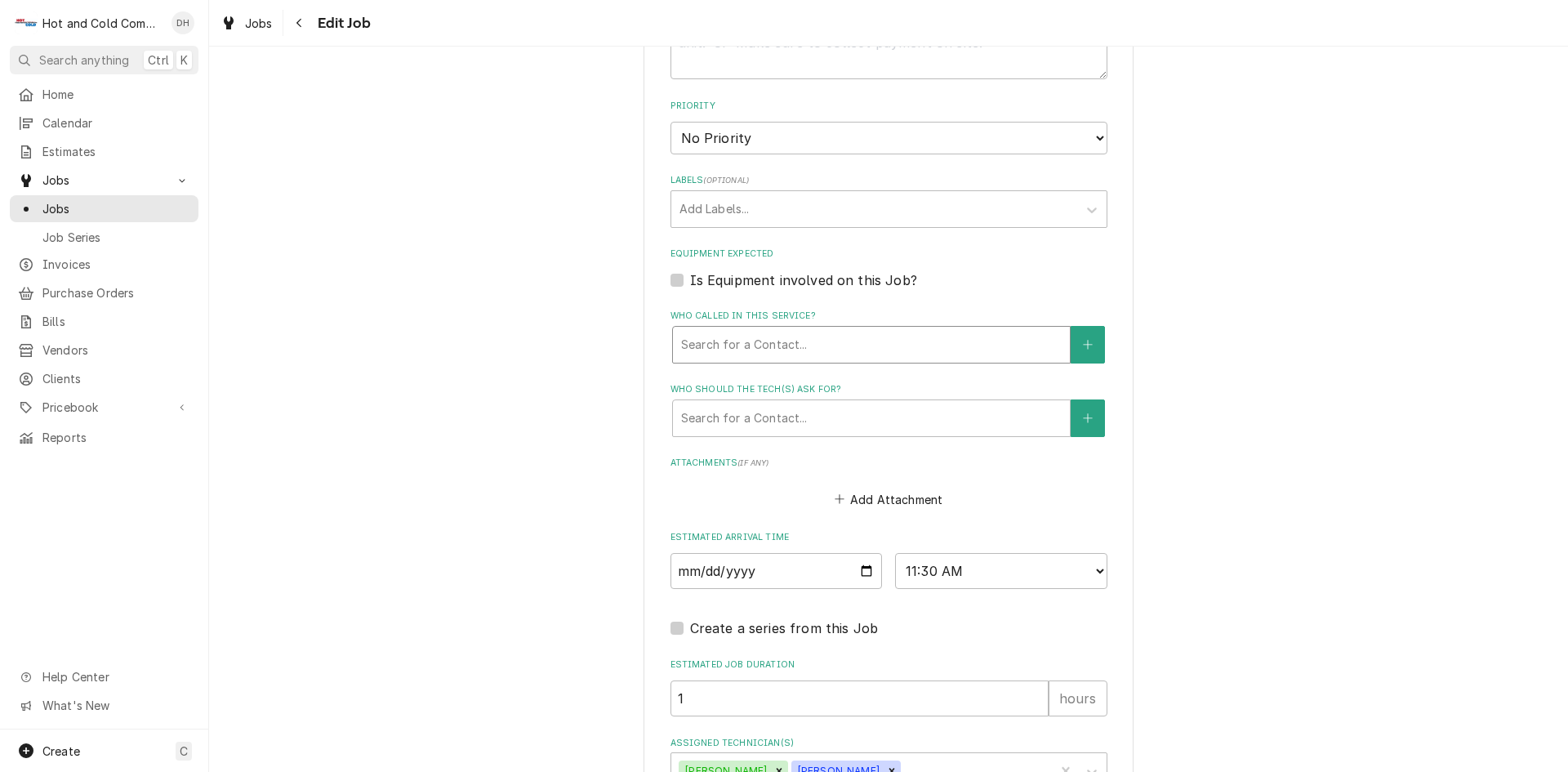
type textarea "water leaking at ice maker"
click at [741, 330] on div "Who called in this service?" at bounding box center [871, 344] width 380 height 30
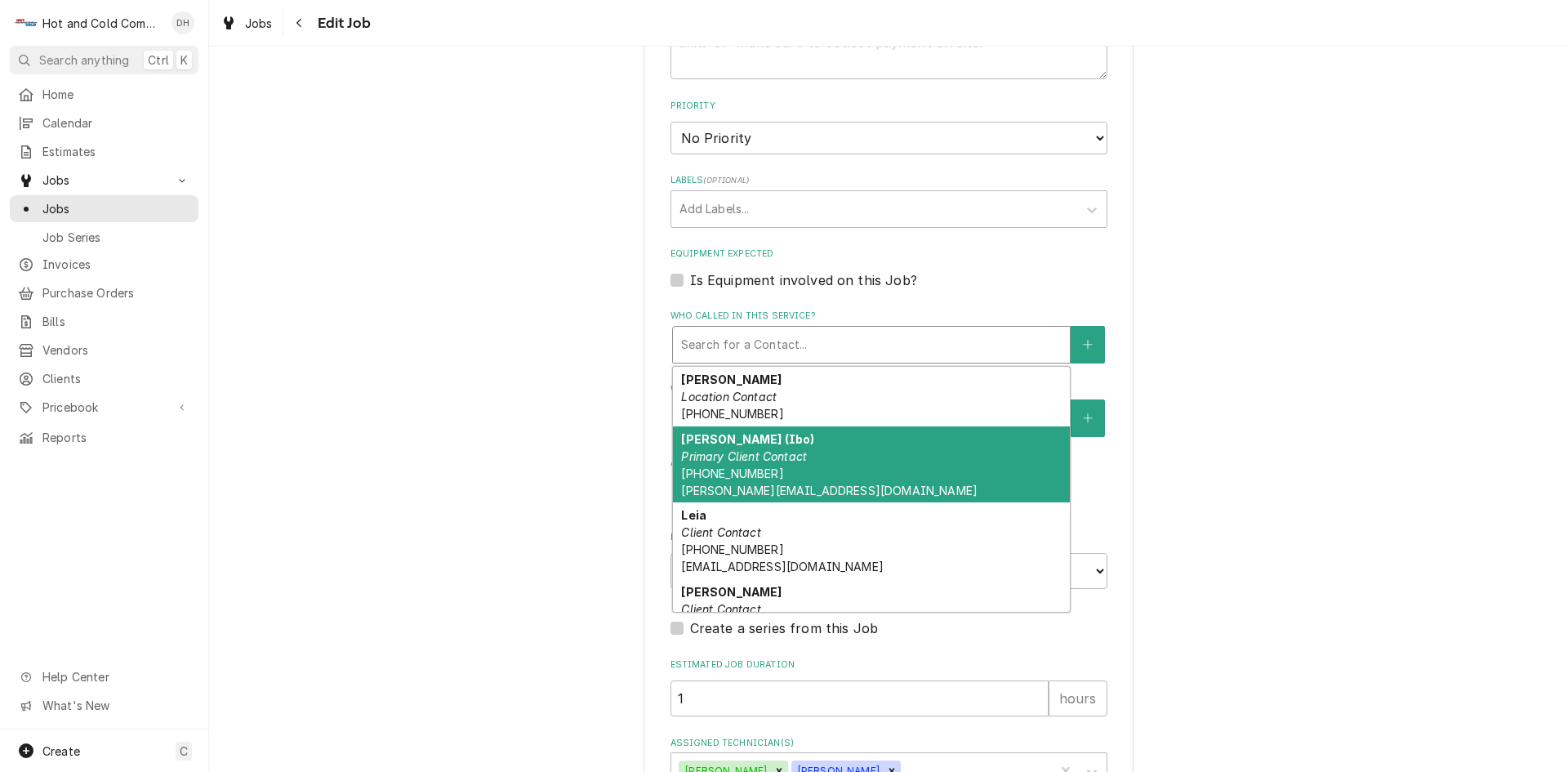
click at [751, 454] on em "Primary Client Contact" at bounding box center [744, 456] width 126 height 14
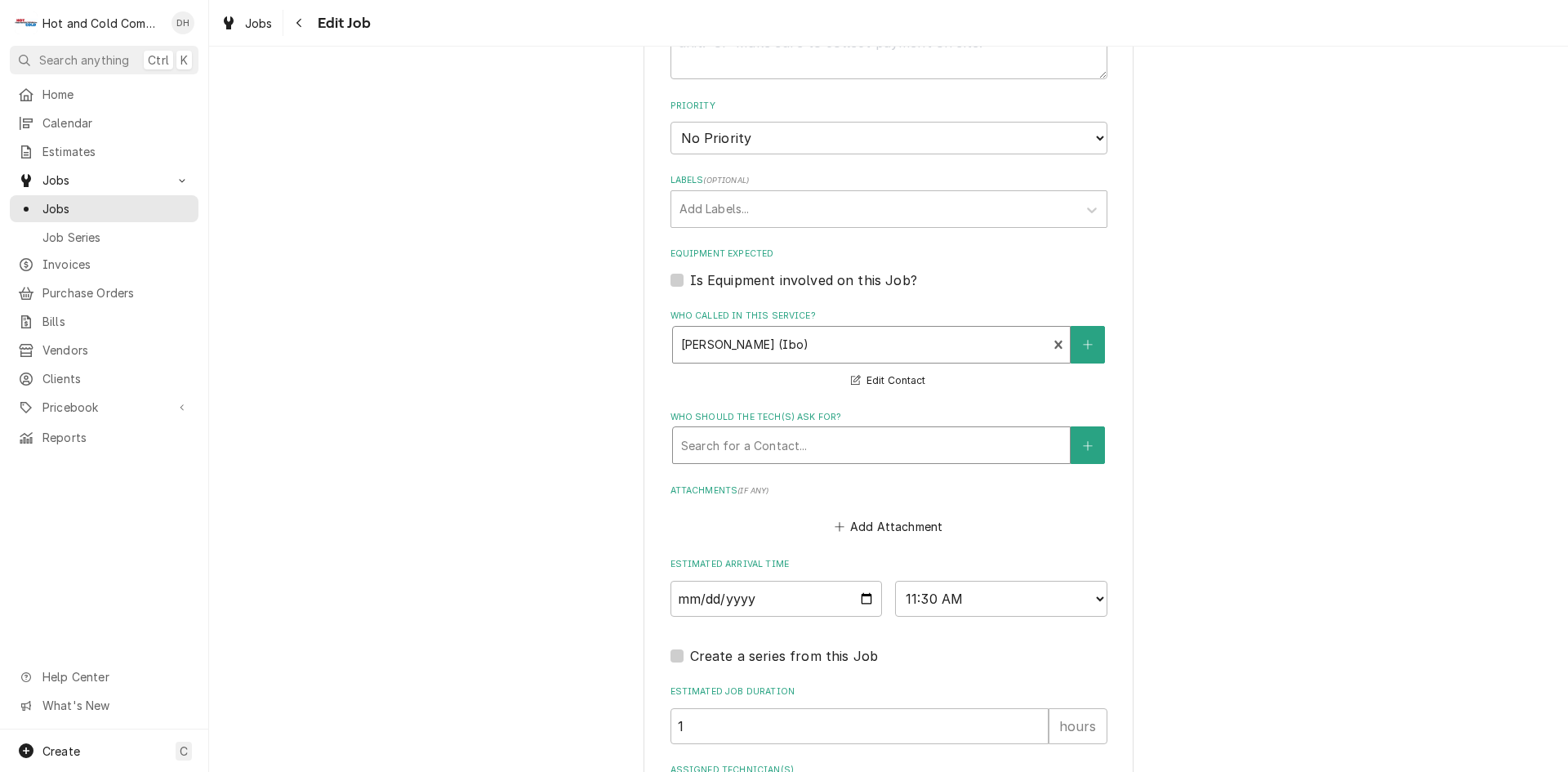
click at [849, 449] on div "Who should the tech(s) ask for?" at bounding box center [871, 445] width 380 height 30
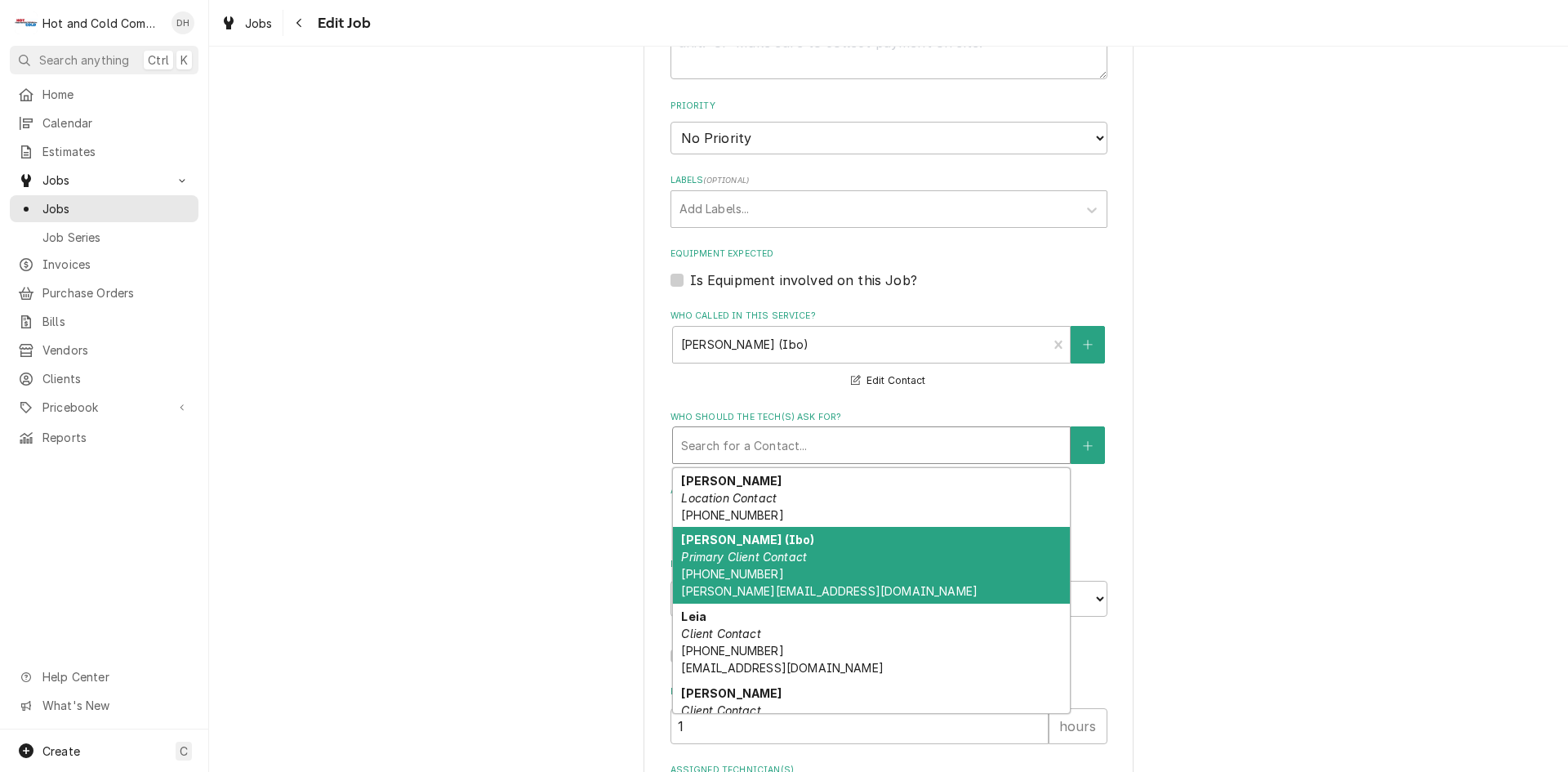
drag, startPoint x: 789, startPoint y: 551, endPoint x: 830, endPoint y: 546, distance: 41.3
click at [789, 550] on em "Primary Client Contact" at bounding box center [744, 557] width 126 height 14
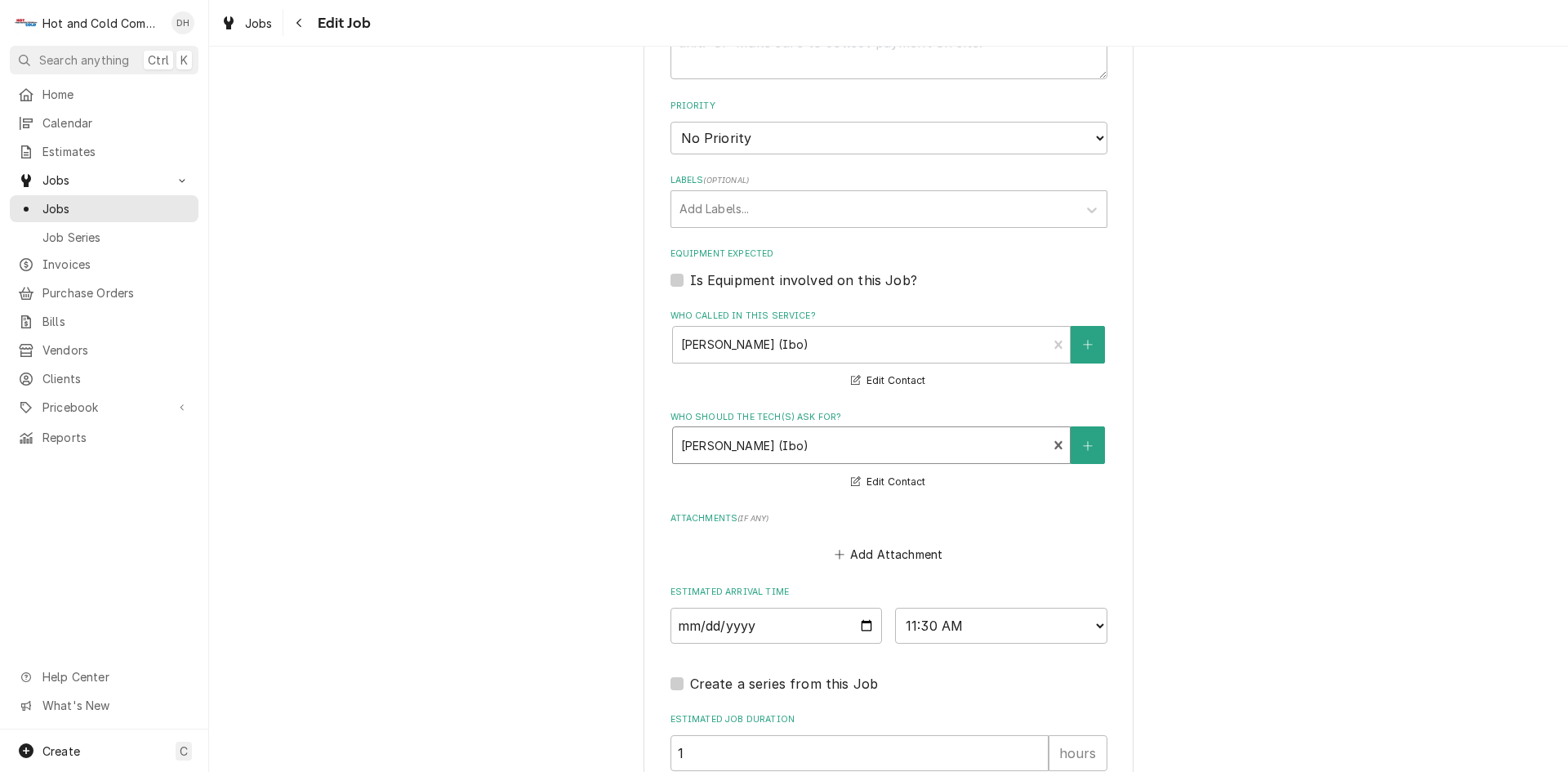
scroll to position [989, 0]
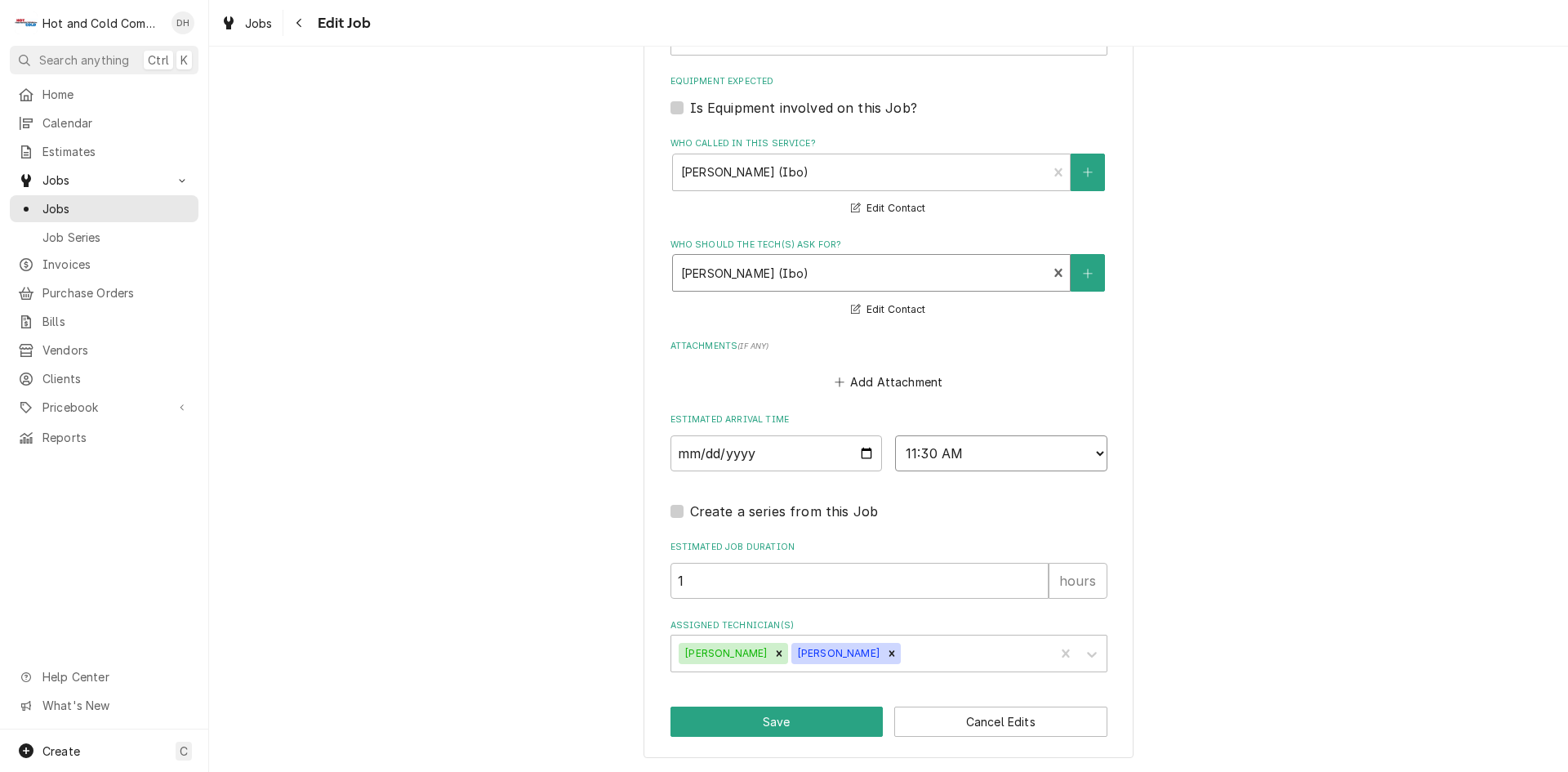
click at [1089, 449] on select "AM / PM 6:00 AM 6:15 AM 6:30 AM 6:45 AM 7:00 AM 7:15 AM 7:30 AM 7:45 AM 8:00 AM…" at bounding box center [1001, 453] width 213 height 36
click at [795, 721] on button "Save" at bounding box center [777, 721] width 213 height 31
type textarea "x"
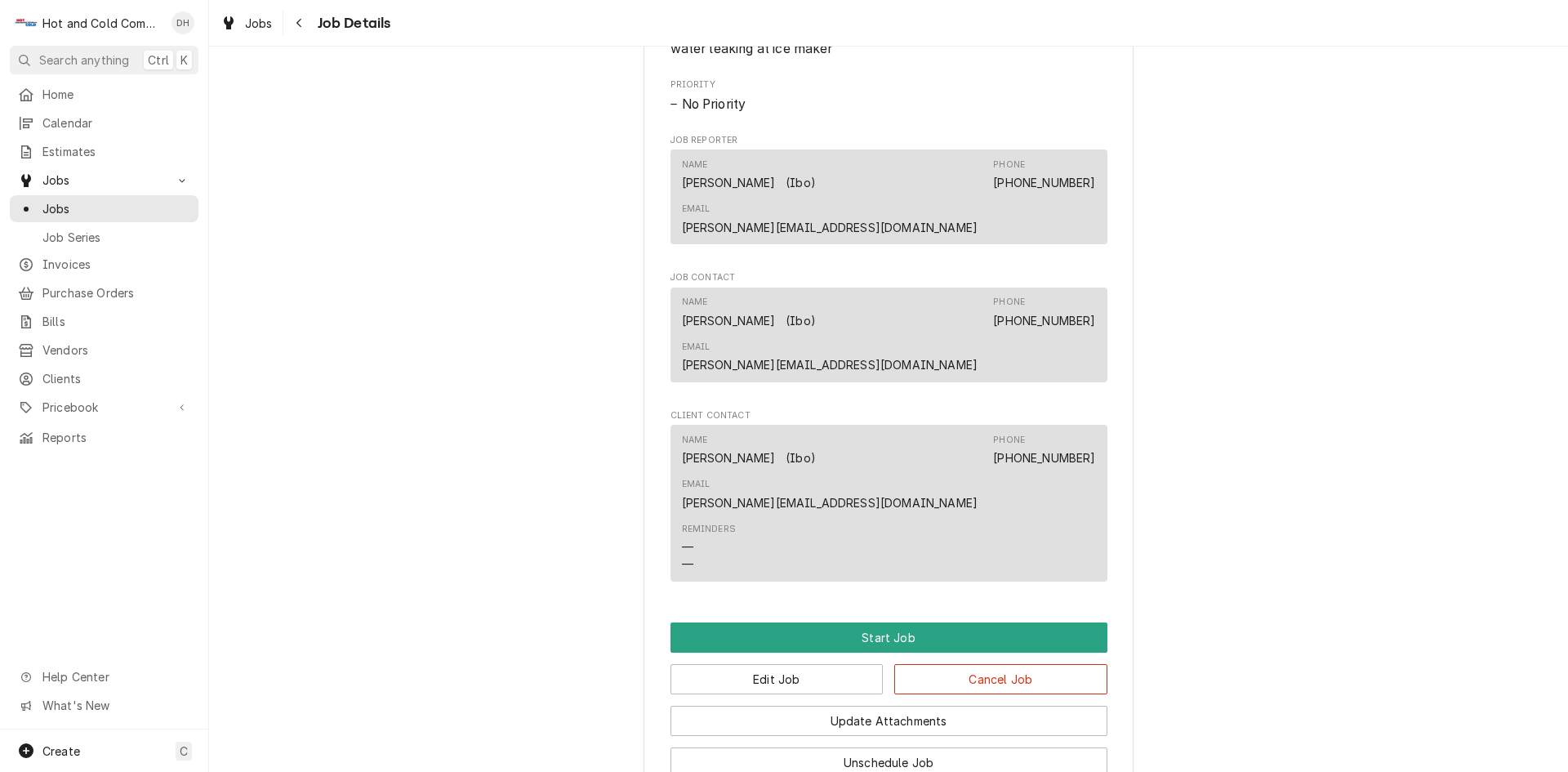
scroll to position [817, 0]
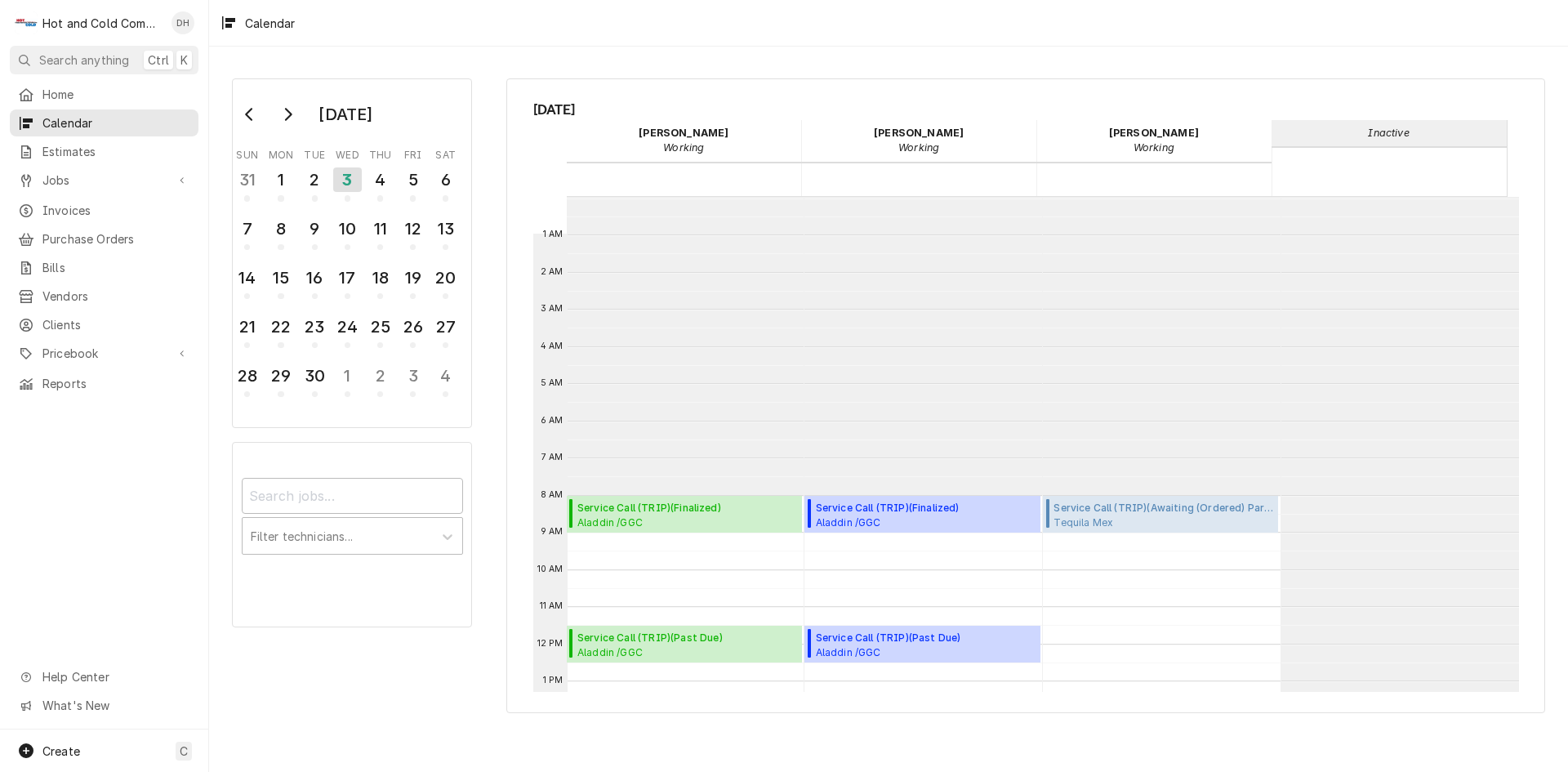
scroll to position [298, 0]
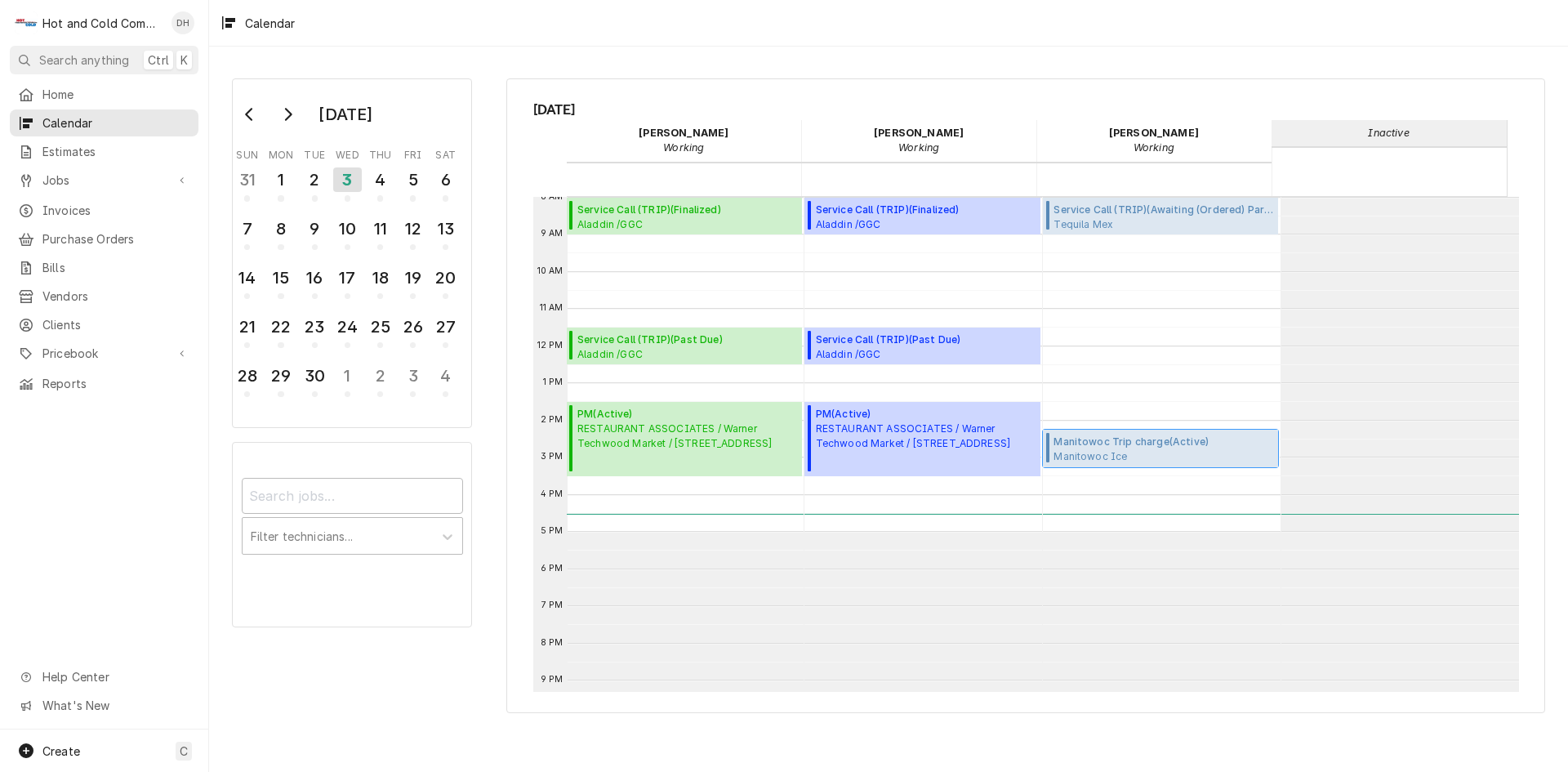
click at [1176, 449] on span "Manitowoc Trip charge ( Active )" at bounding box center [1163, 442] width 220 height 15
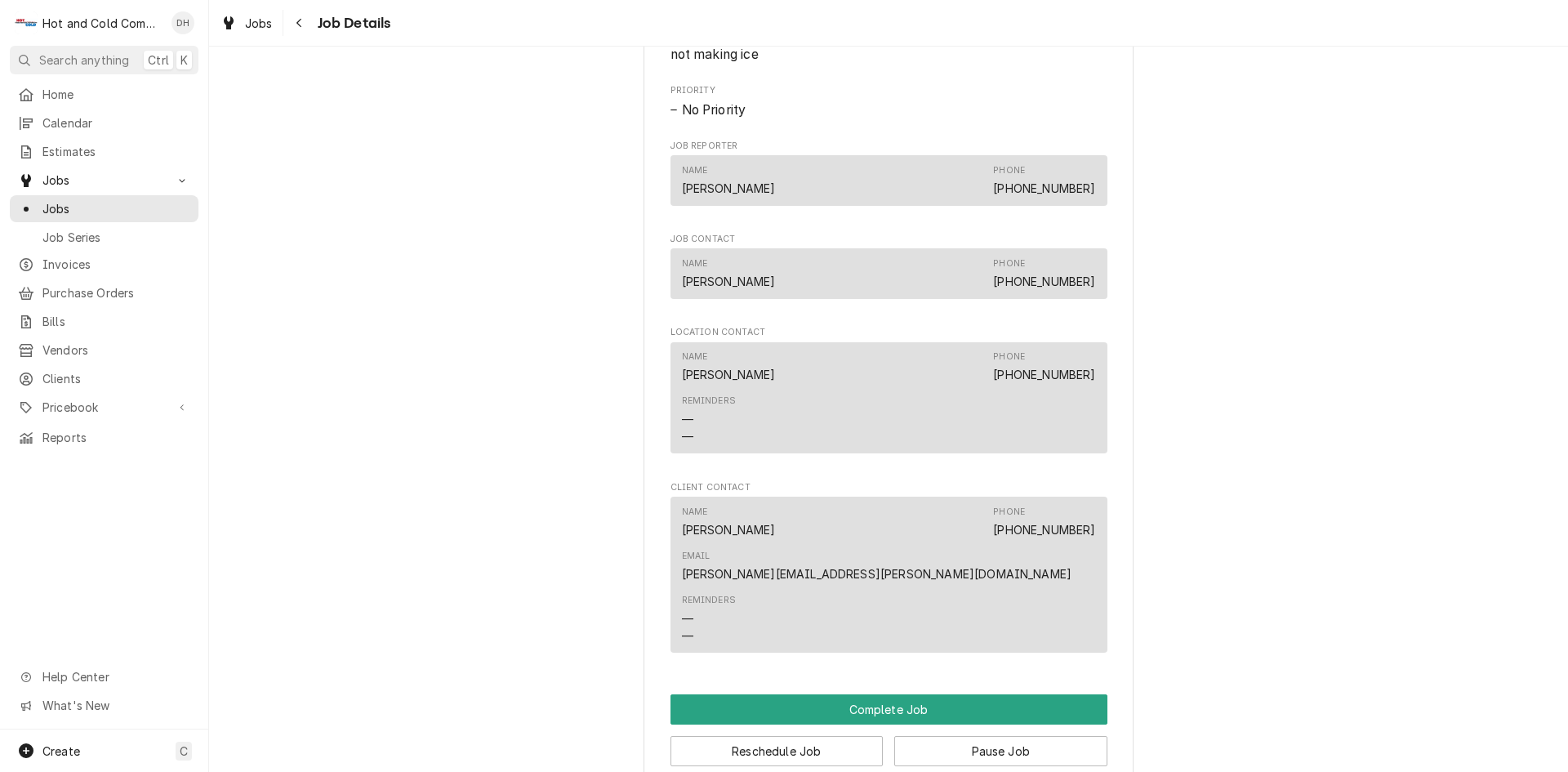
scroll to position [1088, 0]
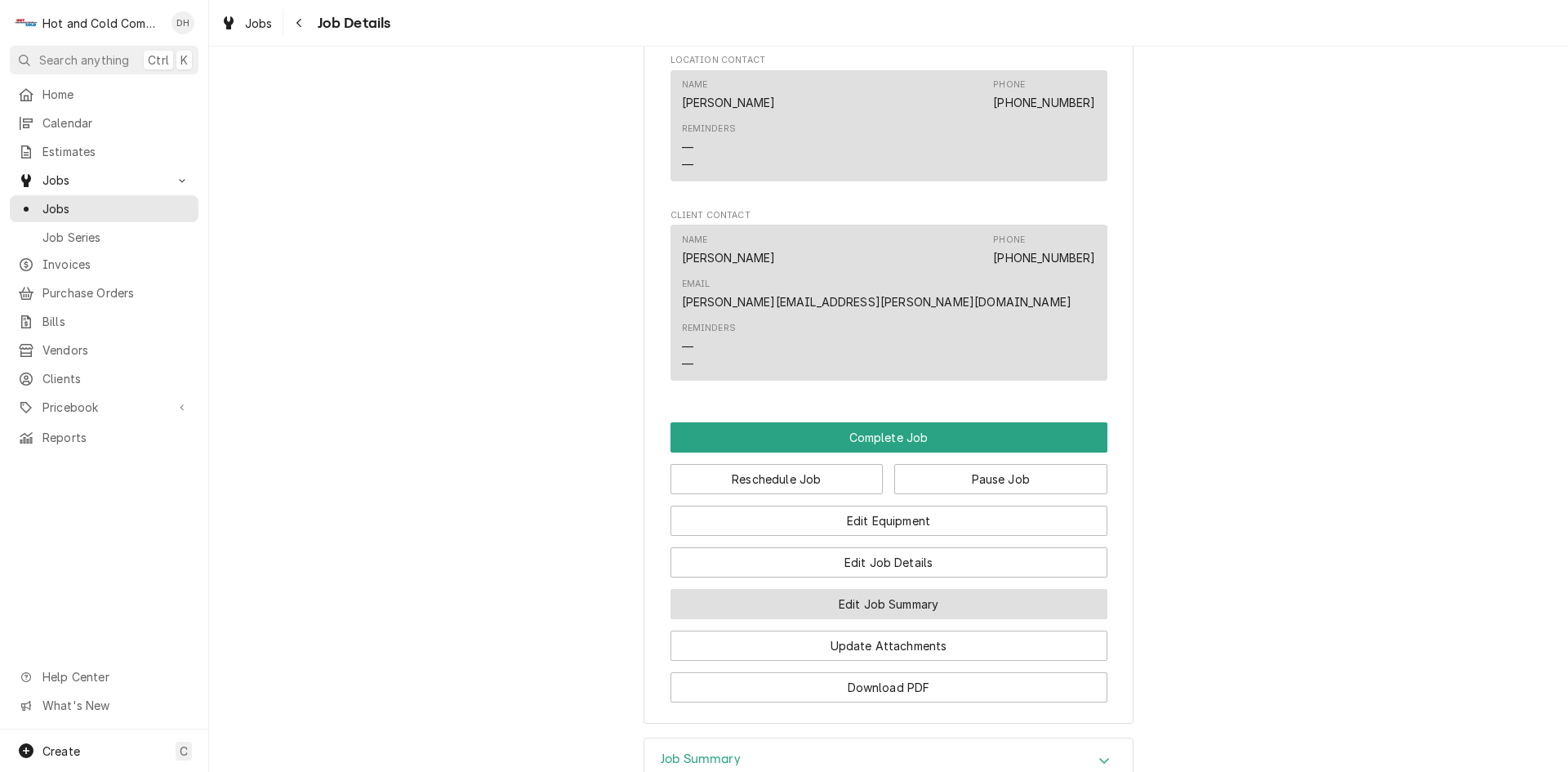
click at [960, 588] on button "Edit Job Summary" at bounding box center [889, 603] width 437 height 31
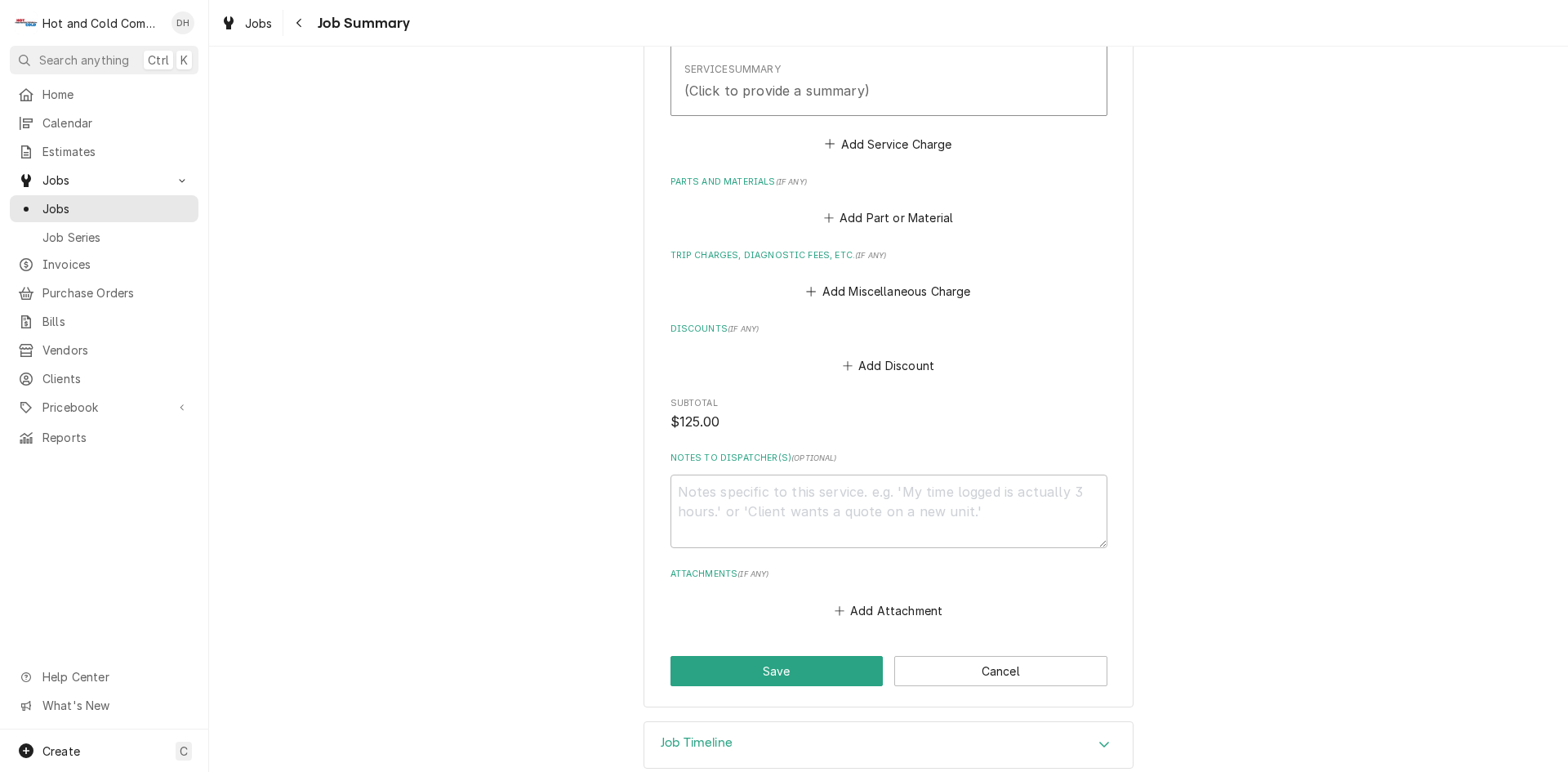
scroll to position [600, 0]
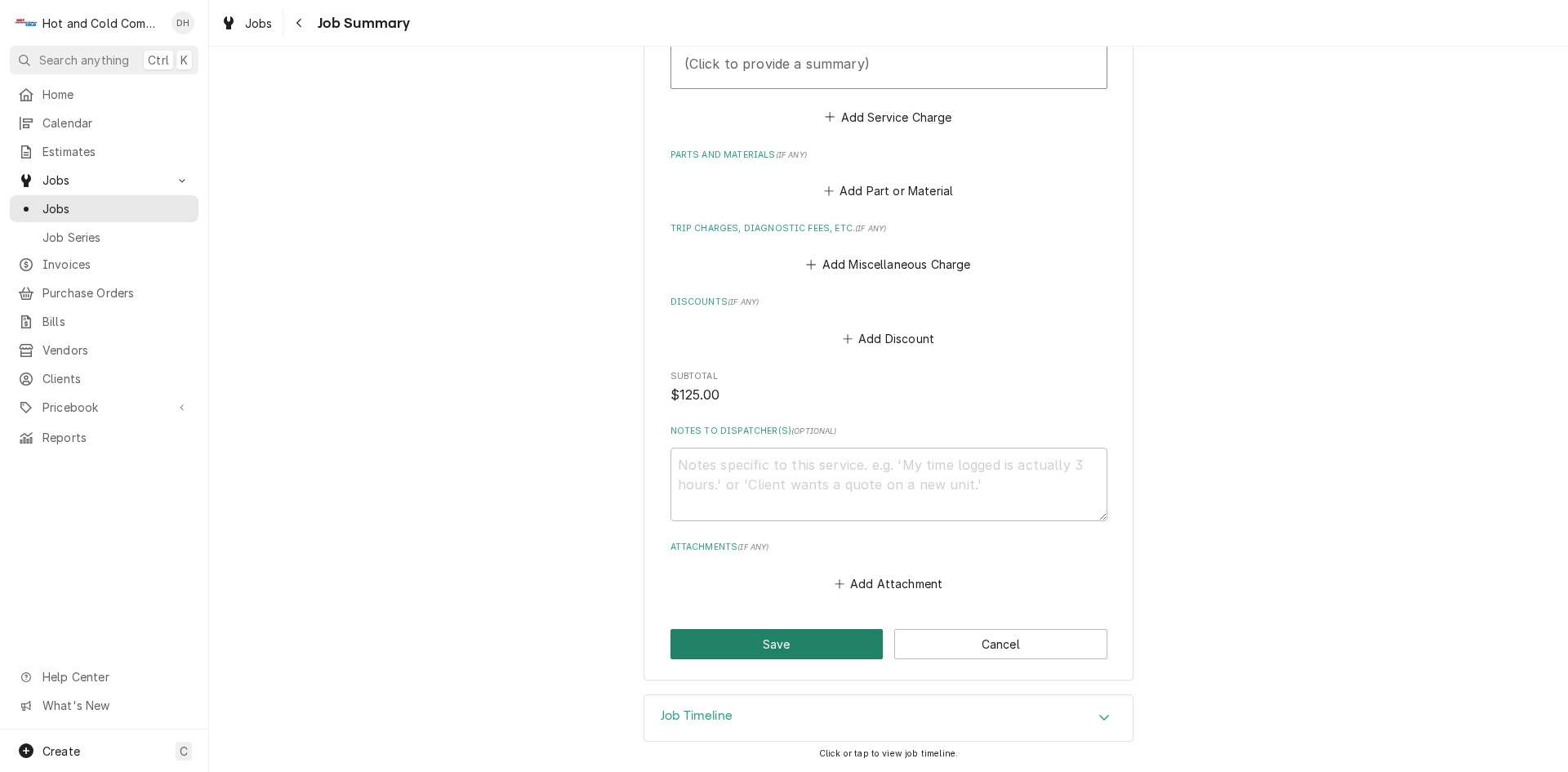
click at [785, 641] on button "Save" at bounding box center [777, 643] width 213 height 31
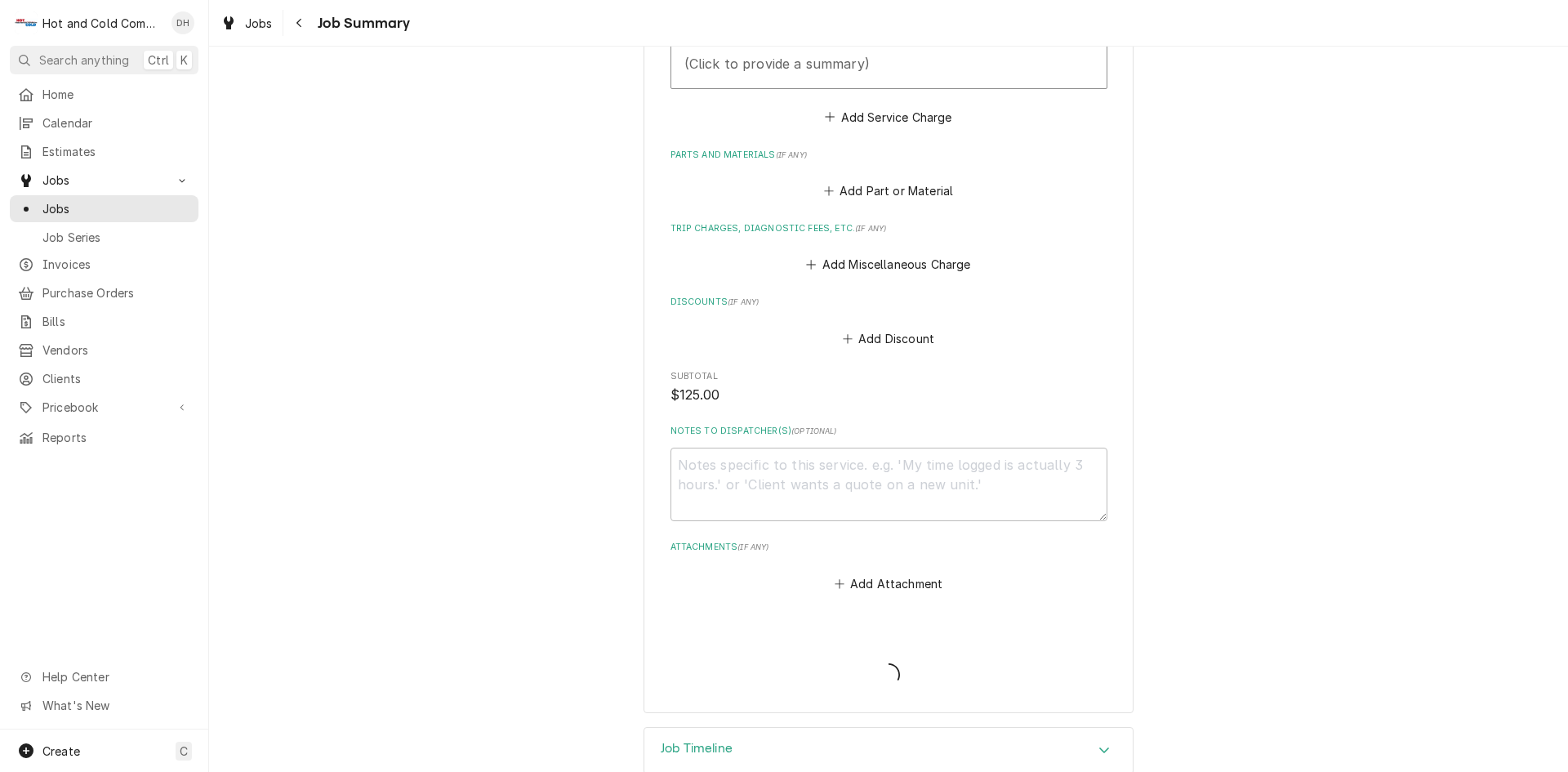
type textarea "x"
